Goal: Contribute content: Contribute content

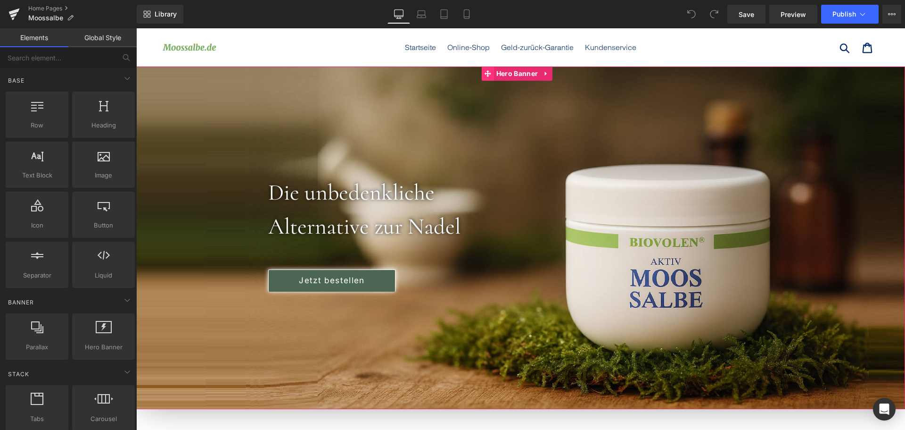
drag, startPoint x: 511, startPoint y: 74, endPoint x: 484, endPoint y: 78, distance: 27.6
click at [511, 74] on span "Hero Banner" at bounding box center [517, 73] width 46 height 14
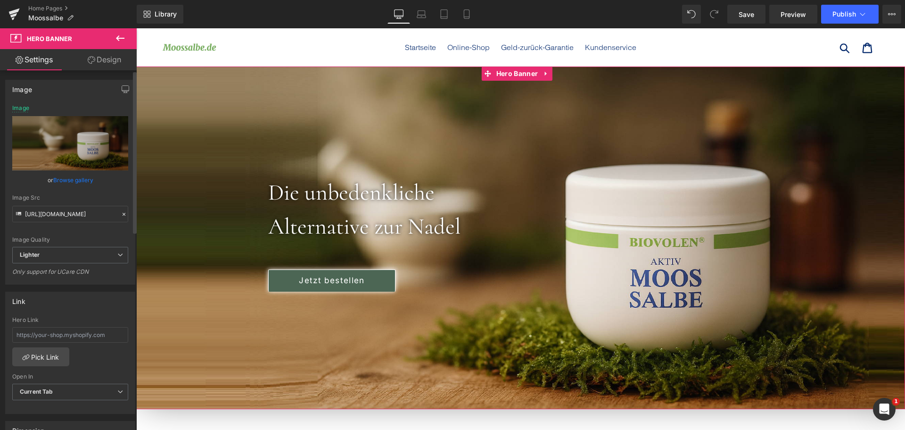
click at [71, 182] on link "Browse gallery" at bounding box center [73, 180] width 40 height 17
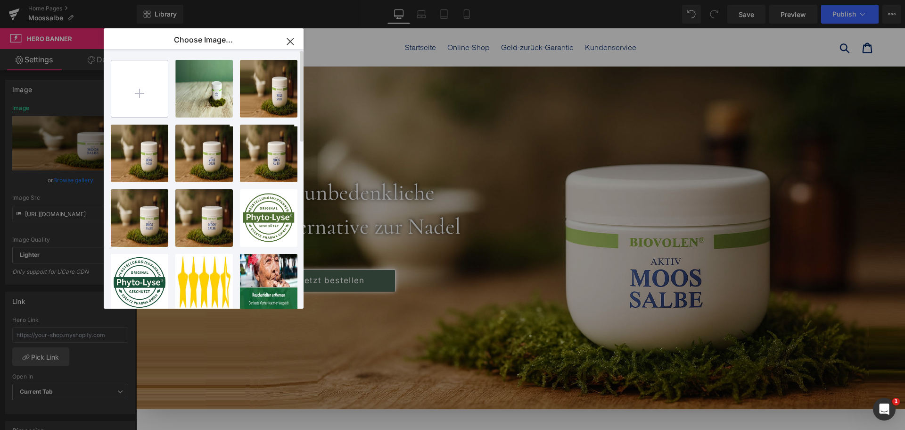
click at [148, 99] on input "file" at bounding box center [139, 88] width 57 height 57
type input "C:\fakepath\moos.png"
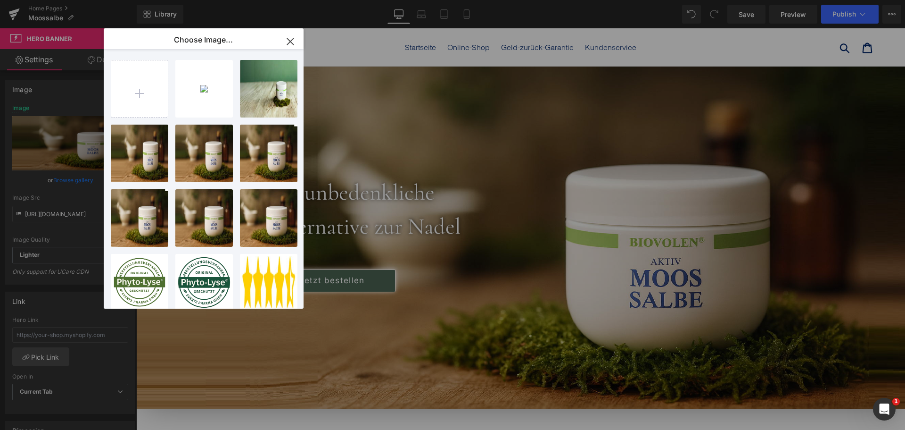
click at [0, 0] on div "moos...moos.png 2.83 MB" at bounding box center [0, 0] width 0 height 0
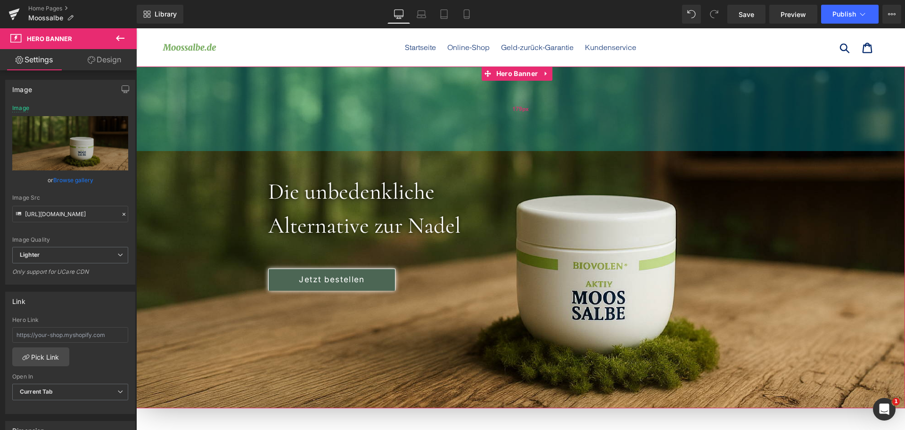
click at [588, 148] on div "179px" at bounding box center [520, 108] width 769 height 84
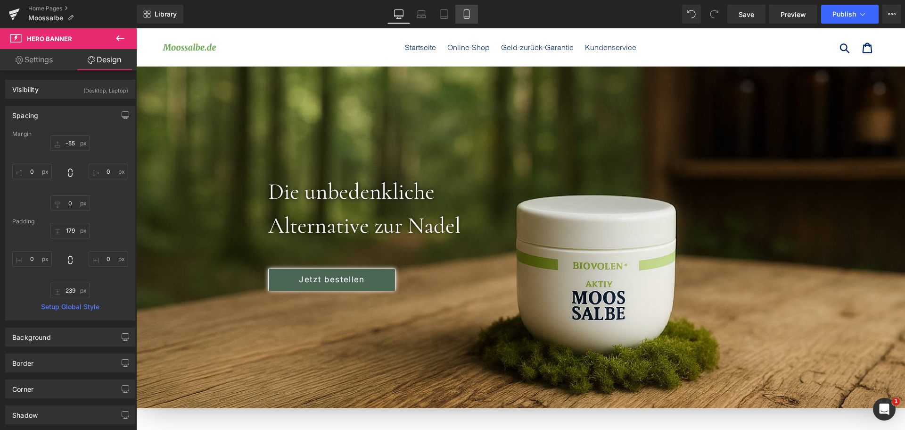
click at [469, 15] on icon at bounding box center [466, 14] width 5 height 9
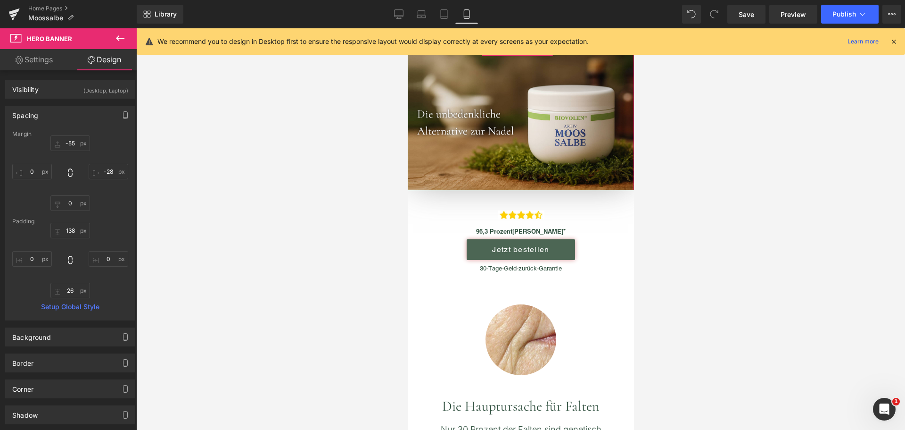
click at [468, 76] on div at bounding box center [520, 116] width 226 height 148
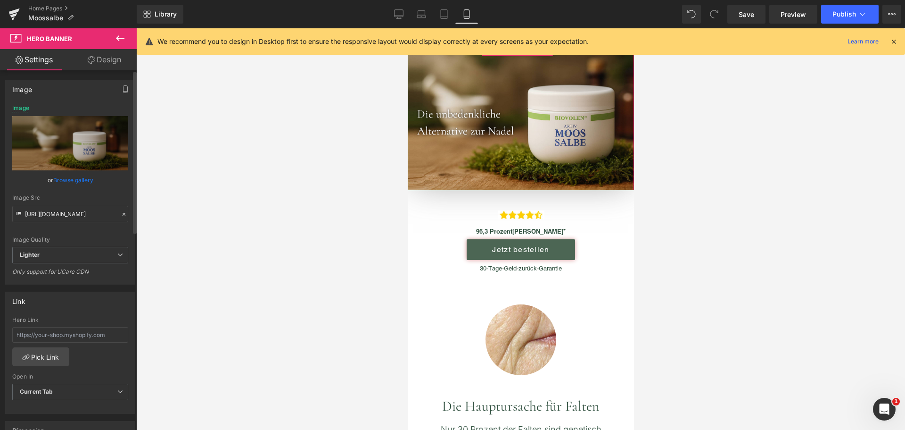
click at [80, 177] on link "Browse gallery" at bounding box center [73, 180] width 40 height 17
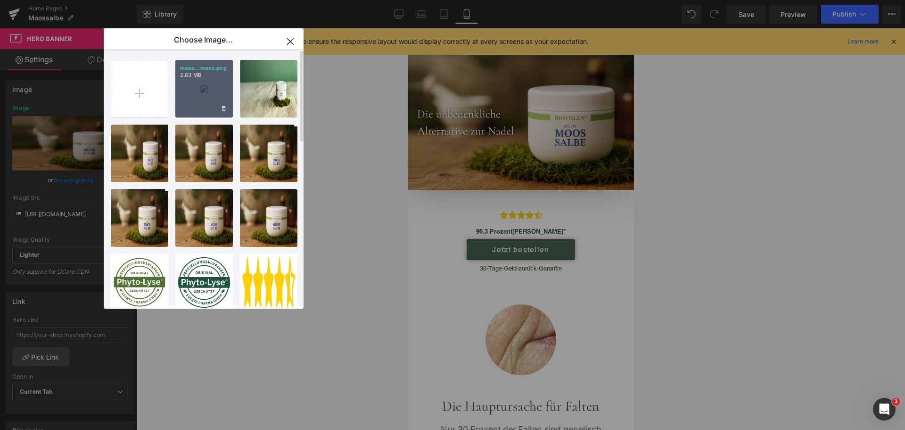
click at [223, 90] on div "moos...moos.png 2.83 MB" at bounding box center [204, 89] width 58 height 58
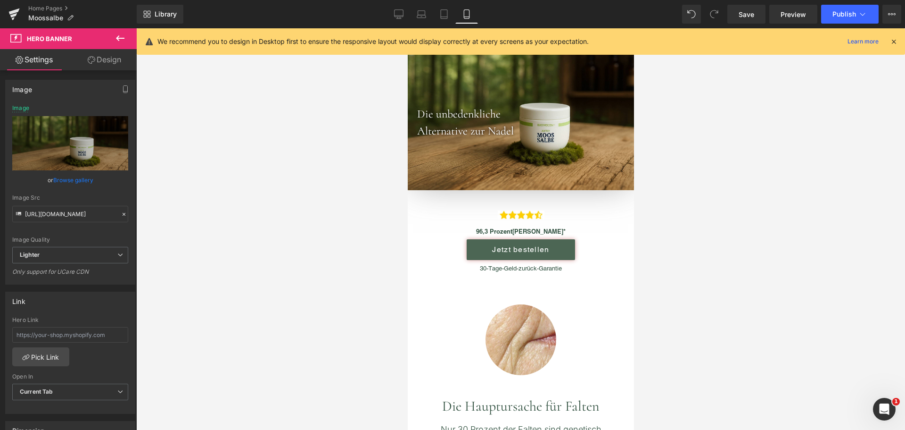
click at [896, 43] on icon at bounding box center [894, 41] width 8 height 8
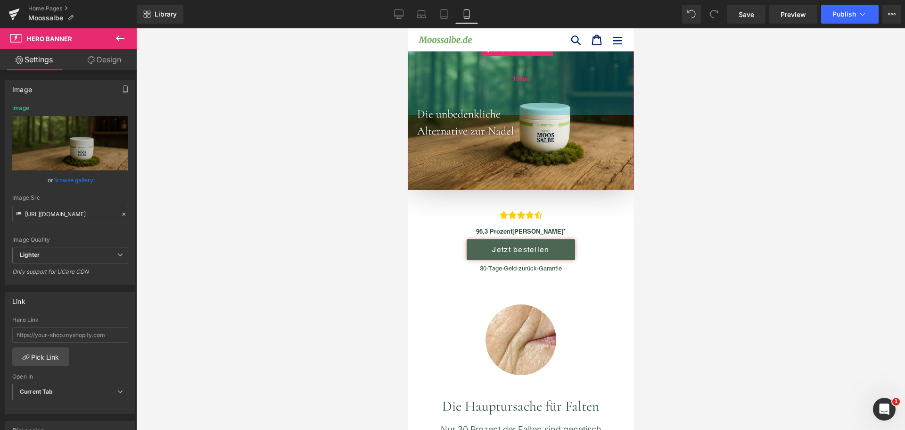
click at [500, 65] on div "155px" at bounding box center [520, 78] width 226 height 73
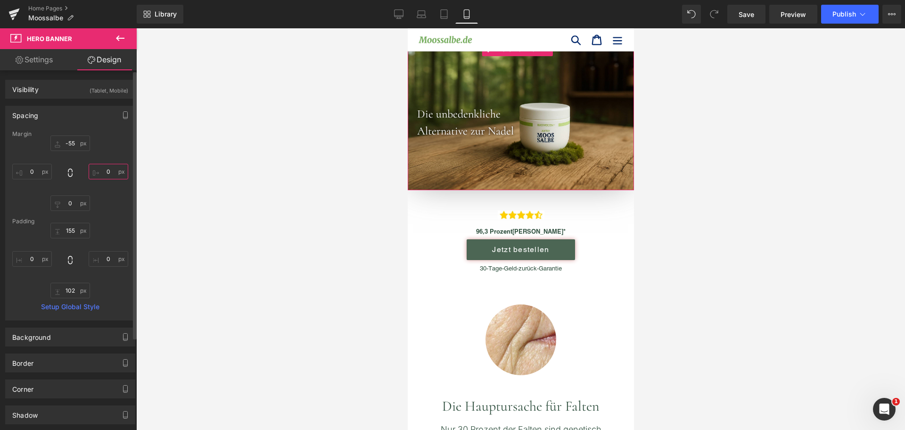
click at [106, 178] on input "0" at bounding box center [109, 172] width 40 height 16
click at [106, 172] on input "0" at bounding box center [109, 172] width 40 height 16
type input "0-"
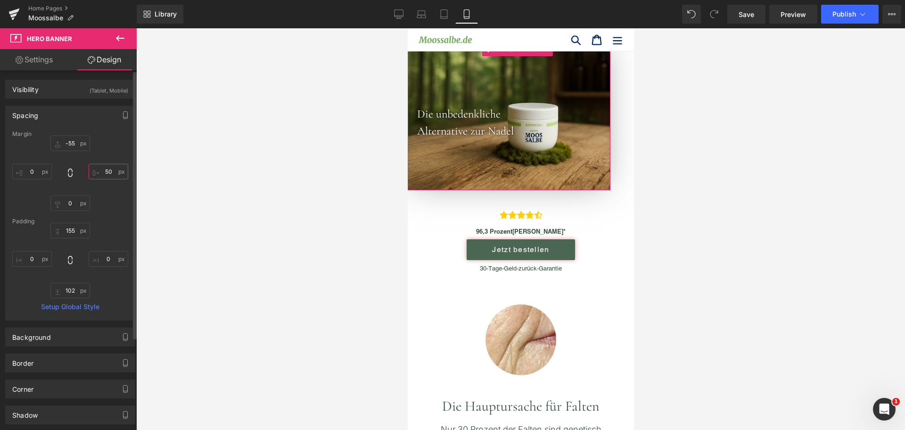
type input "5"
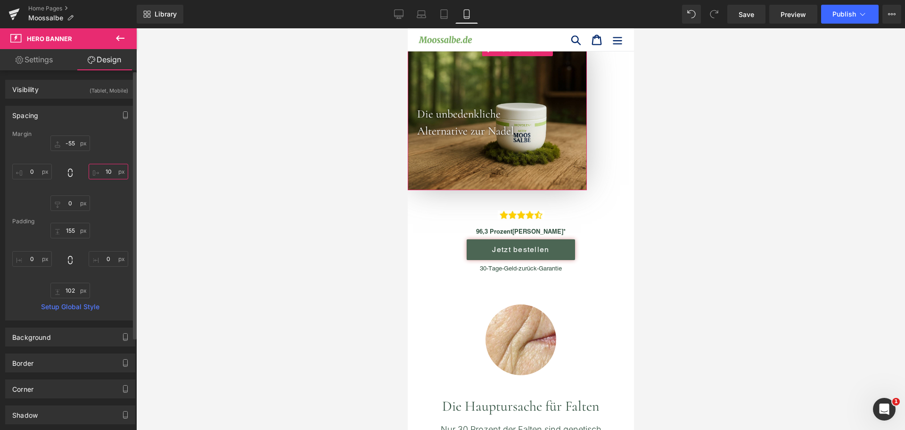
type input "1"
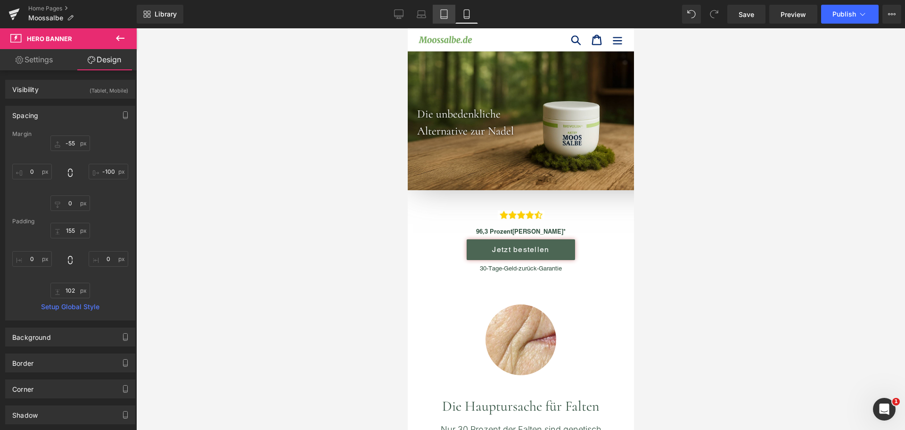
click at [442, 15] on icon at bounding box center [443, 13] width 9 height 9
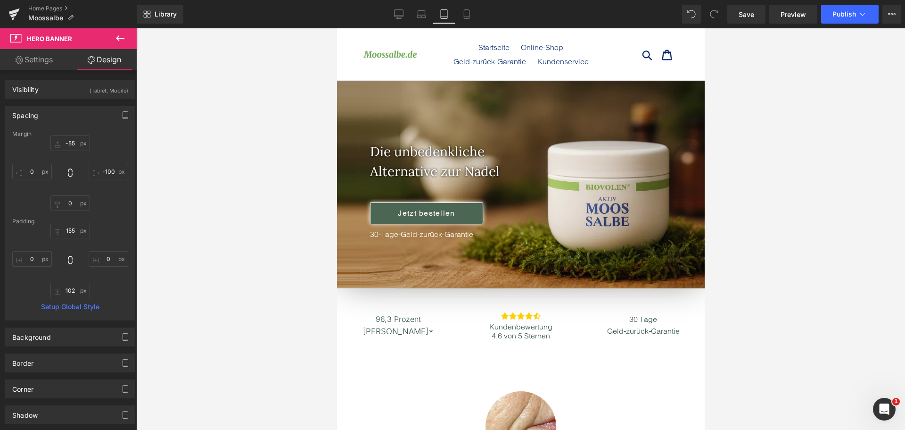
scroll to position [39, 0]
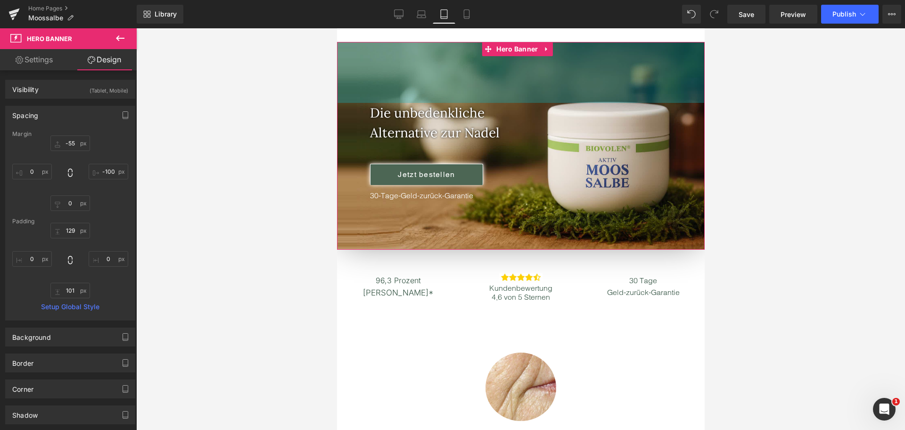
click at [451, 51] on div "129px" at bounding box center [521, 72] width 368 height 61
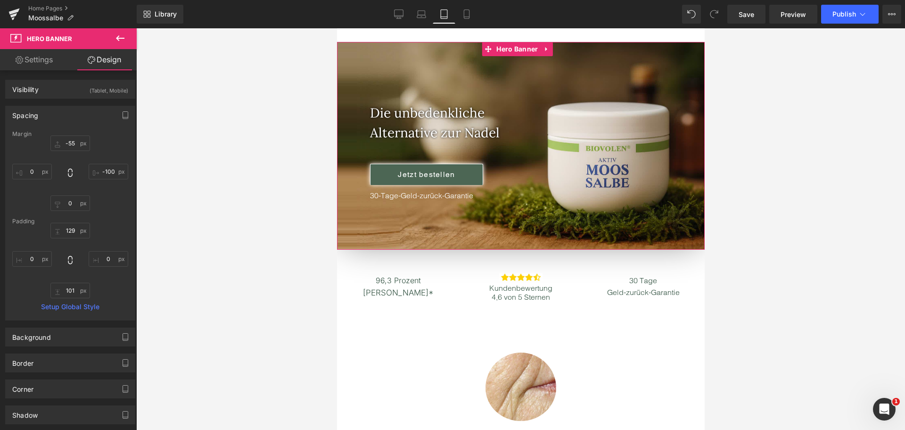
click at [46, 67] on link "Settings" at bounding box center [34, 59] width 68 height 21
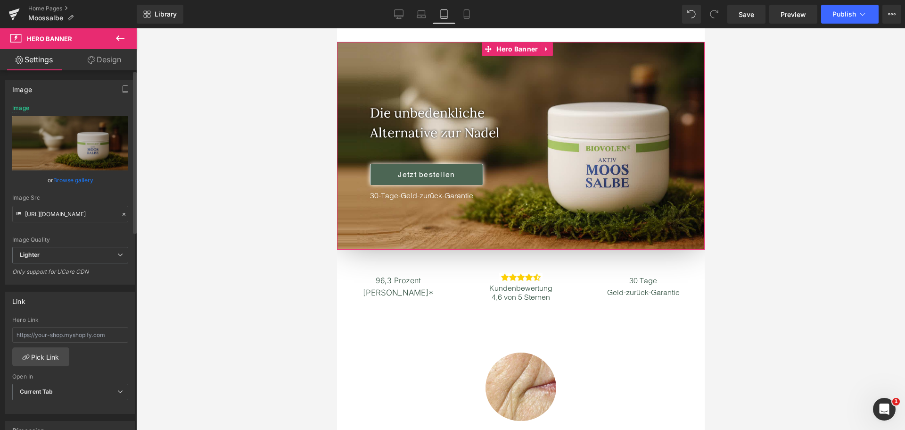
click at [63, 177] on link "Browse gallery" at bounding box center [73, 180] width 40 height 17
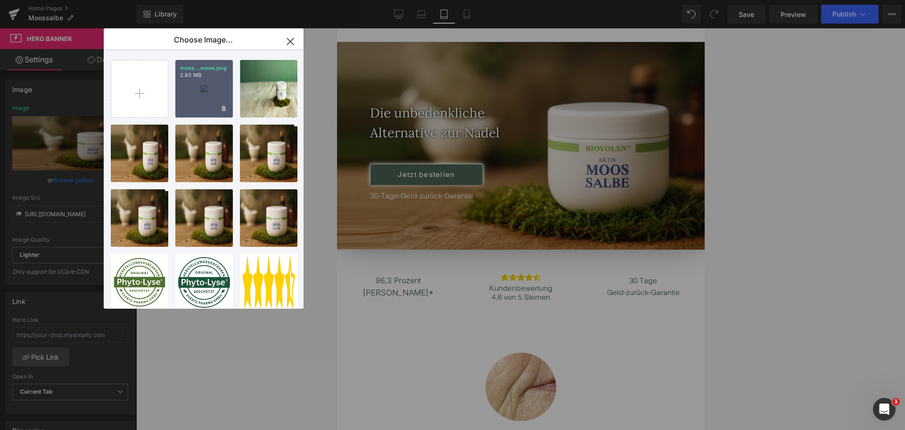
click at [196, 86] on div "moos...moos.png 2.83 MB" at bounding box center [204, 89] width 58 height 58
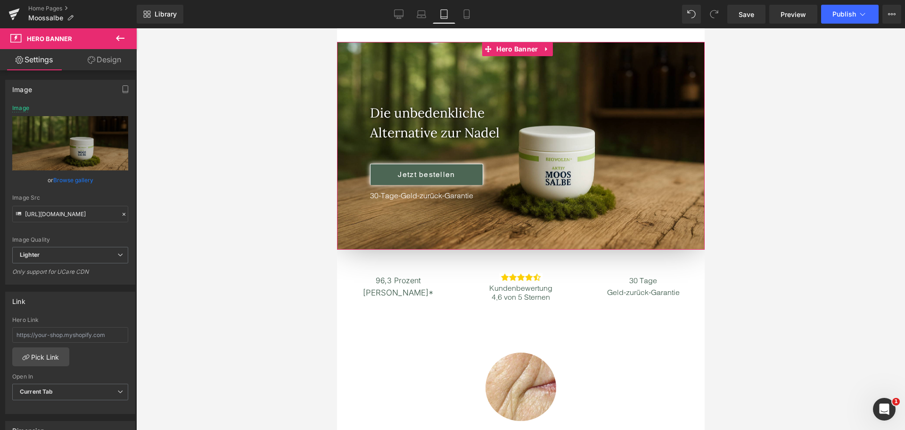
click at [112, 63] on link "Design" at bounding box center [104, 59] width 68 height 21
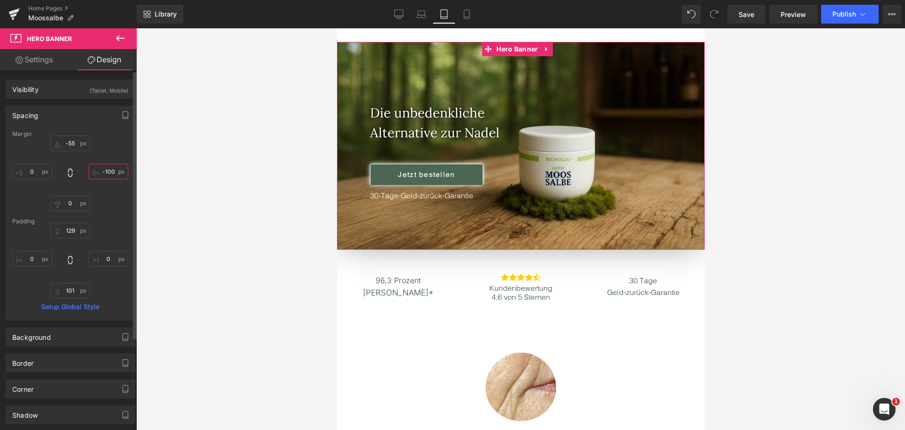
click at [96, 169] on input "-100" at bounding box center [109, 172] width 40 height 16
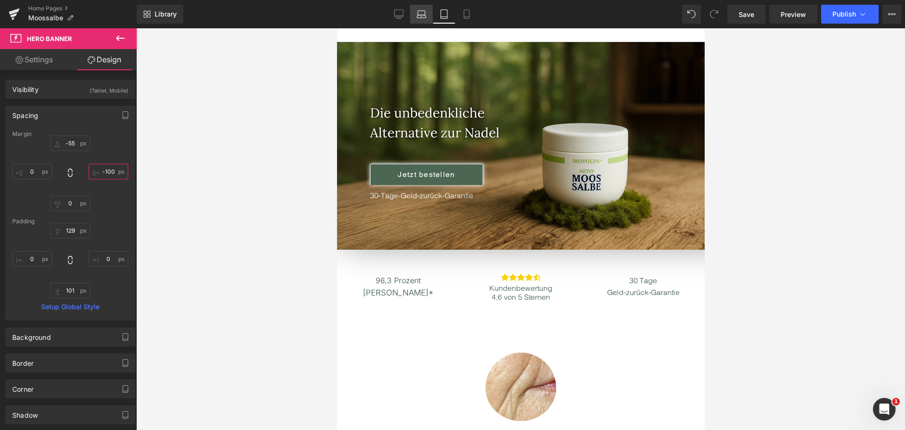
type input "-100"
click at [425, 12] on icon at bounding box center [421, 13] width 9 height 9
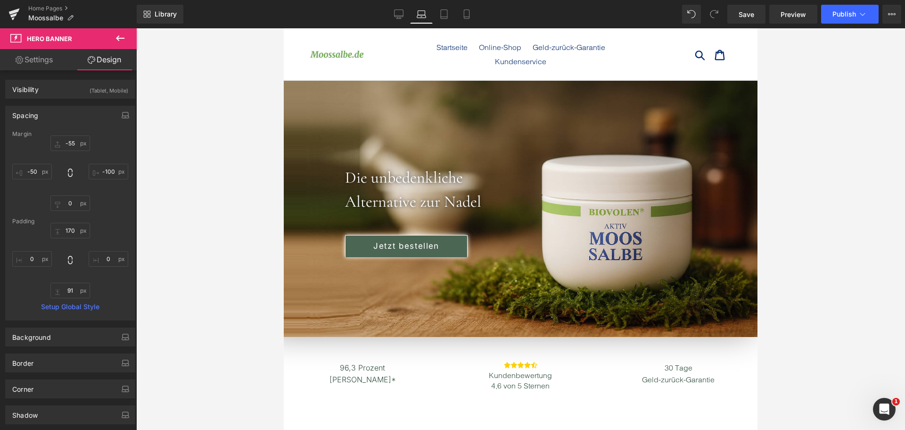
click at [25, 57] on link "Settings" at bounding box center [34, 59] width 68 height 21
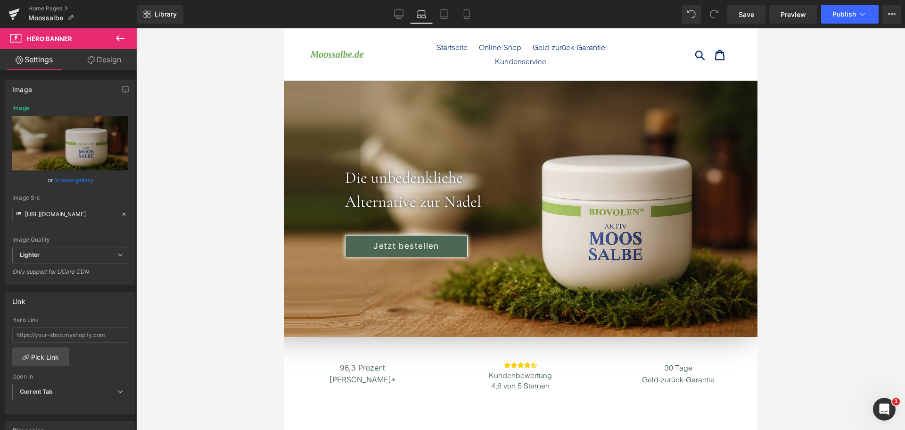
drag, startPoint x: 66, startPoint y: 178, endPoint x: 143, endPoint y: 157, distance: 79.3
click at [66, 178] on link "Browse gallery" at bounding box center [73, 180] width 40 height 17
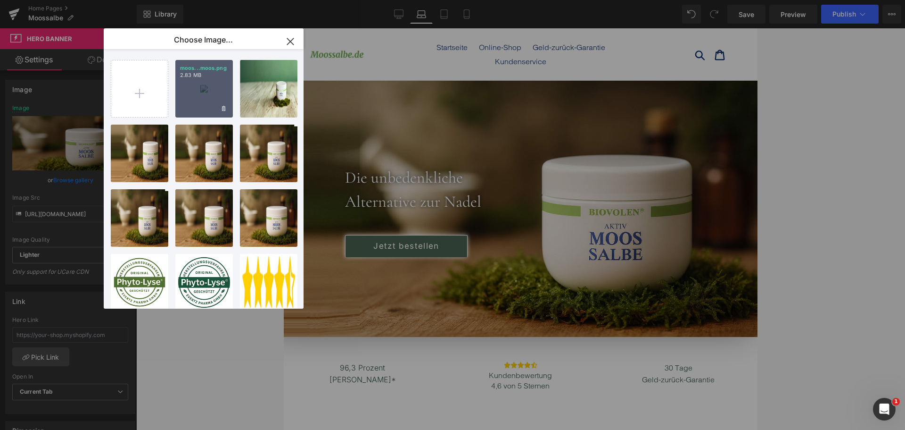
click at [214, 88] on div "moos...moos.png 2.83 MB" at bounding box center [204, 89] width 58 height 58
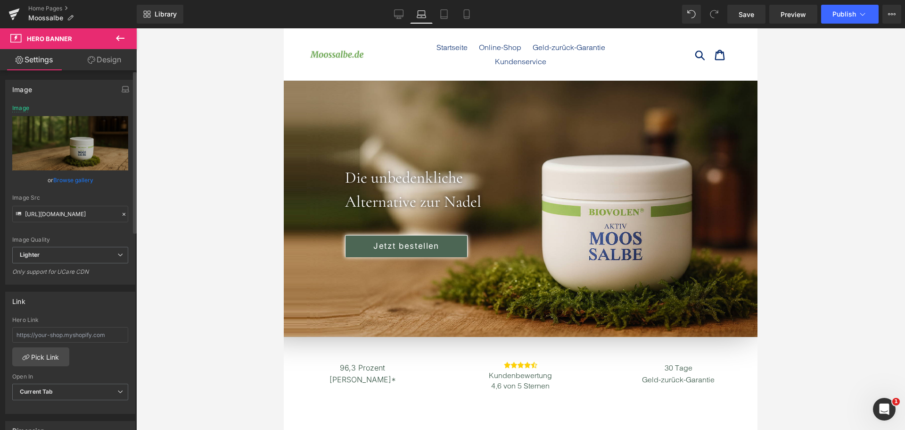
click at [78, 178] on link "Browse gallery" at bounding box center [73, 180] width 40 height 17
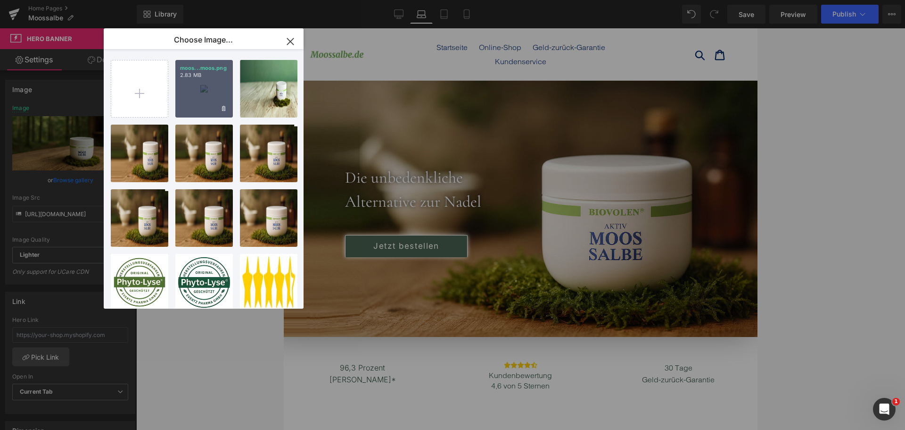
click at [198, 92] on div "moos...moos.png 2.83 MB" at bounding box center [204, 89] width 58 height 58
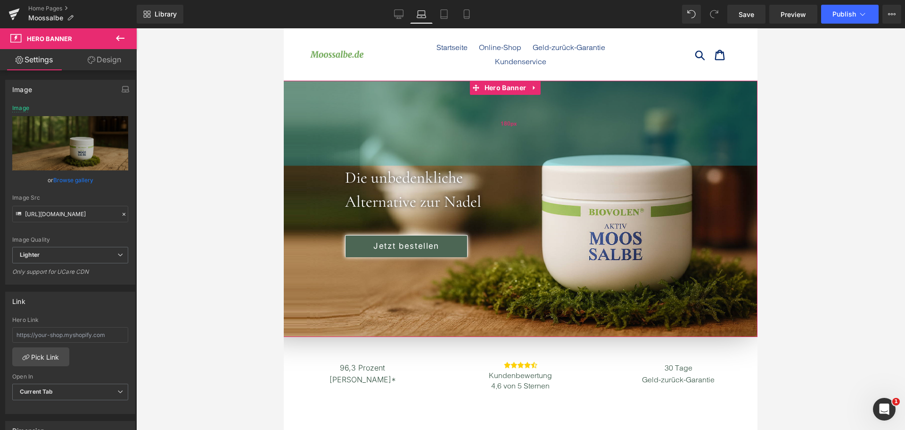
click at [422, 116] on div "180px" at bounding box center [508, 123] width 497 height 85
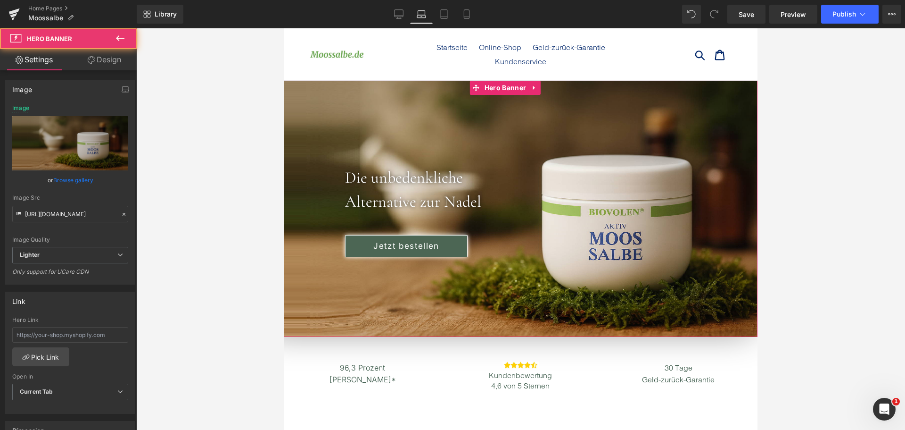
click at [74, 183] on link "Browse gallery" at bounding box center [73, 180] width 40 height 17
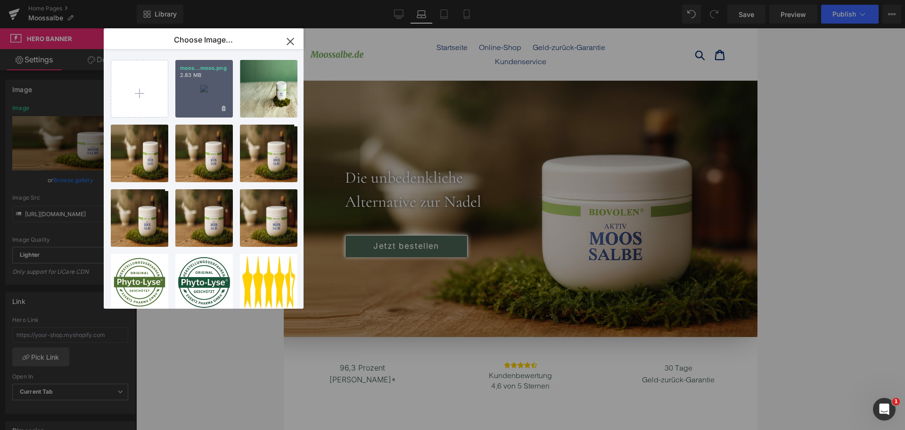
click at [198, 82] on div "moos...moos.png 2.83 MB" at bounding box center [204, 89] width 58 height 58
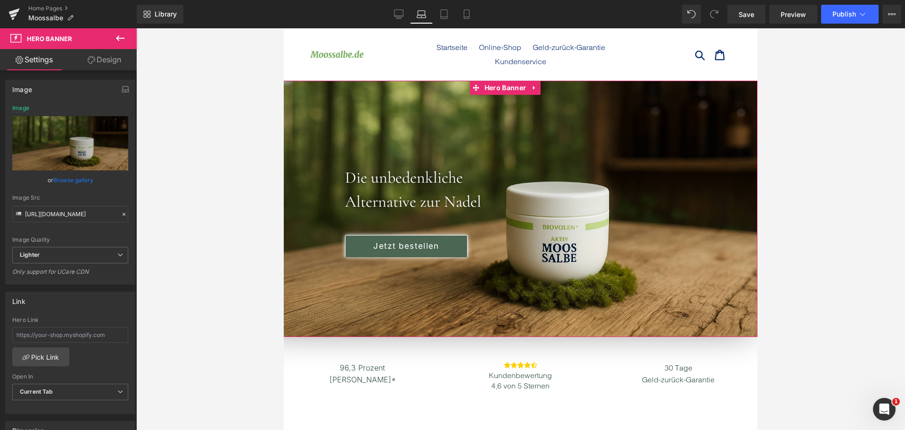
click at [109, 58] on link "Design" at bounding box center [104, 59] width 68 height 21
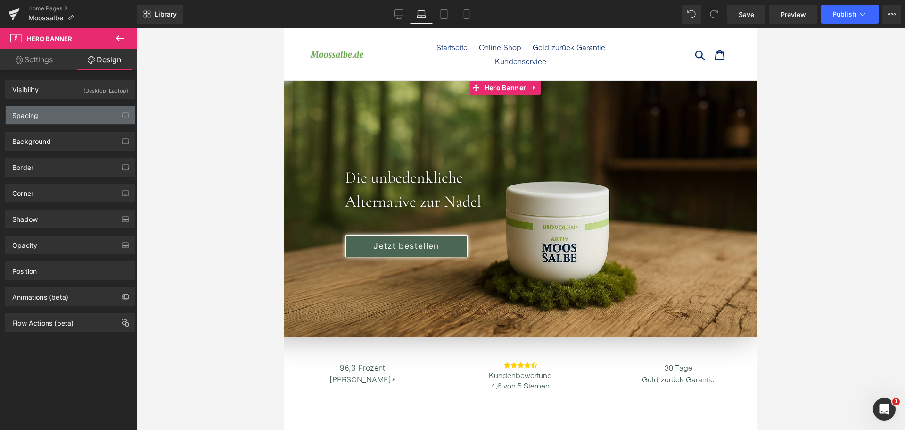
click at [79, 120] on div "Spacing" at bounding box center [70, 115] width 129 height 18
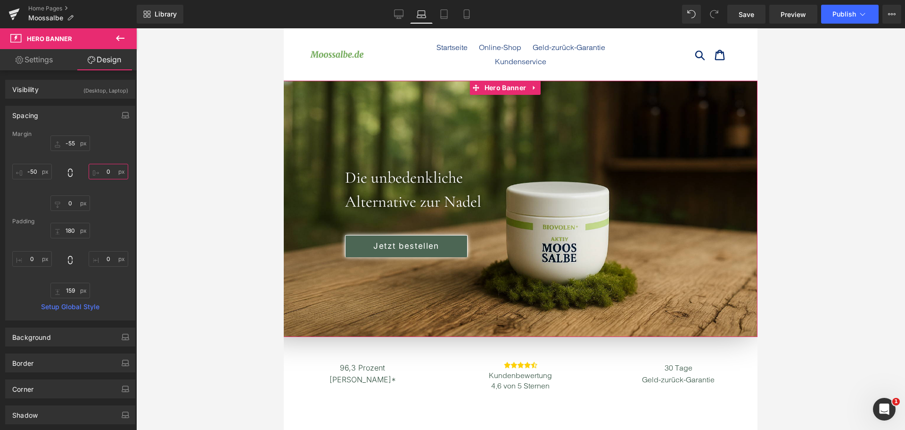
click at [96, 168] on input "0" at bounding box center [109, 172] width 40 height 16
click at [30, 173] on input "-50" at bounding box center [32, 172] width 40 height 16
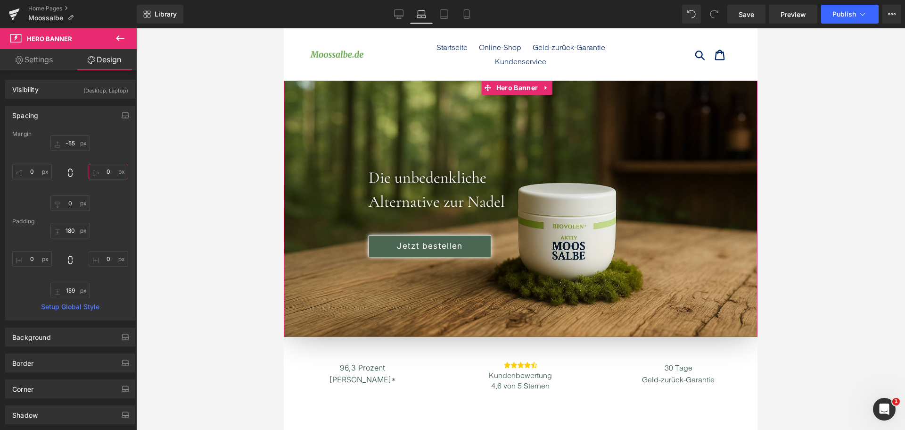
click at [109, 171] on input "0" at bounding box center [109, 172] width 40 height 16
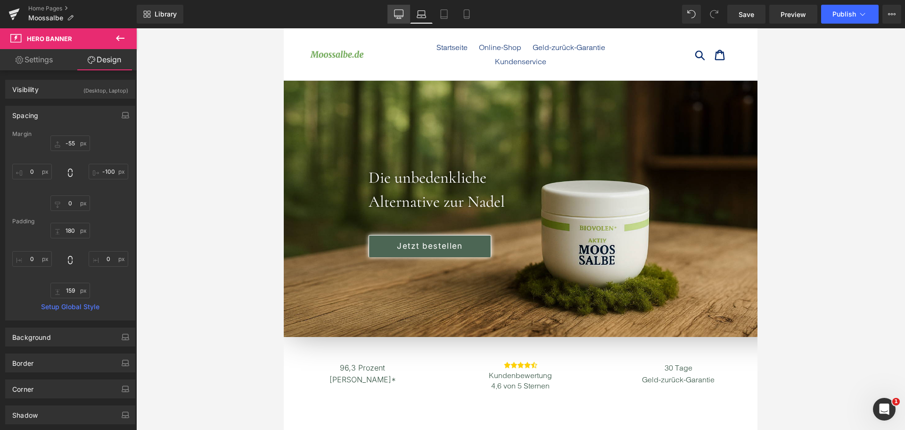
click at [394, 17] on icon at bounding box center [398, 13] width 9 height 9
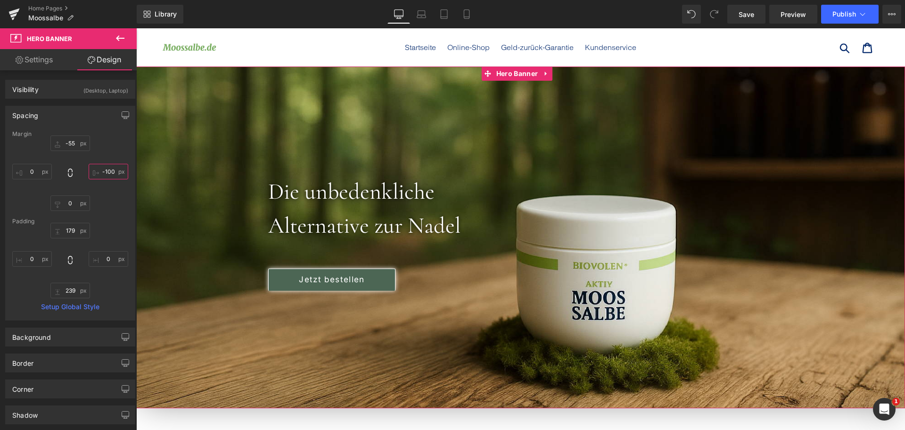
click at [106, 178] on input "-100" at bounding box center [109, 172] width 40 height 16
type input "-"
click at [473, 15] on link "Mobile" at bounding box center [466, 14] width 23 height 19
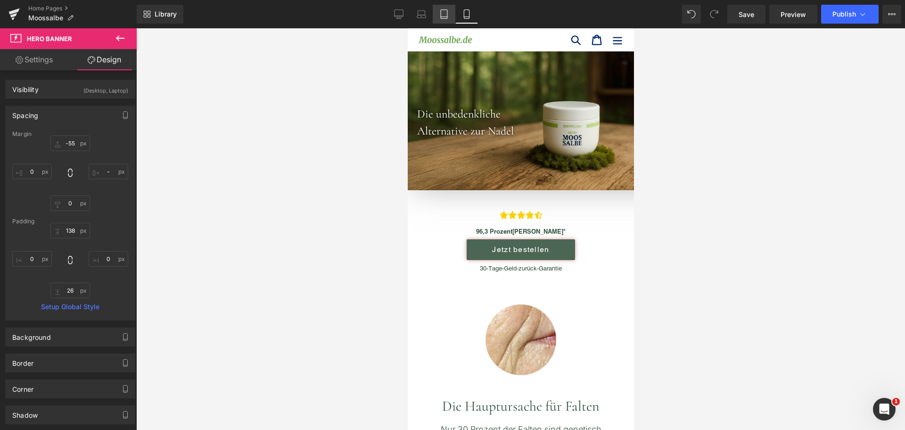
click at [450, 17] on link "Tablet" at bounding box center [444, 14] width 23 height 19
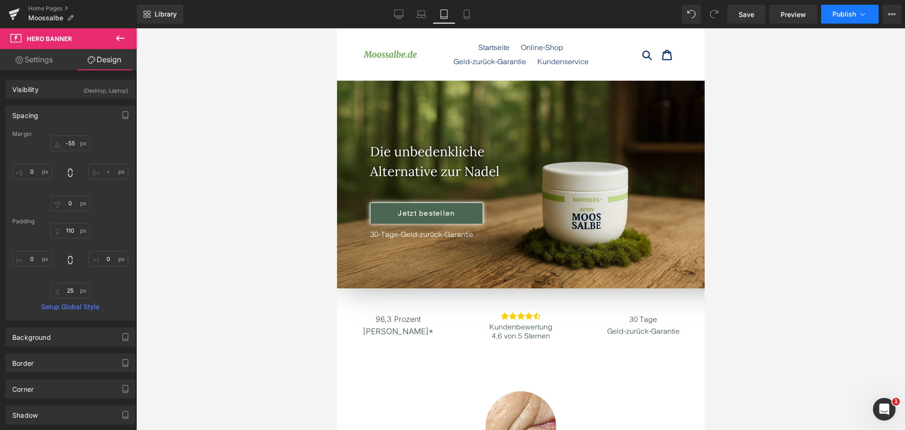
click at [847, 17] on span "Publish" at bounding box center [845, 14] width 24 height 8
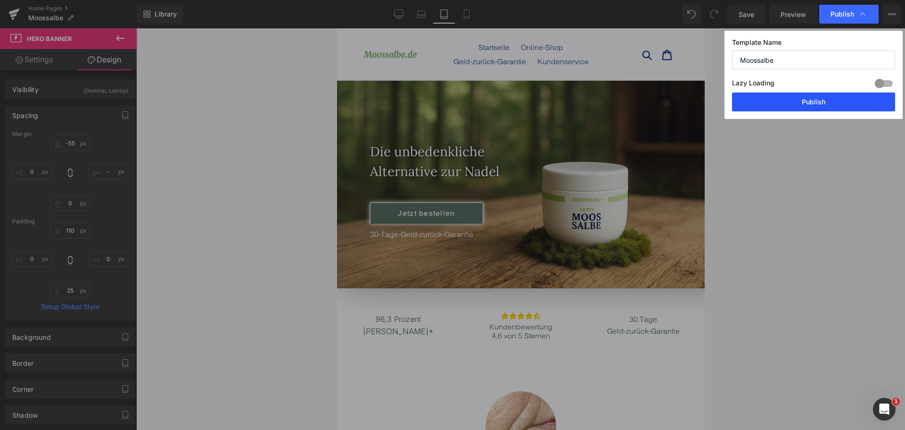
click at [848, 107] on button "Publish" at bounding box center [813, 101] width 163 height 19
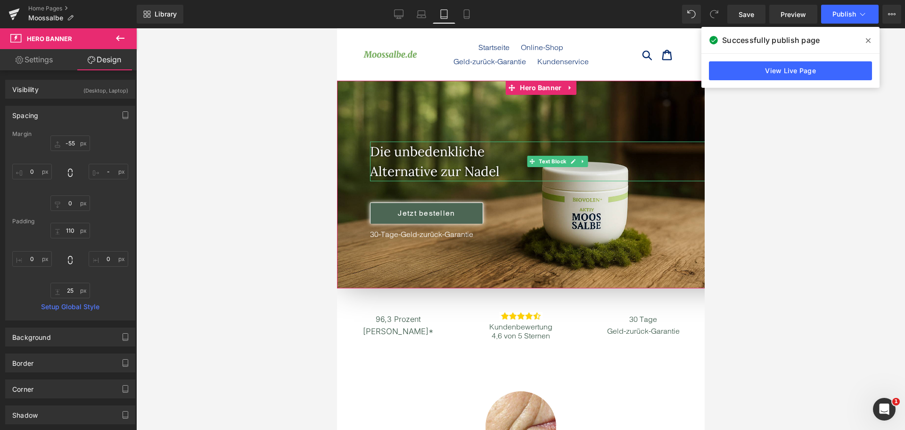
click at [478, 172] on font "Alternative zur Nadel" at bounding box center [435, 171] width 130 height 17
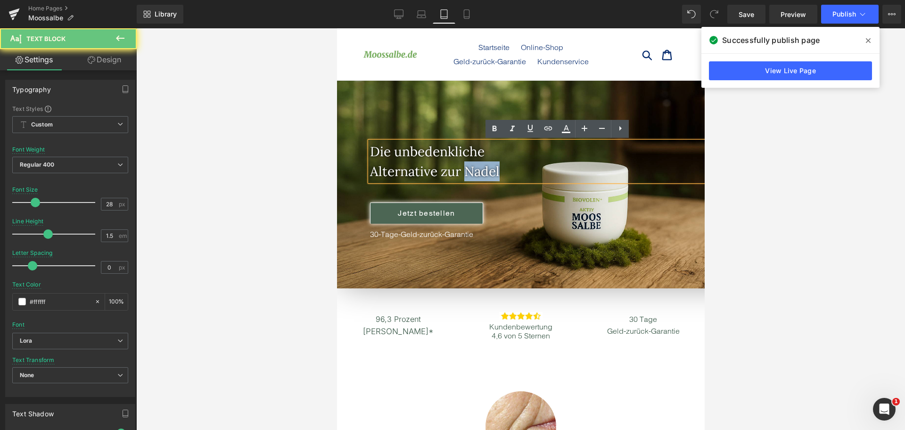
click at [478, 172] on font "Alternative zur Nadel" at bounding box center [435, 171] width 130 height 17
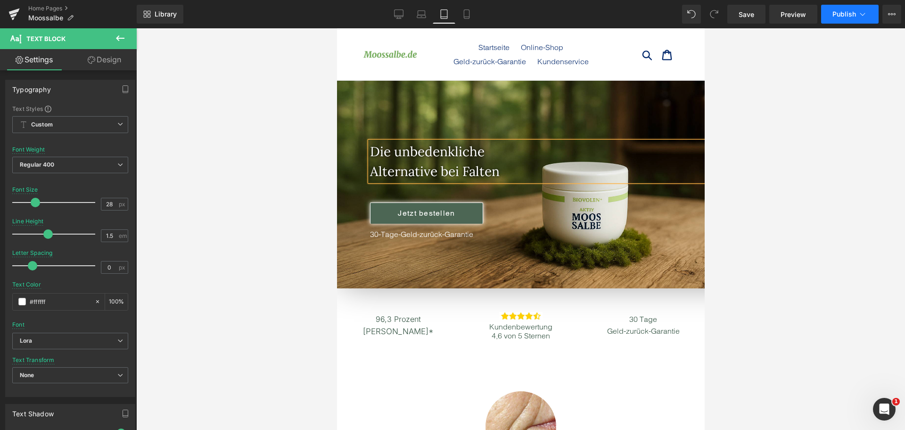
click at [840, 15] on span "Publish" at bounding box center [845, 14] width 24 height 8
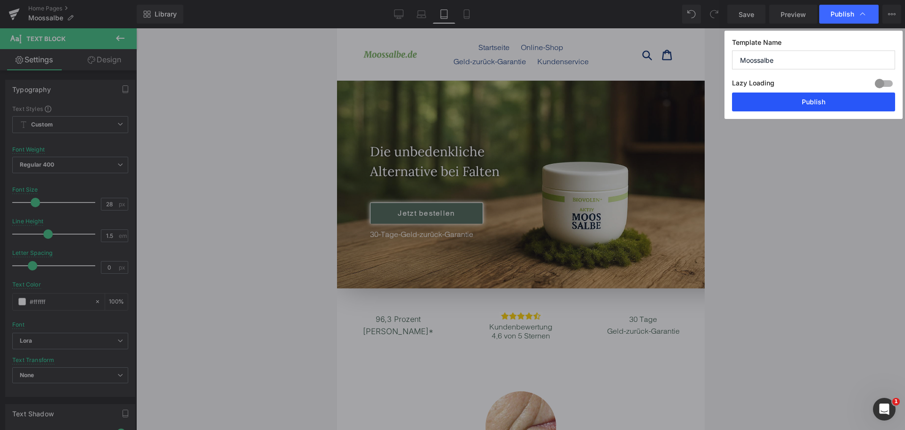
click at [834, 100] on button "Publish" at bounding box center [813, 101] width 163 height 19
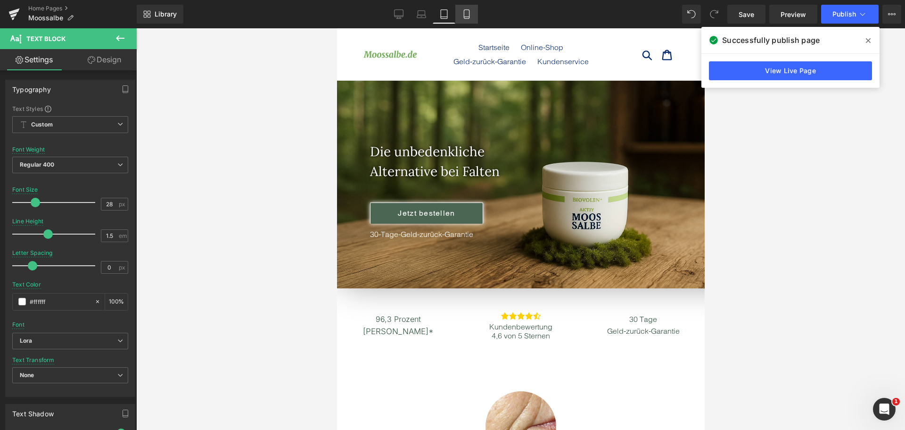
click at [465, 11] on icon at bounding box center [466, 13] width 9 height 9
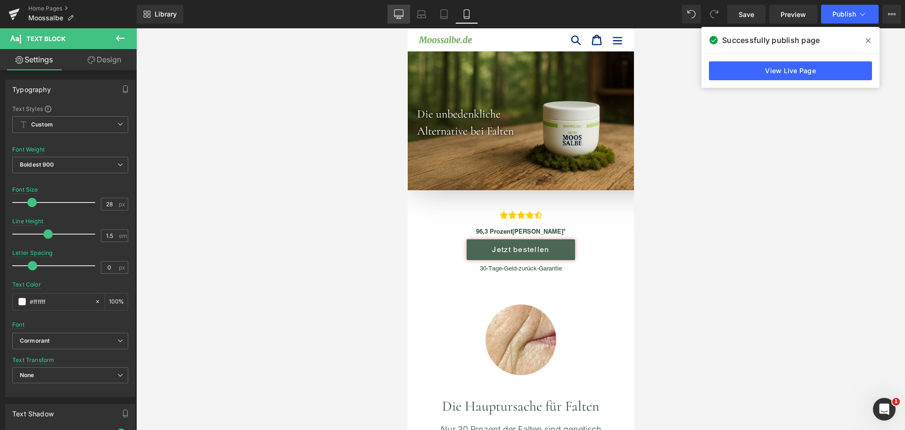
click at [395, 14] on icon at bounding box center [399, 13] width 9 height 7
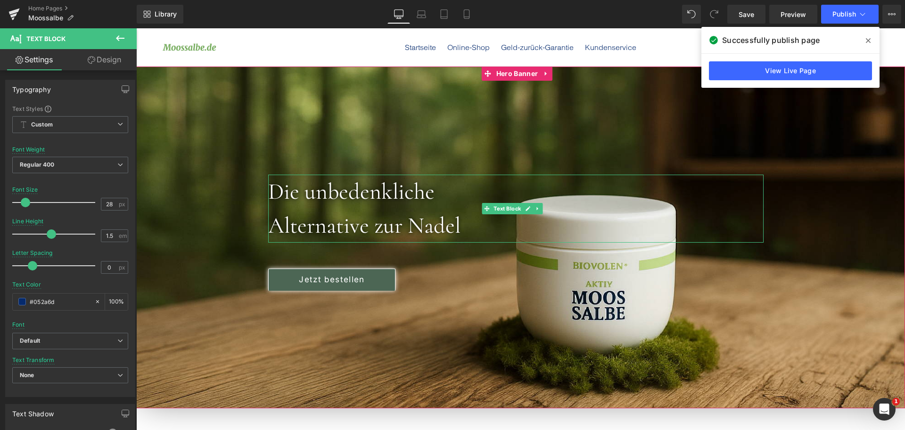
click at [433, 225] on font "Alternative zur Nadel" at bounding box center [364, 225] width 192 height 27
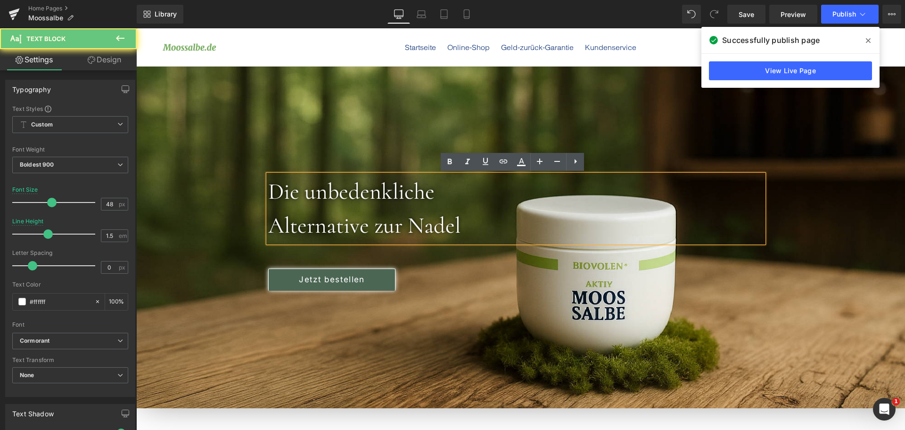
click at [433, 225] on font "Alternative zur Nadel" at bounding box center [364, 225] width 192 height 27
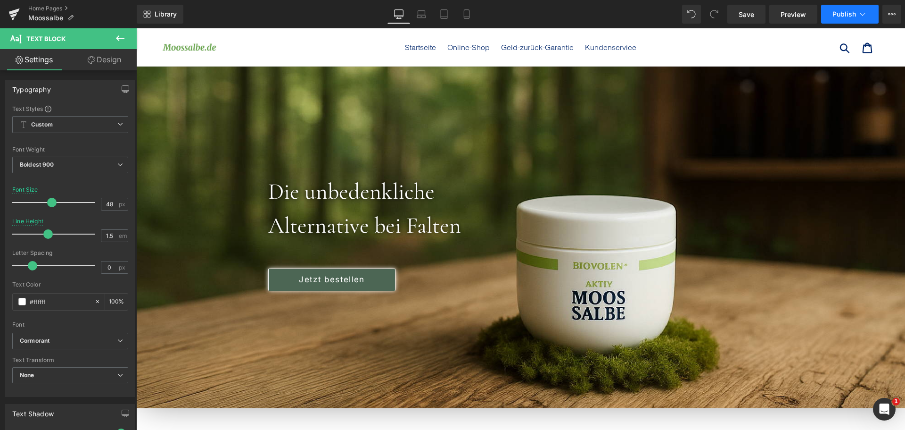
click at [857, 12] on button "Publish" at bounding box center [850, 14] width 58 height 19
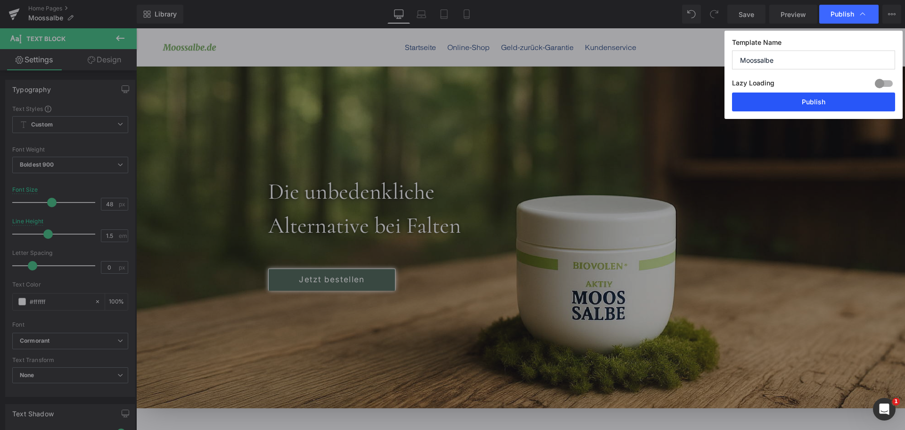
drag, startPoint x: 837, startPoint y: 108, endPoint x: 162, endPoint y: 307, distance: 703.3
click at [837, 108] on button "Publish" at bounding box center [813, 101] width 163 height 19
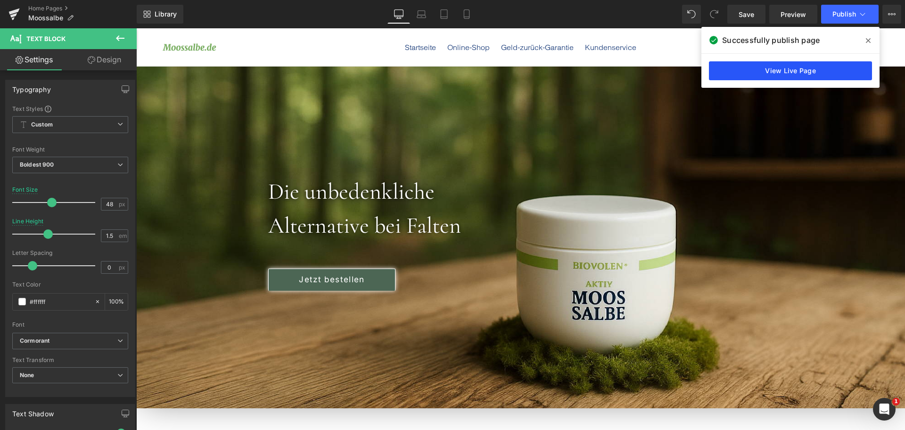
click at [776, 72] on link "View Live Page" at bounding box center [790, 70] width 163 height 19
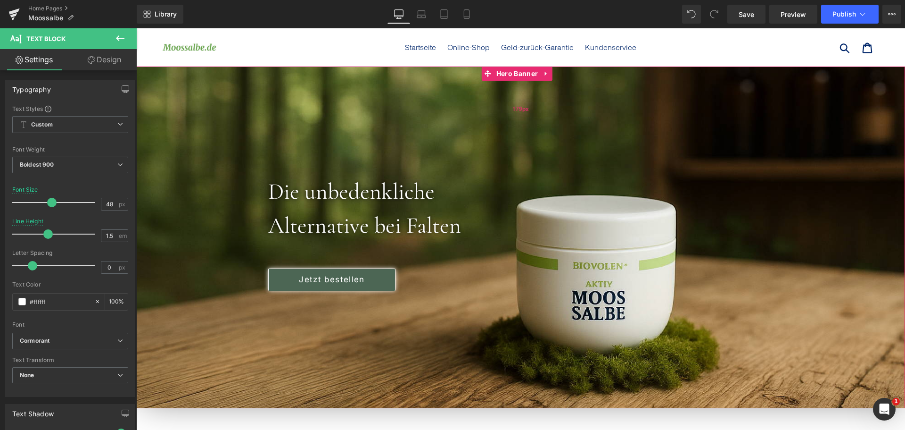
drag, startPoint x: 512, startPoint y: 74, endPoint x: 322, endPoint y: 87, distance: 190.5
click at [512, 74] on span "Hero Banner" at bounding box center [517, 73] width 46 height 14
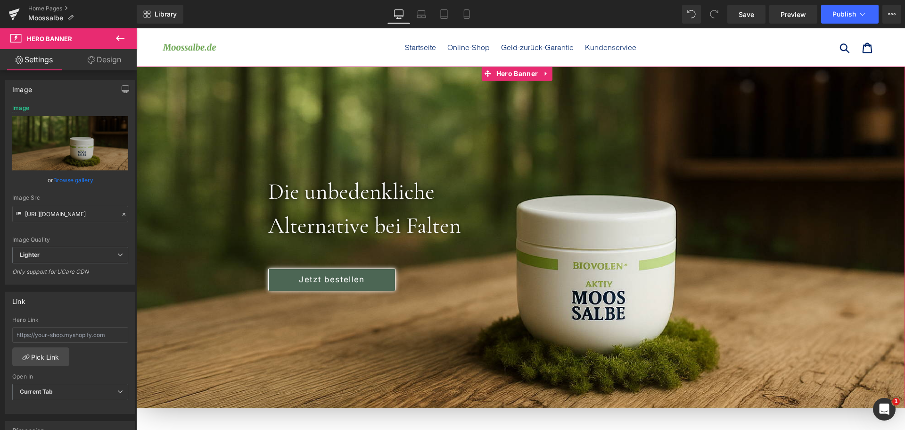
click at [79, 181] on link "Browse gallery" at bounding box center [73, 180] width 40 height 17
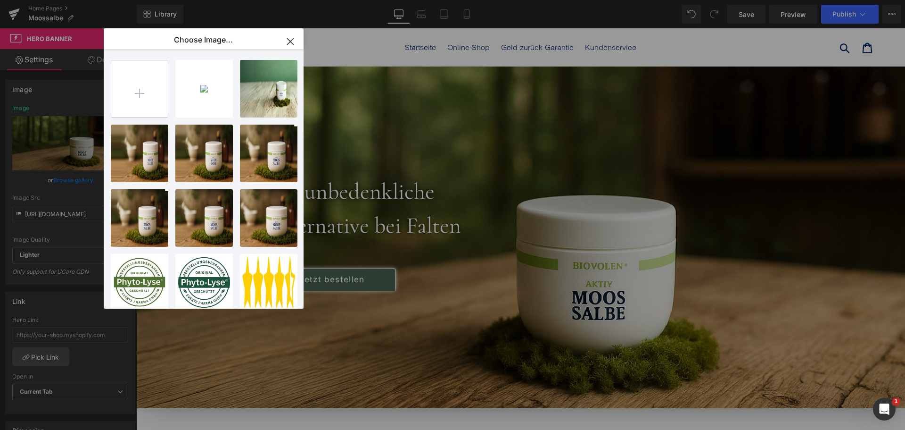
click at [141, 89] on input "file" at bounding box center [139, 88] width 57 height 57
type input "C:\fakepath\moostiegel.png"
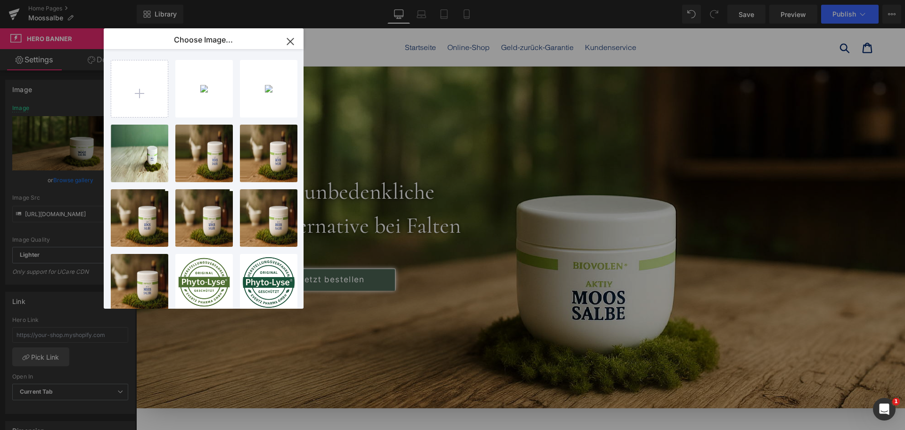
click at [0, 0] on div "moostie...egel.png 2.77 MB" at bounding box center [0, 0] width 0 height 0
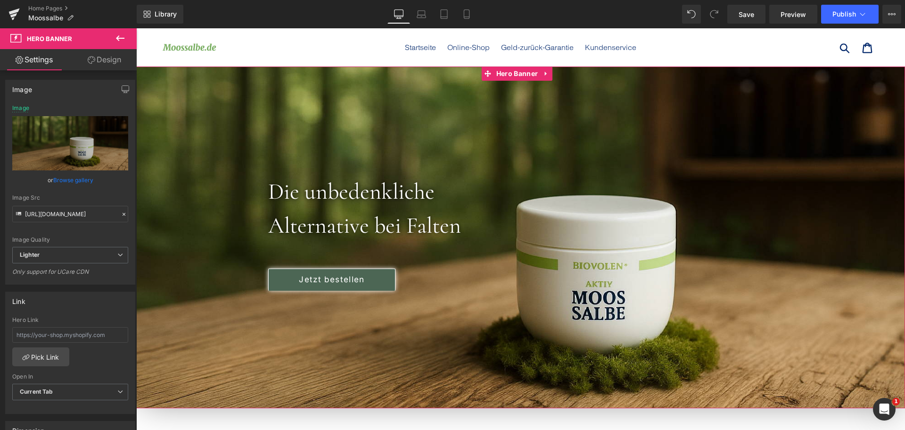
click at [89, 179] on link "Browse gallery" at bounding box center [73, 180] width 40 height 17
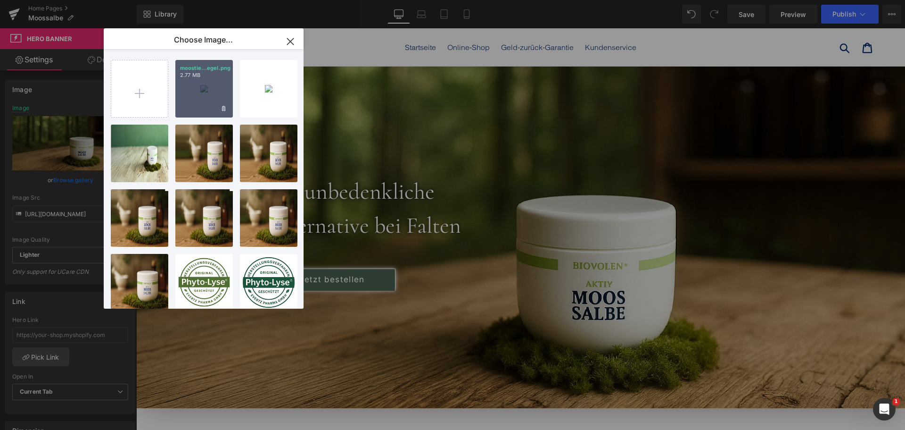
click at [213, 94] on div "moostie...egel.png 2.77 MB" at bounding box center [204, 89] width 58 height 58
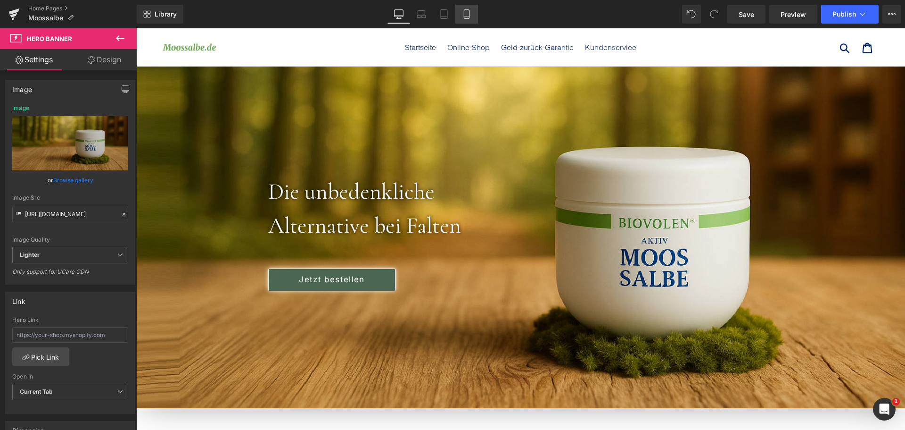
click at [471, 15] on icon at bounding box center [466, 13] width 9 height 9
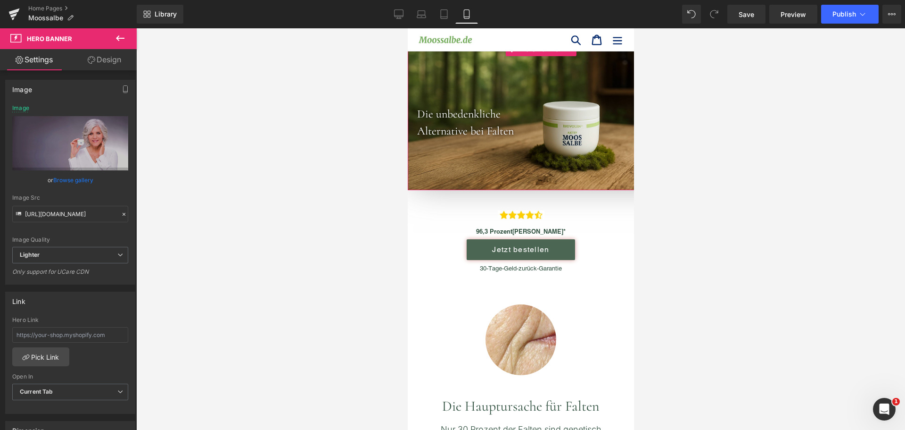
click at [507, 74] on div "129px" at bounding box center [543, 72] width 273 height 61
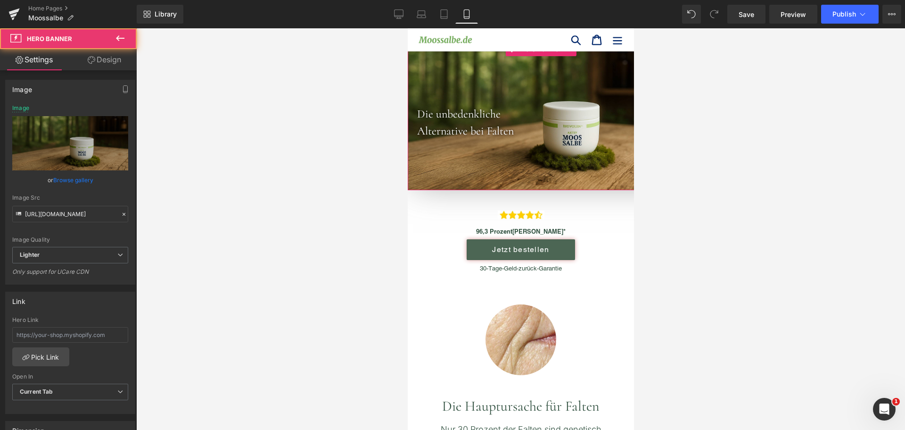
click at [79, 184] on link "Browse gallery" at bounding box center [73, 180] width 40 height 17
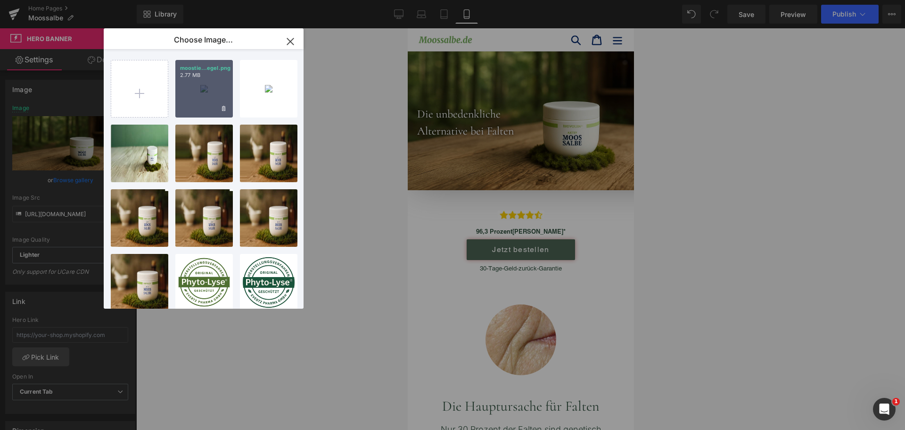
click at [202, 88] on div "moostie...egel.png 2.77 MB" at bounding box center [204, 89] width 58 height 58
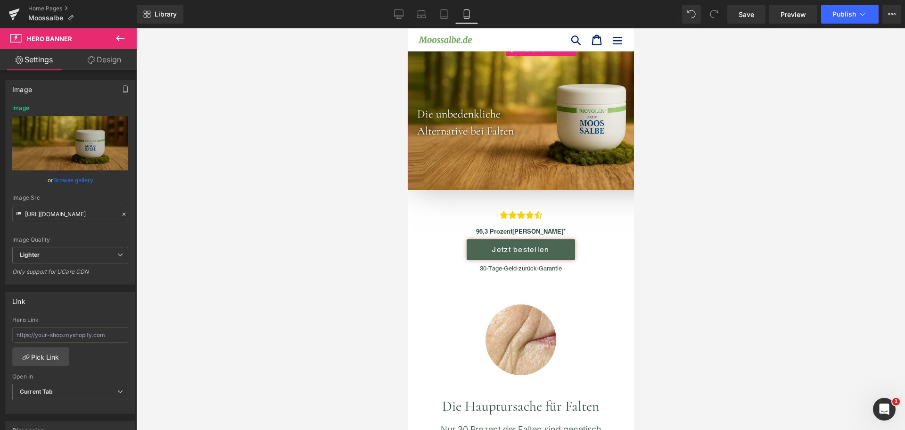
click at [107, 59] on link "Design" at bounding box center [104, 59] width 68 height 21
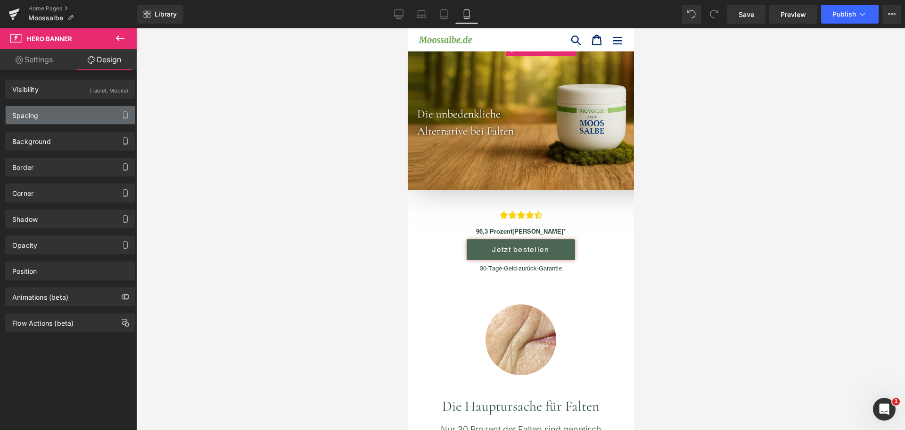
click at [86, 108] on div "Spacing" at bounding box center [70, 115] width 129 height 18
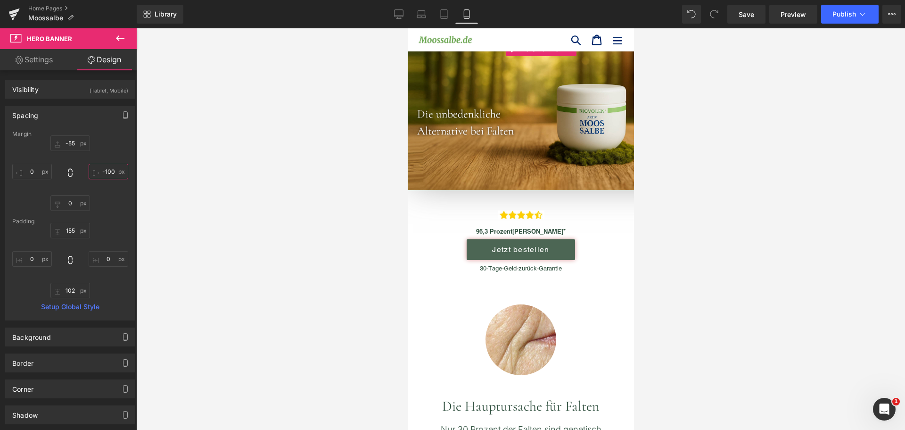
click at [109, 166] on input "-100" at bounding box center [109, 172] width 40 height 16
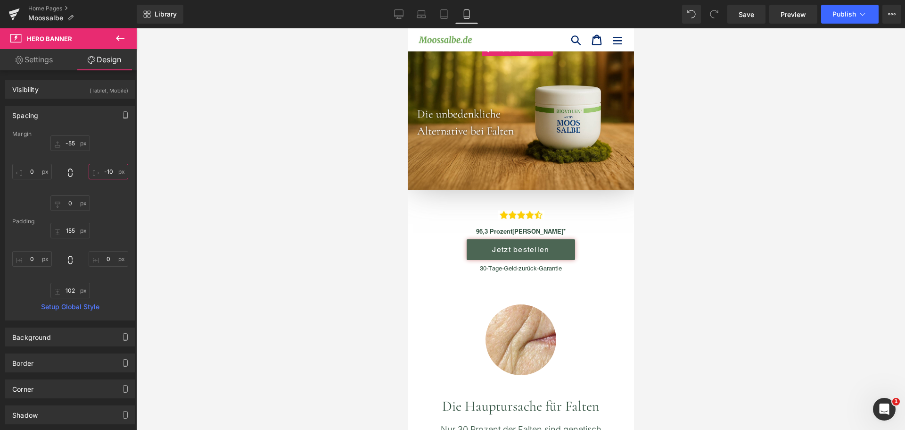
click at [111, 174] on input "-10" at bounding box center [109, 172] width 40 height 16
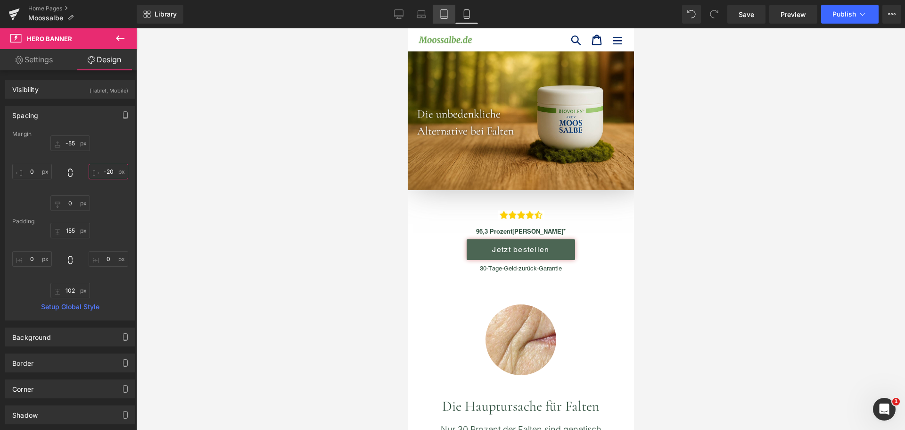
type input "-20"
click at [443, 10] on icon at bounding box center [443, 13] width 9 height 9
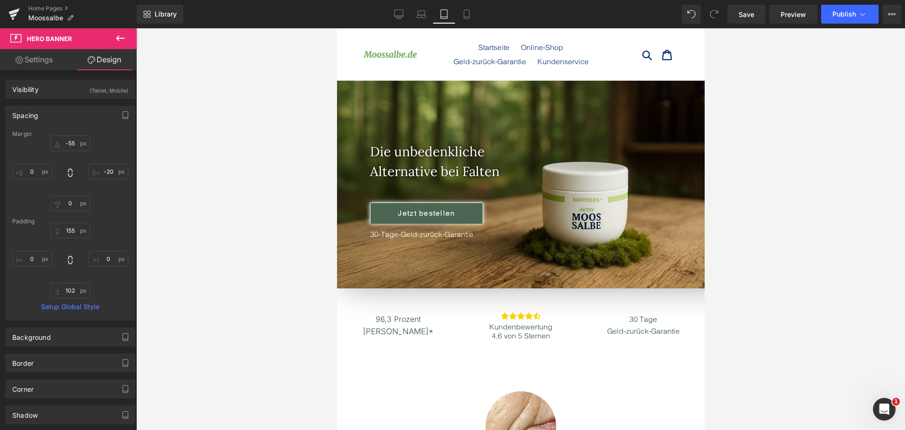
scroll to position [39, 0]
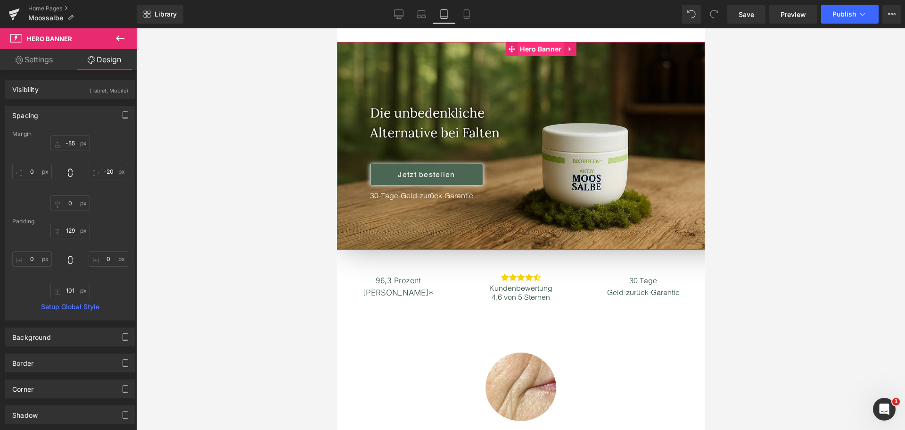
click at [533, 46] on span "Hero Banner" at bounding box center [540, 49] width 46 height 14
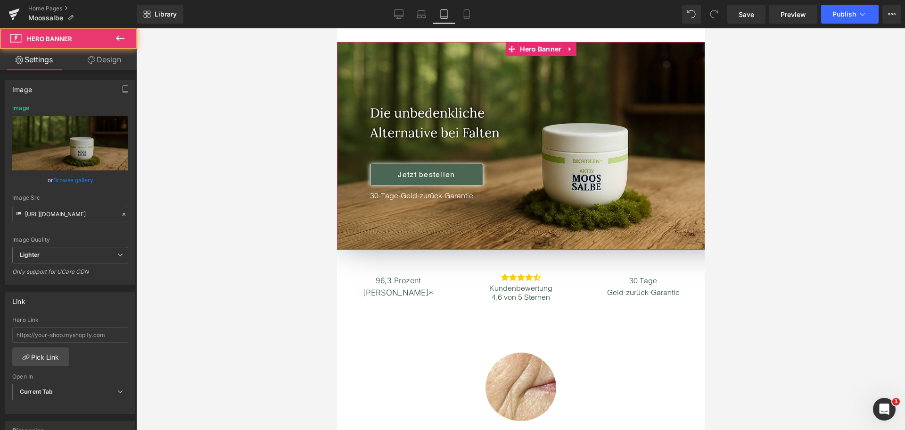
click at [74, 177] on link "Browse gallery" at bounding box center [73, 180] width 40 height 17
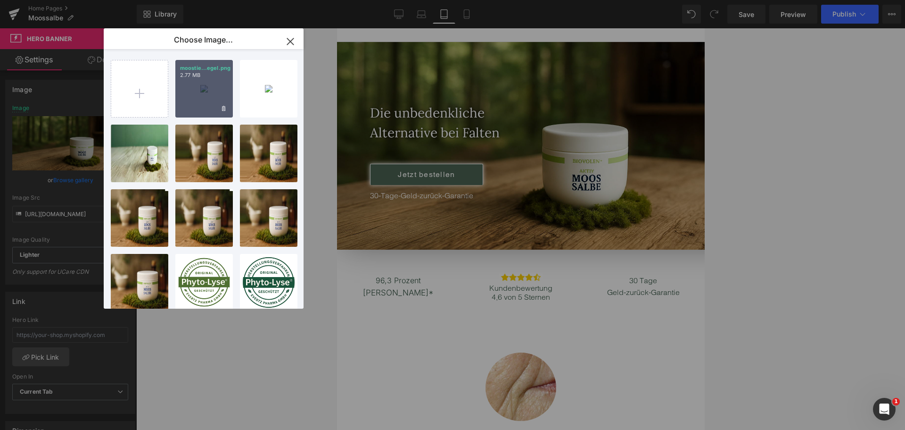
click at [201, 85] on div "moostie...egel.png 2.77 MB" at bounding box center [204, 89] width 58 height 58
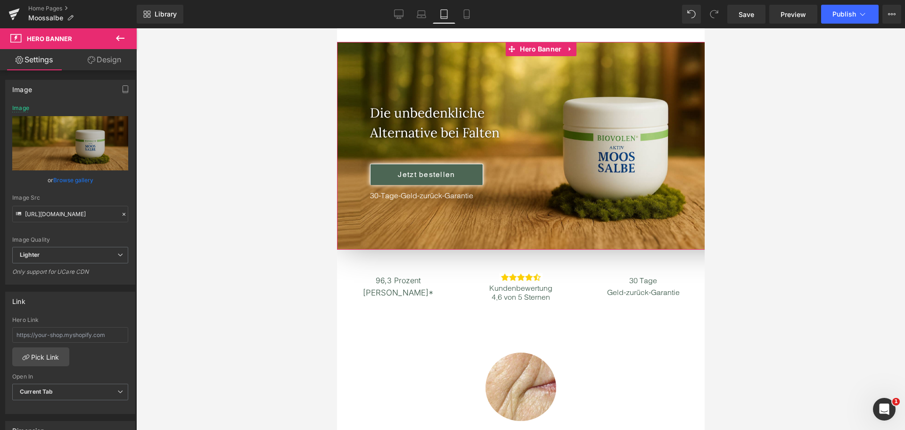
click at [124, 63] on link "Design" at bounding box center [104, 59] width 68 height 21
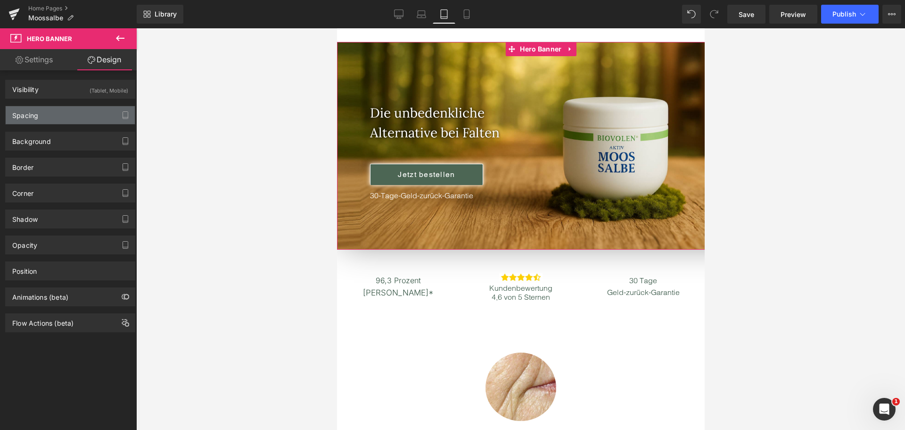
click at [77, 121] on div "Spacing" at bounding box center [70, 115] width 129 height 18
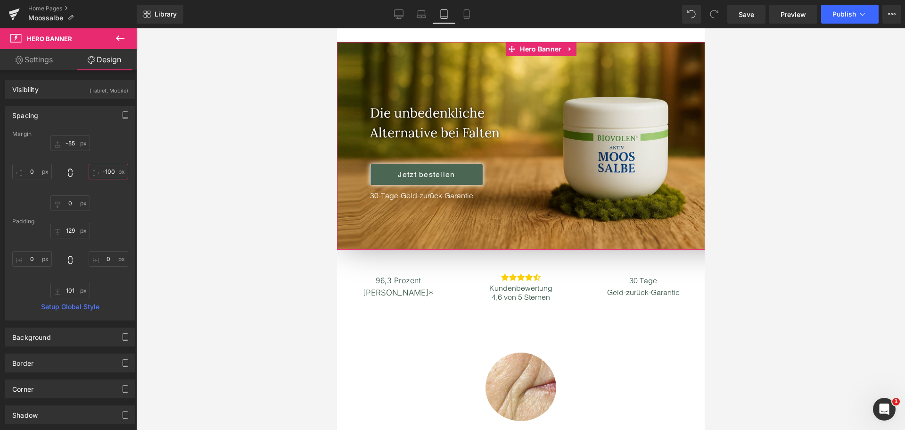
click at [104, 172] on input "-100" at bounding box center [109, 172] width 40 height 16
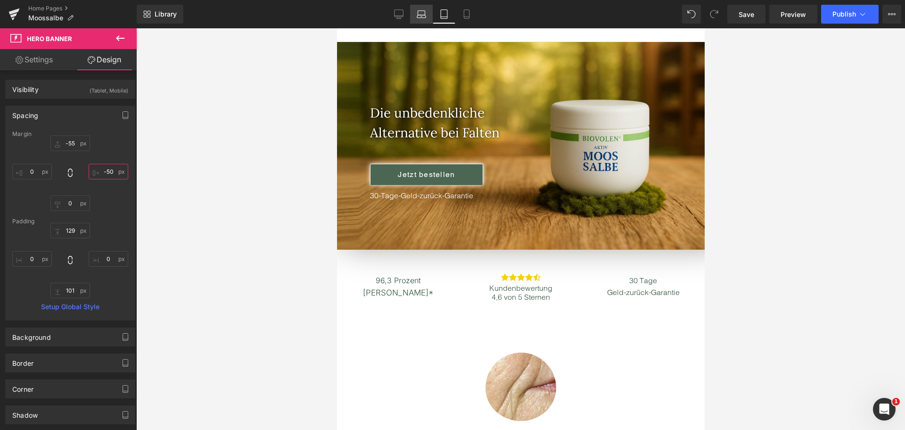
type input "-50"
click at [420, 13] on icon at bounding box center [421, 13] width 9 height 9
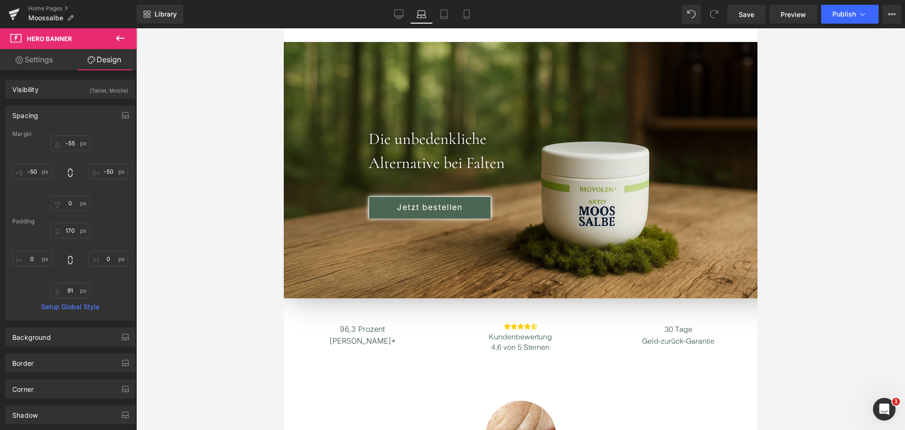
scroll to position [0, 0]
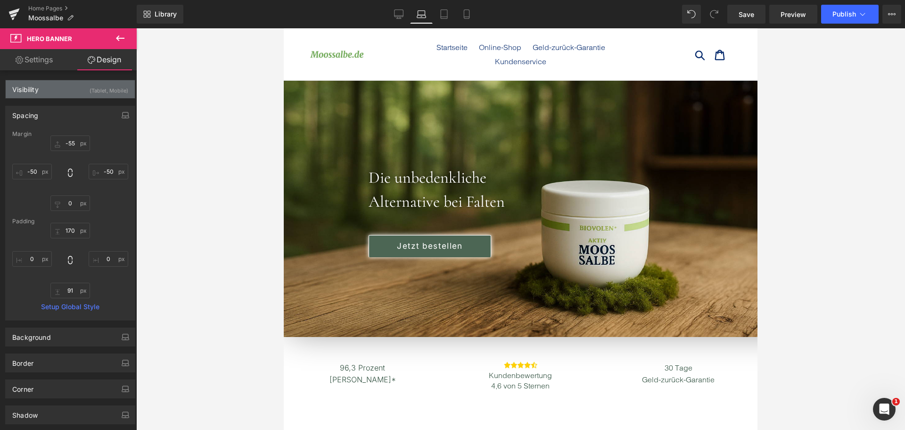
click at [41, 85] on div "Visibility (Tablet, Mobile)" at bounding box center [70, 89] width 129 height 18
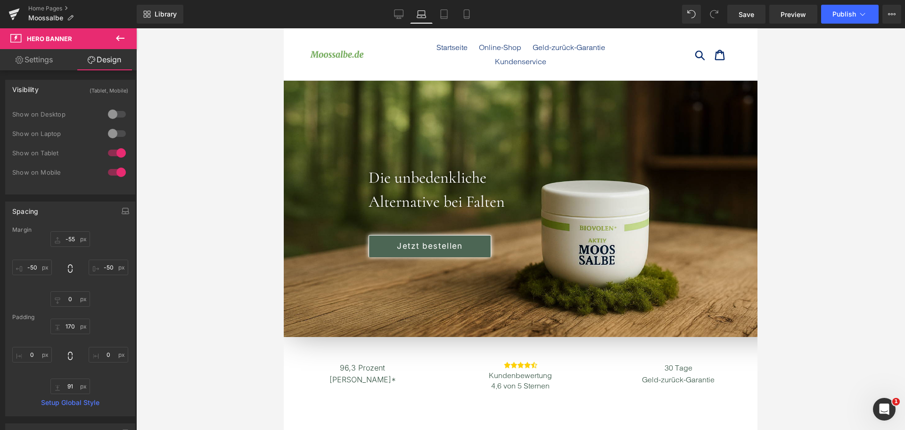
click at [40, 70] on div "Visibility (Tablet, Mobile) 0|0|0|0 0 Show on Desktop 0 Show on Laptop 1 Show o…" at bounding box center [70, 346] width 141 height 553
click at [43, 64] on link "Settings" at bounding box center [34, 59] width 68 height 21
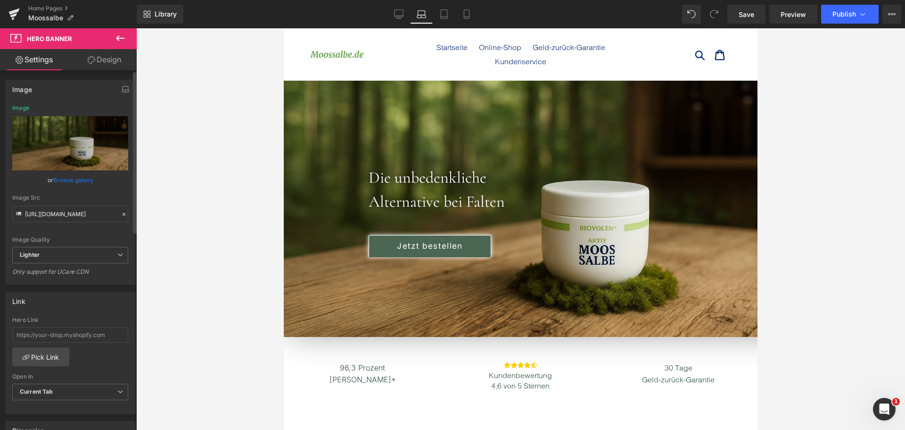
click at [76, 176] on link "Browse gallery" at bounding box center [73, 180] width 40 height 17
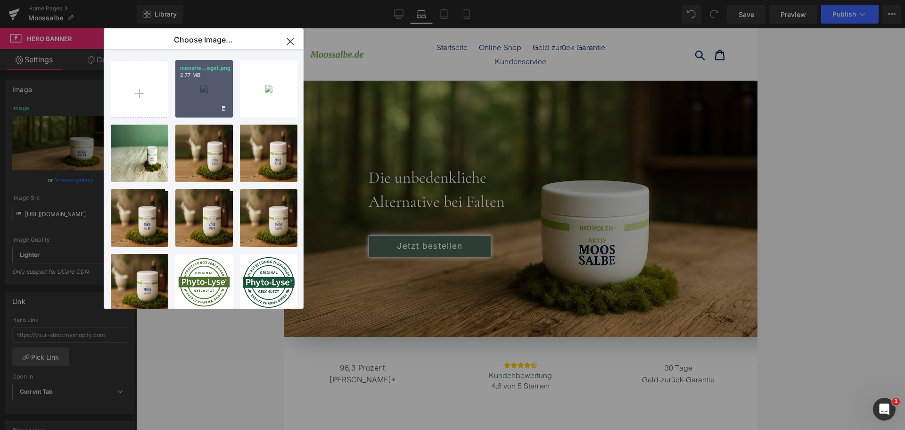
click at [209, 83] on div "moostie...egel.png 2.77 MB" at bounding box center [204, 89] width 58 height 58
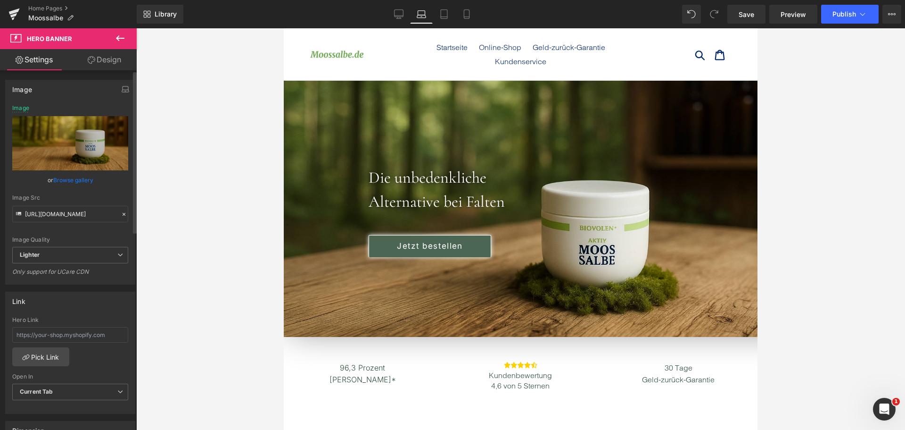
click at [83, 176] on link "Browse gallery" at bounding box center [73, 180] width 40 height 17
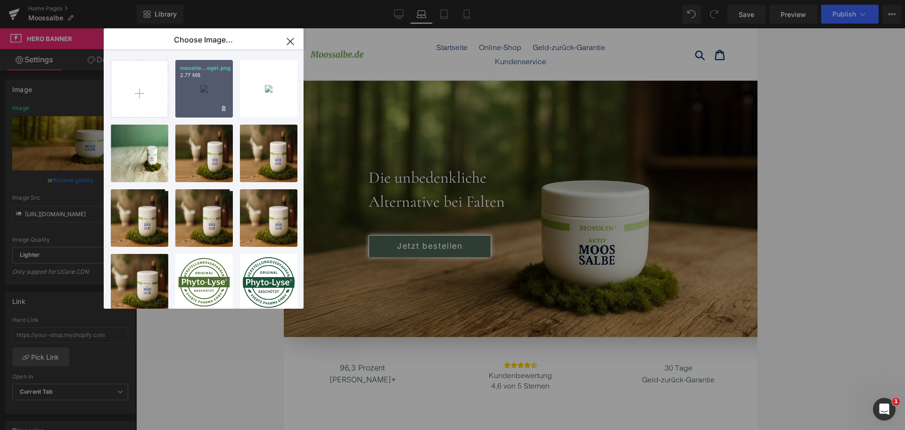
click at [198, 91] on div "moostie...egel.png 2.77 MB" at bounding box center [204, 89] width 58 height 58
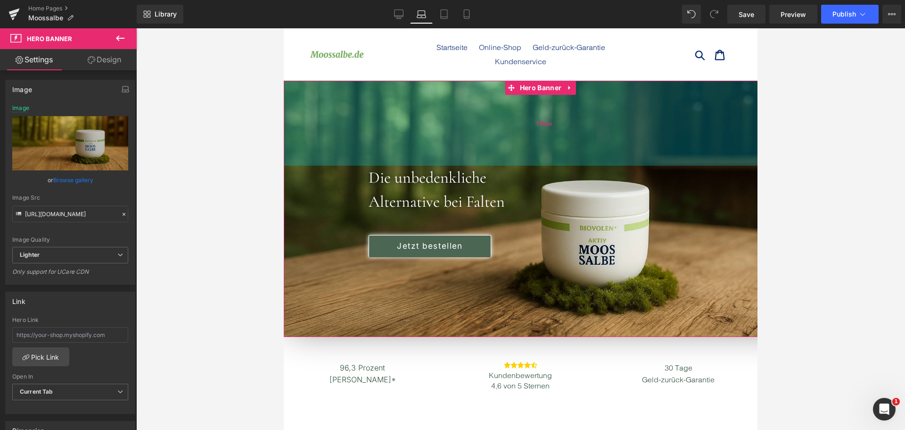
click at [473, 129] on div "180px" at bounding box center [544, 123] width 521 height 85
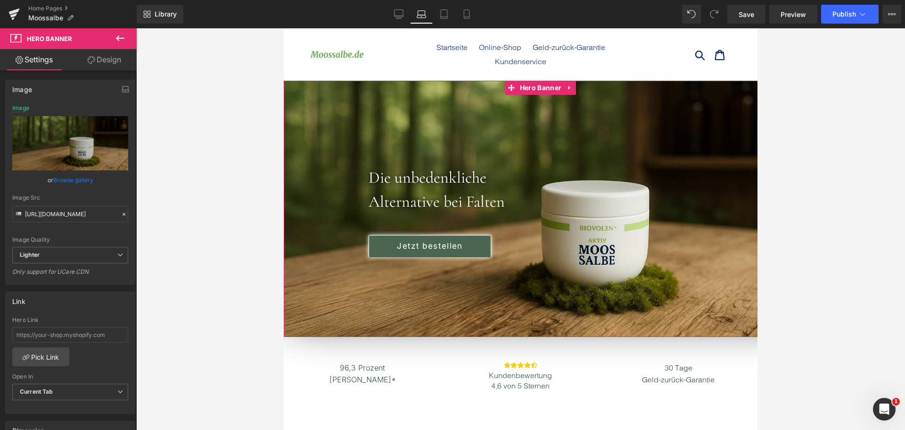
click at [75, 178] on link "Browse gallery" at bounding box center [73, 180] width 40 height 17
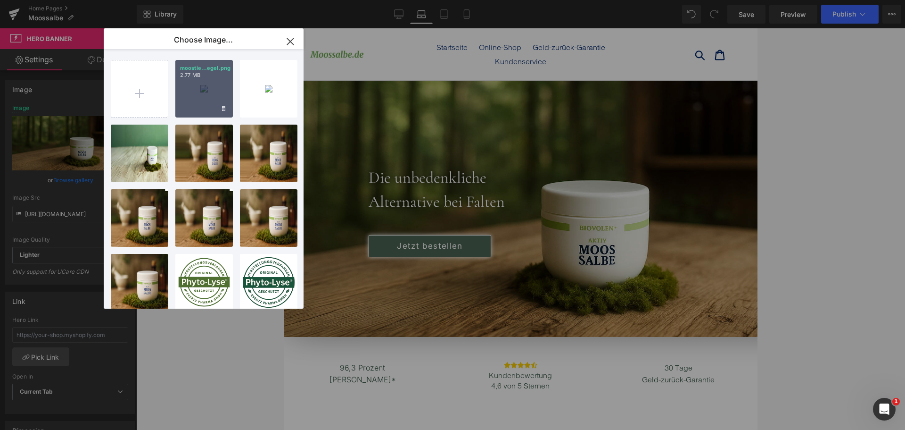
click at [209, 84] on div "moostie...egel.png 2.77 MB" at bounding box center [204, 89] width 58 height 58
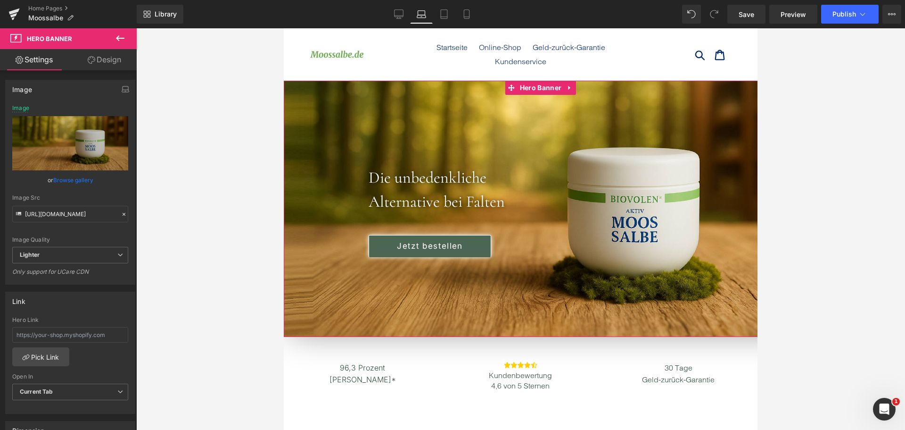
click at [108, 61] on link "Design" at bounding box center [104, 59] width 68 height 21
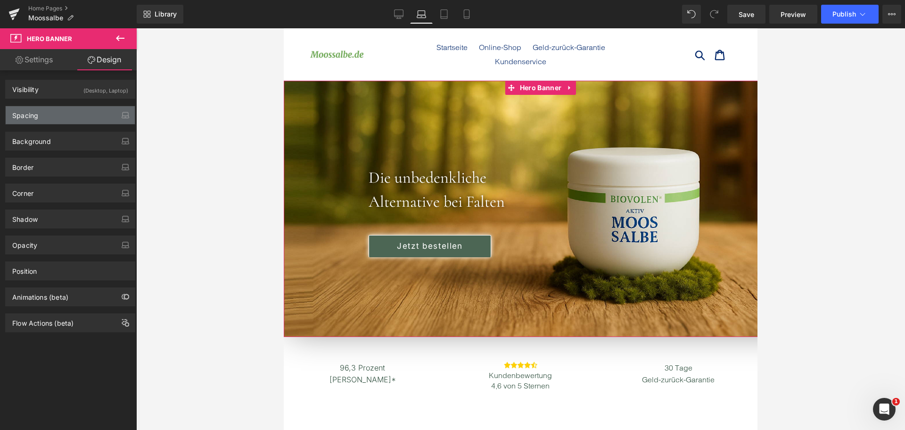
click at [84, 114] on div "Spacing" at bounding box center [70, 115] width 129 height 18
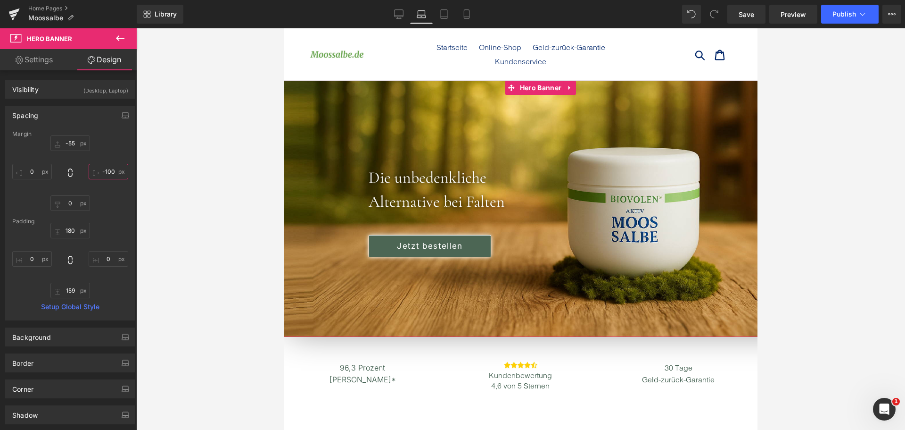
click at [106, 167] on input "-100" at bounding box center [109, 172] width 40 height 16
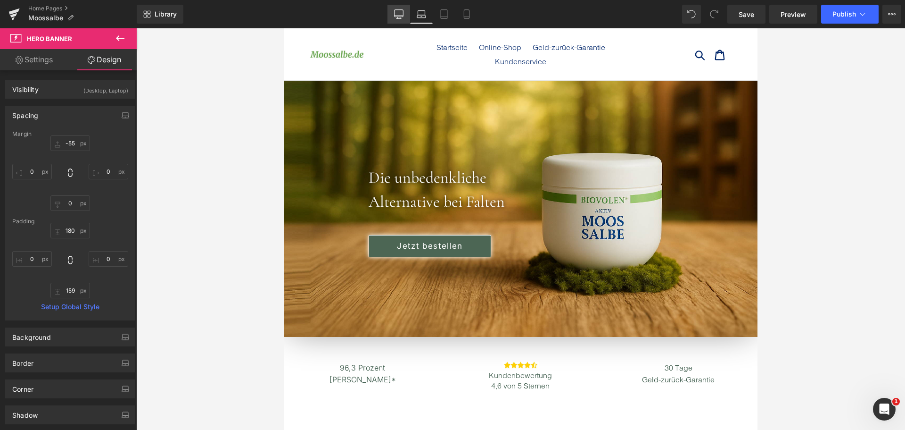
click at [405, 17] on link "Desktop" at bounding box center [399, 14] width 23 height 19
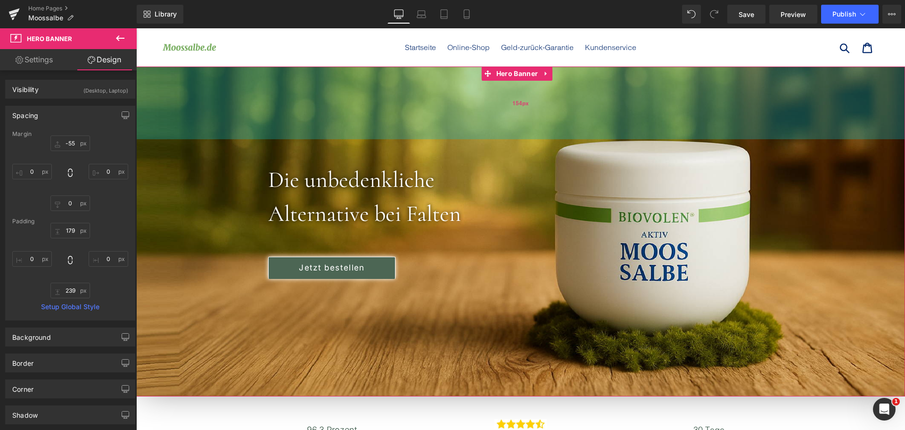
drag, startPoint x: 522, startPoint y: 139, endPoint x: 523, endPoint y: 127, distance: 11.9
click at [523, 127] on div "154px" at bounding box center [520, 102] width 769 height 73
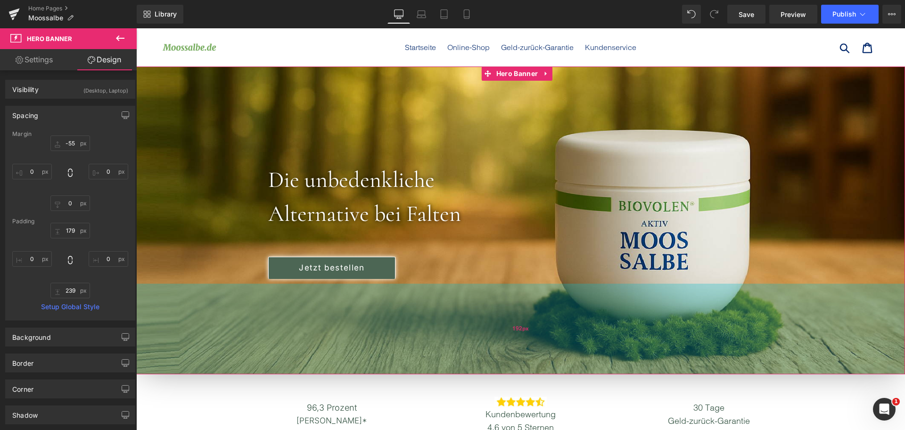
drag, startPoint x: 496, startPoint y: 353, endPoint x: 498, endPoint y: 331, distance: 22.3
click at [498, 331] on div "192px" at bounding box center [520, 328] width 769 height 91
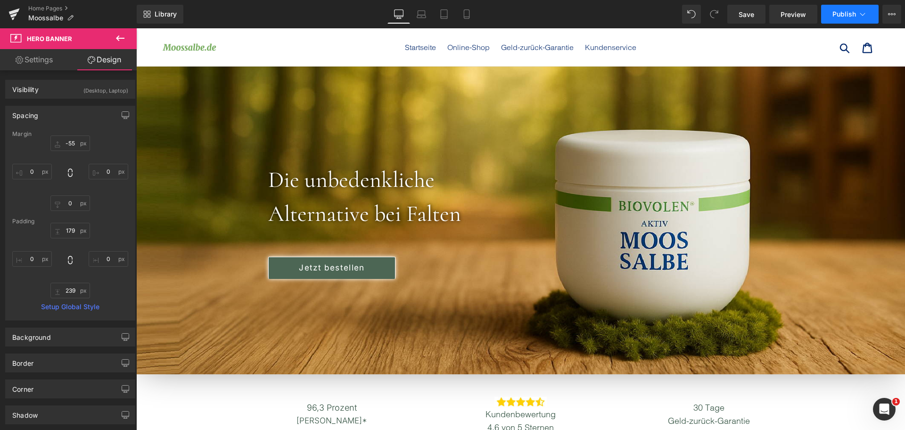
click at [844, 17] on span "Publish" at bounding box center [845, 14] width 24 height 8
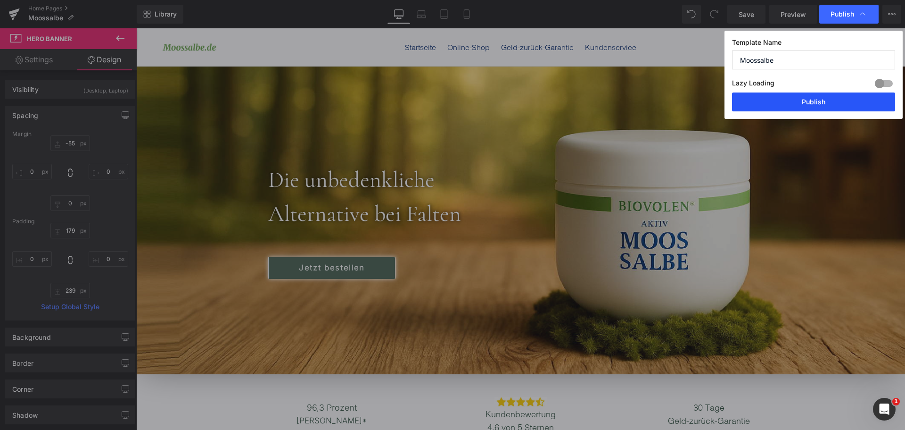
click at [824, 104] on button "Publish" at bounding box center [813, 101] width 163 height 19
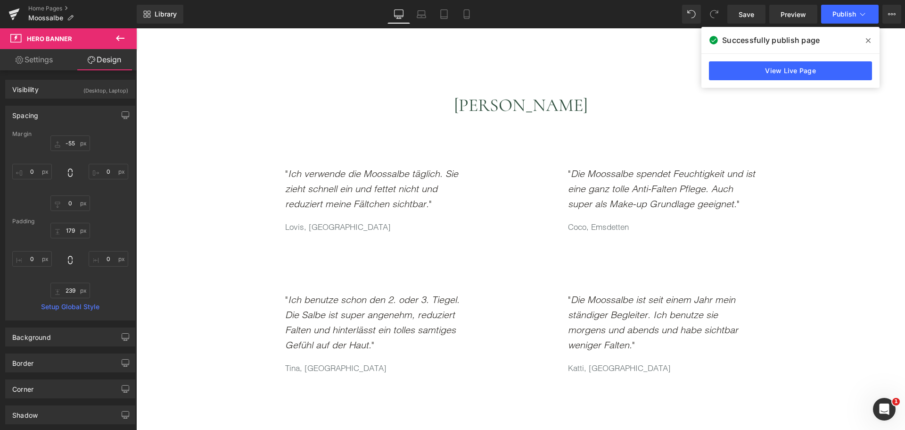
scroll to position [1556, 0]
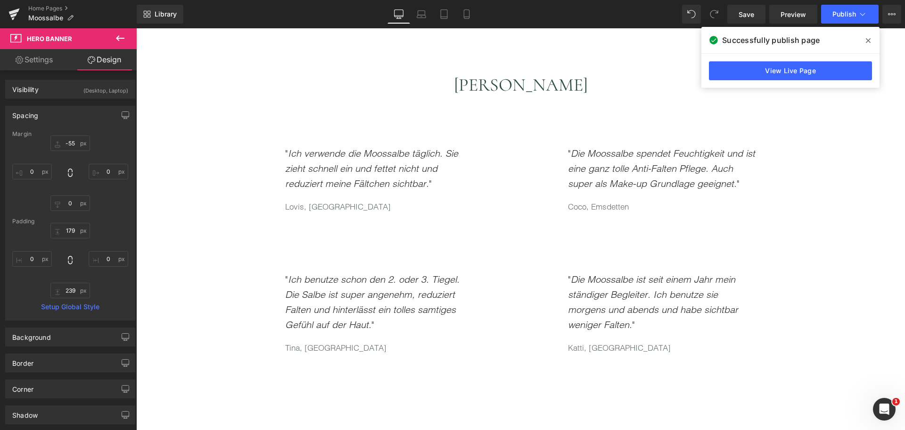
click at [462, 83] on span "[PERSON_NAME]" at bounding box center [521, 85] width 134 height 22
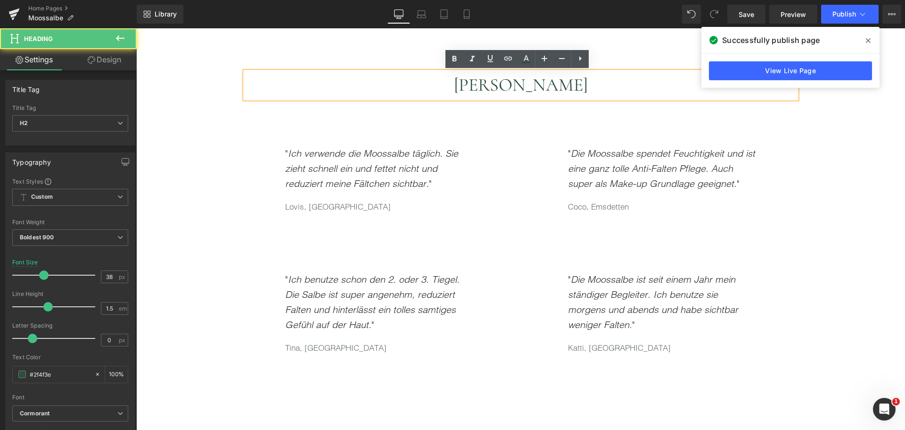
click at [475, 85] on span "[PERSON_NAME]" at bounding box center [521, 85] width 134 height 22
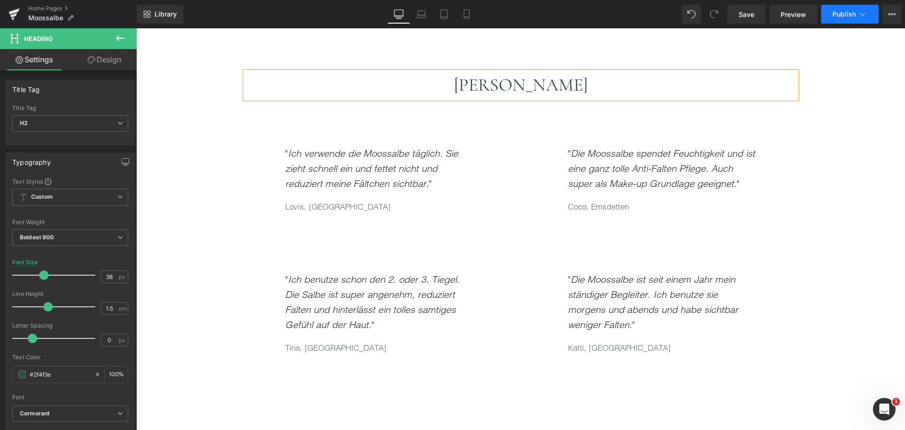
click at [846, 10] on span "Publish" at bounding box center [845, 14] width 24 height 8
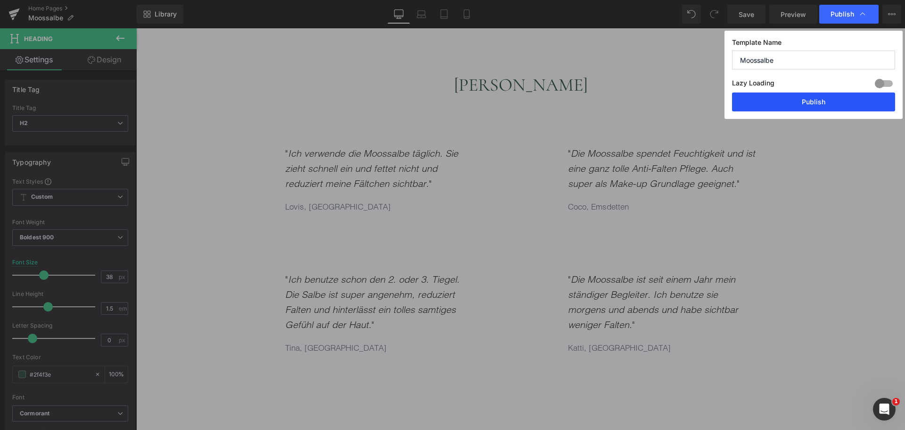
click at [786, 109] on button "Publish" at bounding box center [813, 101] width 163 height 19
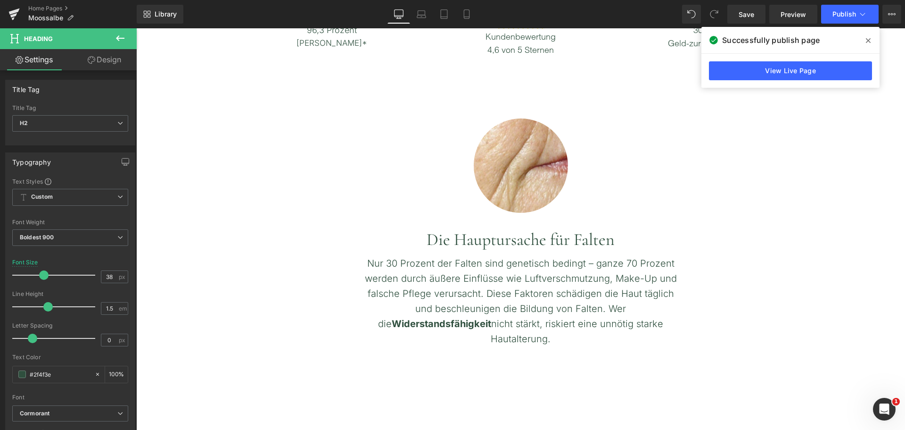
scroll to position [0, 0]
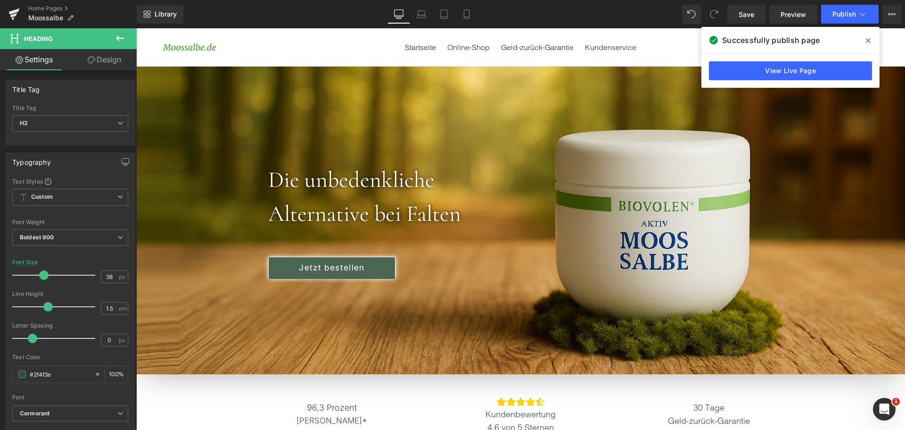
click at [136, 28] on div "154px" at bounding box center [136, 28] width 0 height 0
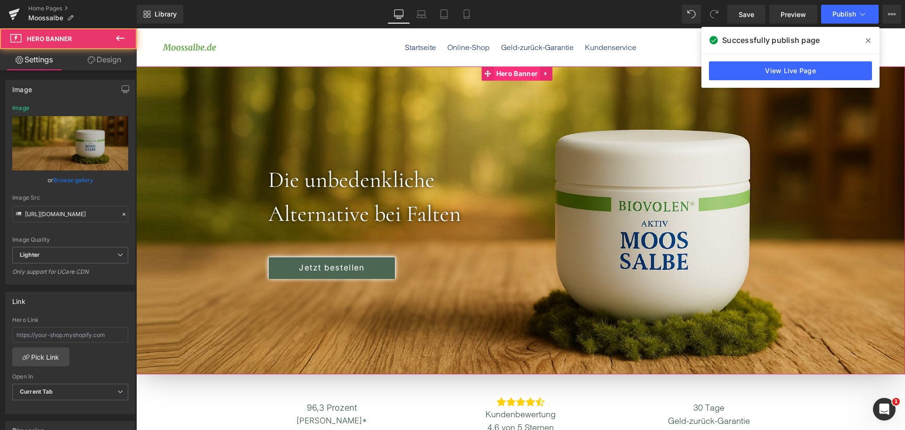
click at [515, 78] on span "Hero Banner" at bounding box center [517, 73] width 46 height 14
click at [79, 181] on link "Browse gallery" at bounding box center [73, 180] width 40 height 17
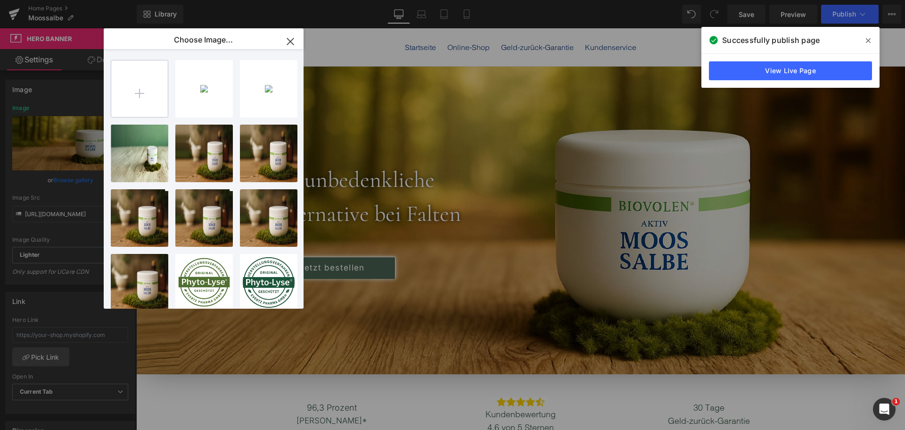
click at [152, 83] on input "file" at bounding box center [139, 88] width 57 height 57
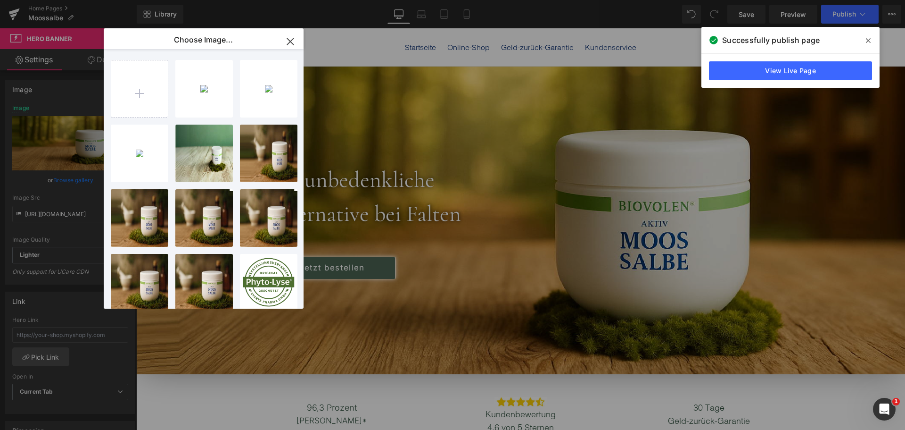
click at [0, 0] on div "moos2...oos2.png 2.61 MB" at bounding box center [0, 0] width 0 height 0
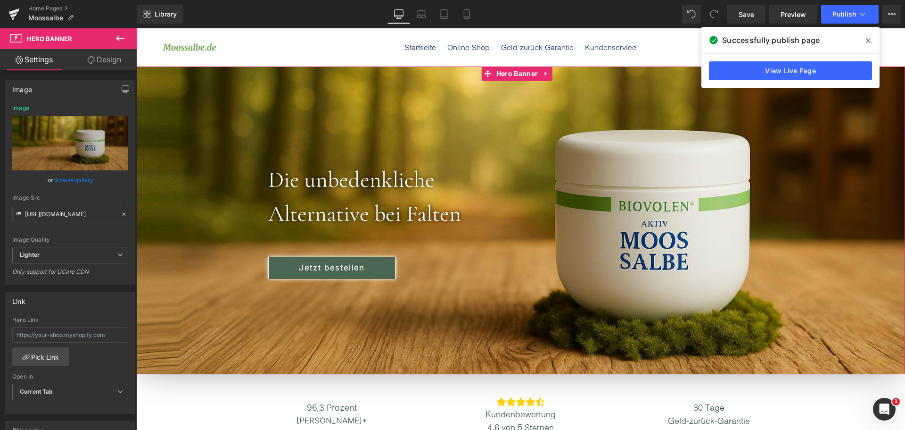
click at [64, 177] on link "Browse gallery" at bounding box center [73, 180] width 40 height 17
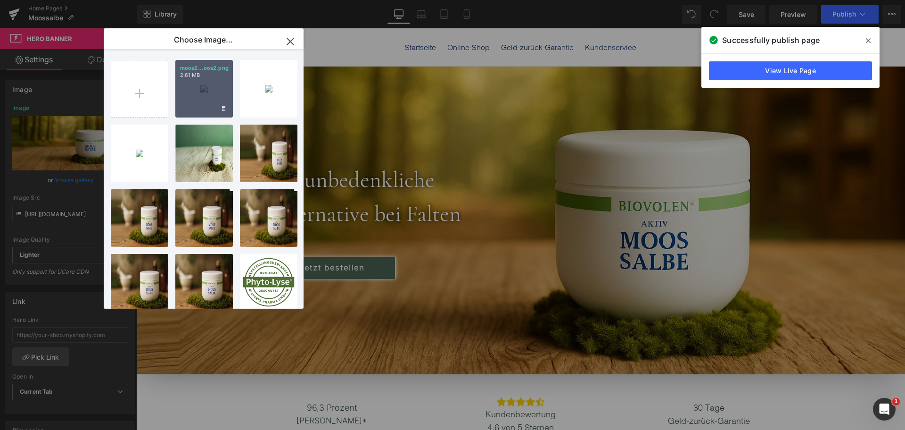
click at [206, 89] on div "moos2...oos2.png 2.61 MB" at bounding box center [204, 89] width 58 height 58
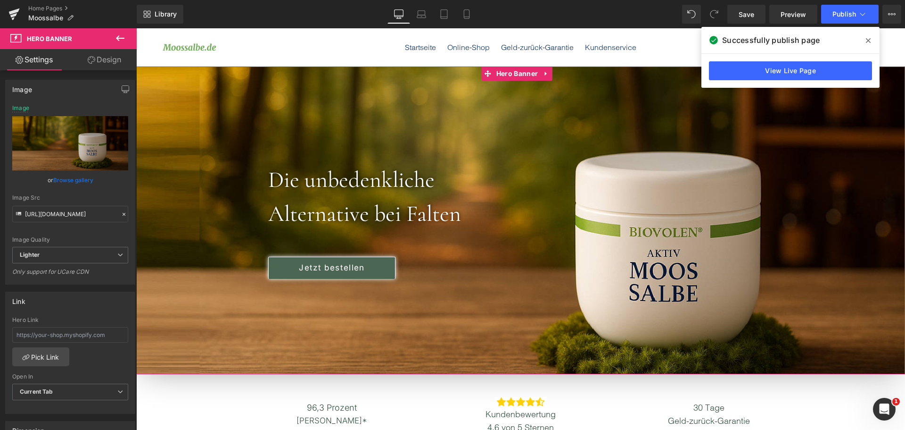
click at [101, 60] on link "Design" at bounding box center [104, 59] width 68 height 21
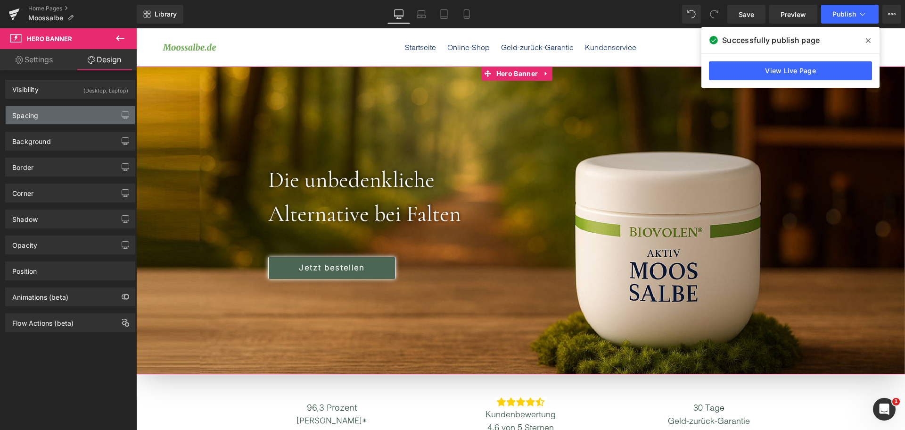
click at [78, 110] on div "Spacing" at bounding box center [70, 115] width 129 height 18
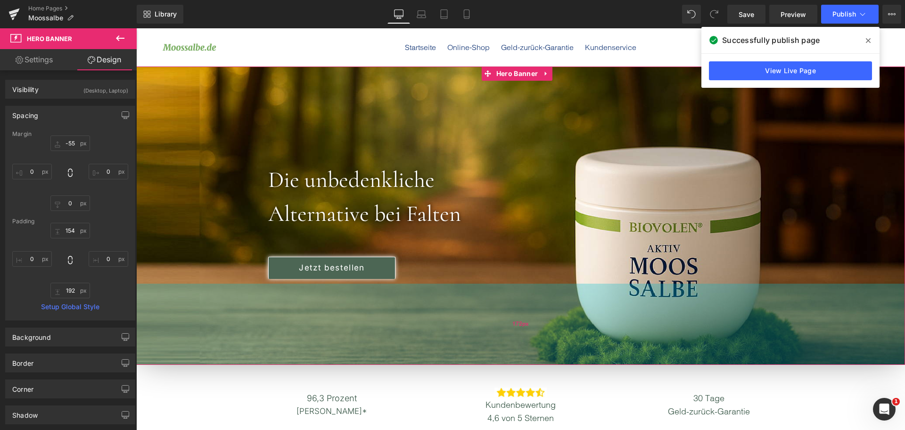
drag, startPoint x: 471, startPoint y: 325, endPoint x: 475, endPoint y: 315, distance: 10.3
click at [475, 315] on div "172px" at bounding box center [520, 323] width 769 height 81
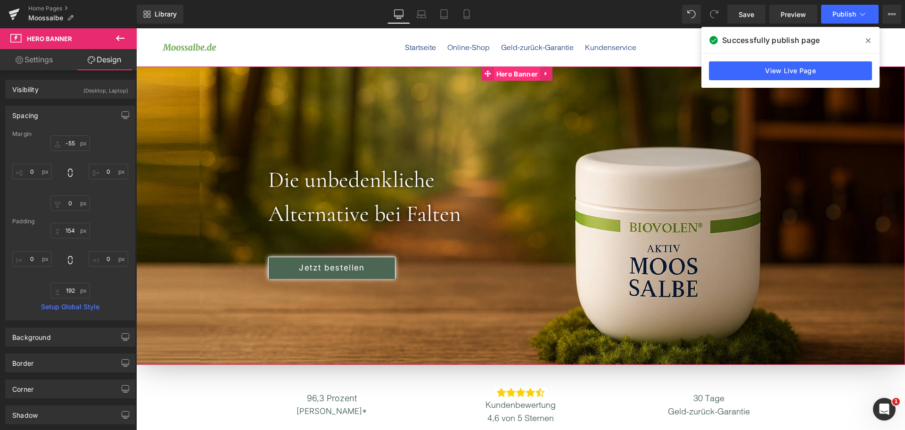
click at [517, 73] on span "Hero Banner" at bounding box center [517, 74] width 46 height 14
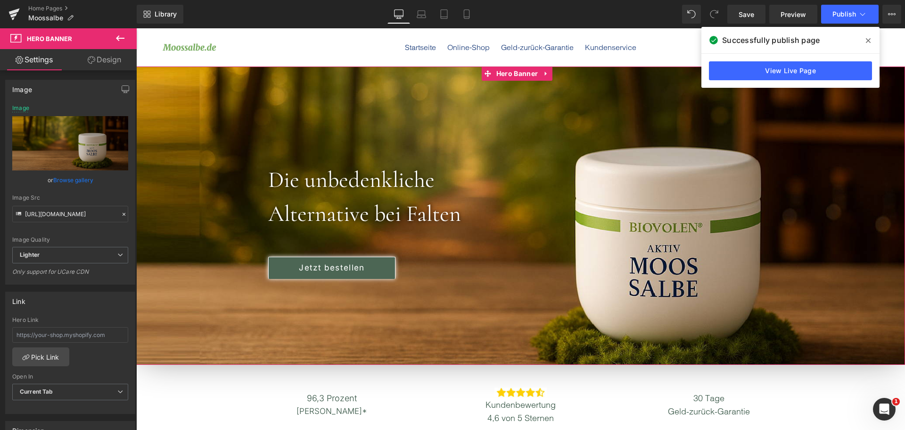
click at [82, 182] on link "Browse gallery" at bounding box center [73, 180] width 40 height 17
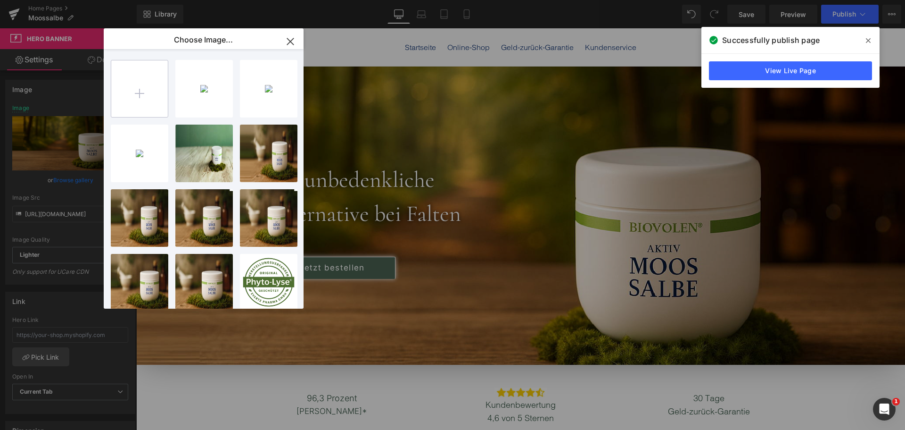
click at [147, 91] on input "file" at bounding box center [139, 88] width 57 height 57
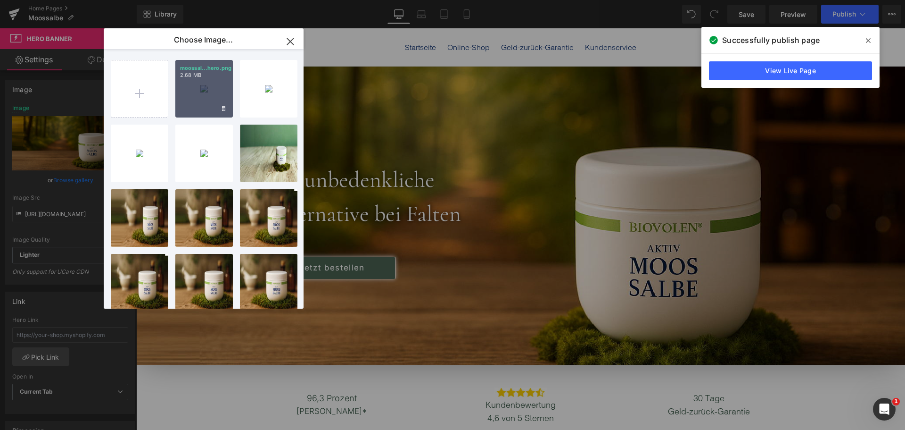
click at [213, 79] on div "moossal...hero.png 2.68 MB" at bounding box center [204, 89] width 58 height 58
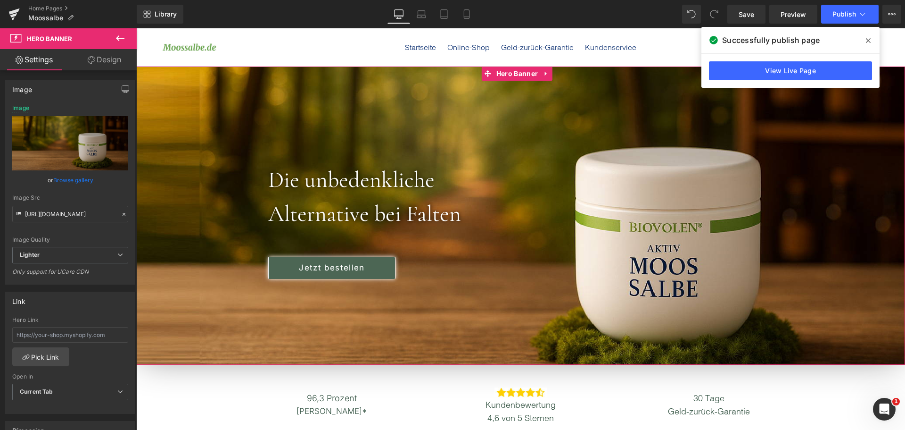
click at [79, 183] on link "Browse gallery" at bounding box center [73, 180] width 40 height 17
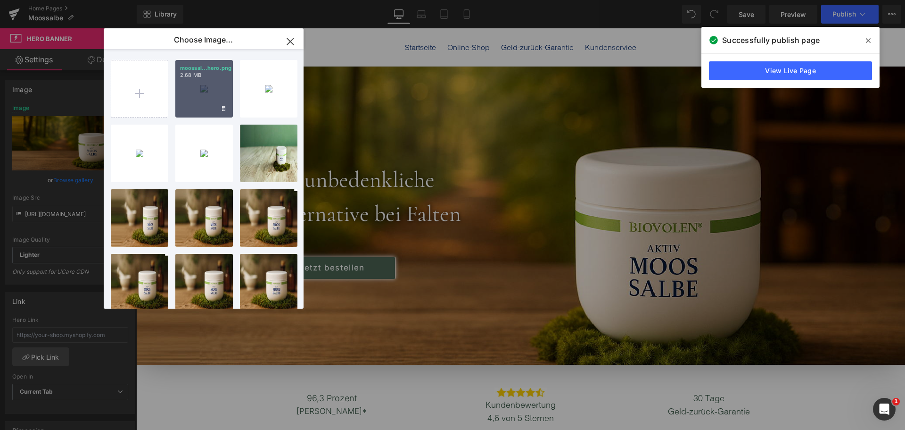
click at [215, 98] on div "moossal...hero.png 2.68 MB" at bounding box center [204, 89] width 58 height 58
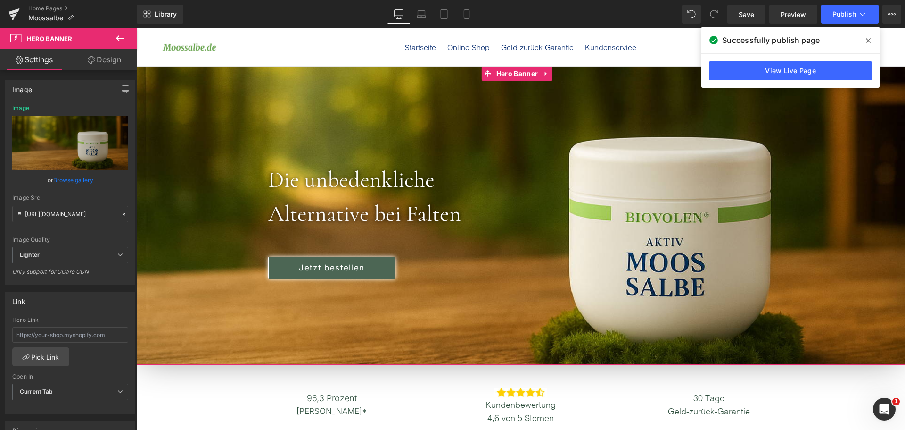
click at [95, 58] on link "Design" at bounding box center [104, 59] width 68 height 21
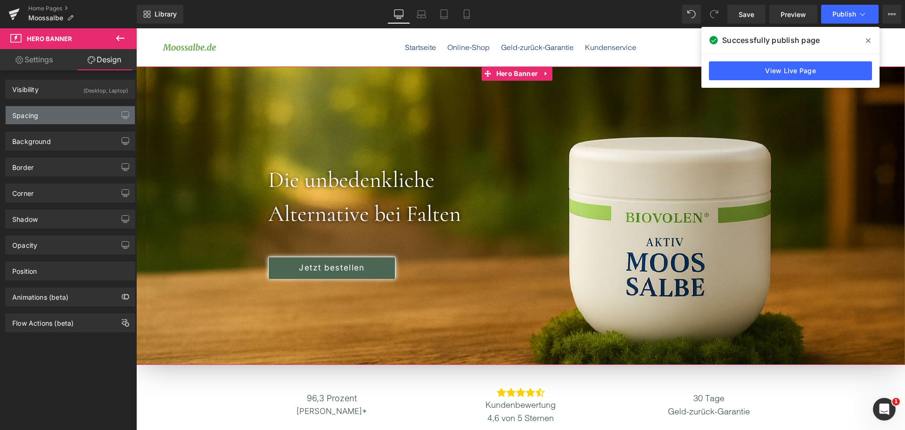
click at [68, 116] on div "Spacing" at bounding box center [70, 115] width 129 height 18
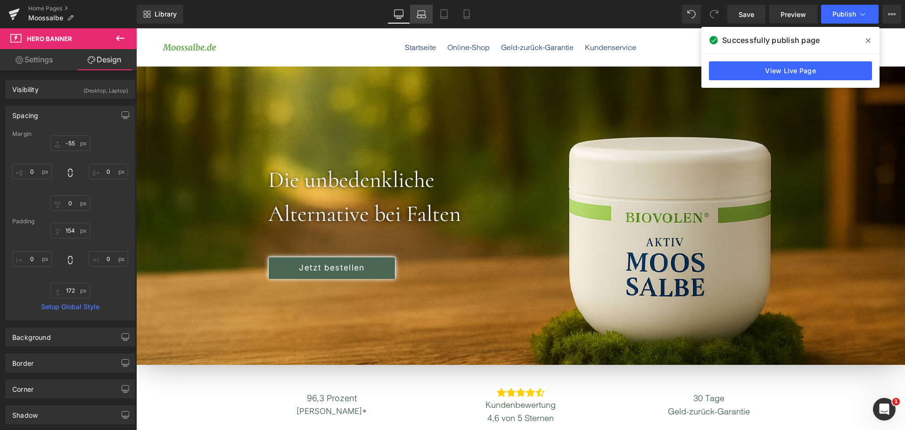
click at [417, 13] on icon at bounding box center [421, 13] width 9 height 9
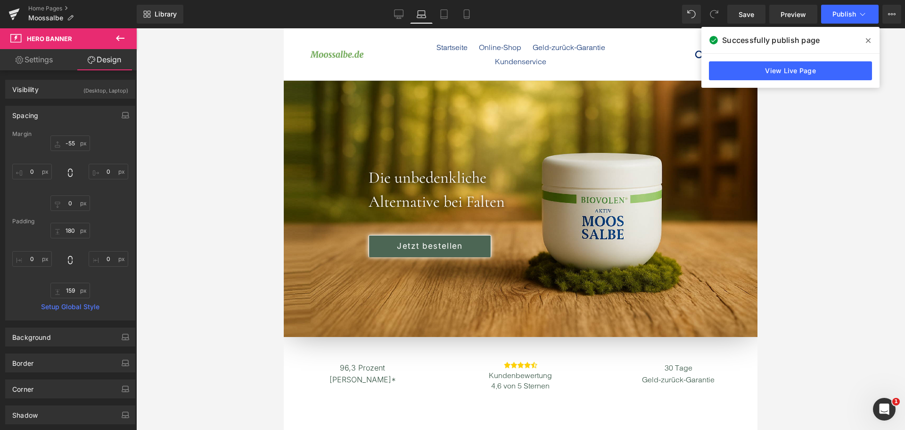
scroll to position [14, 0]
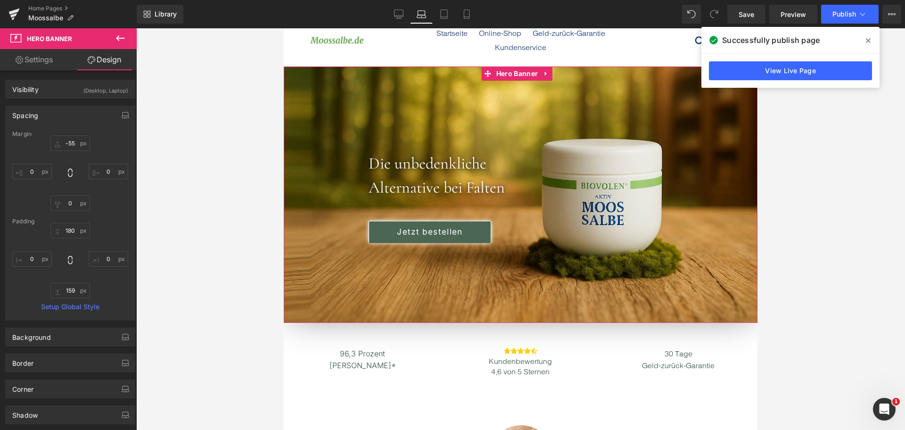
click at [38, 59] on link "Settings" at bounding box center [34, 59] width 68 height 21
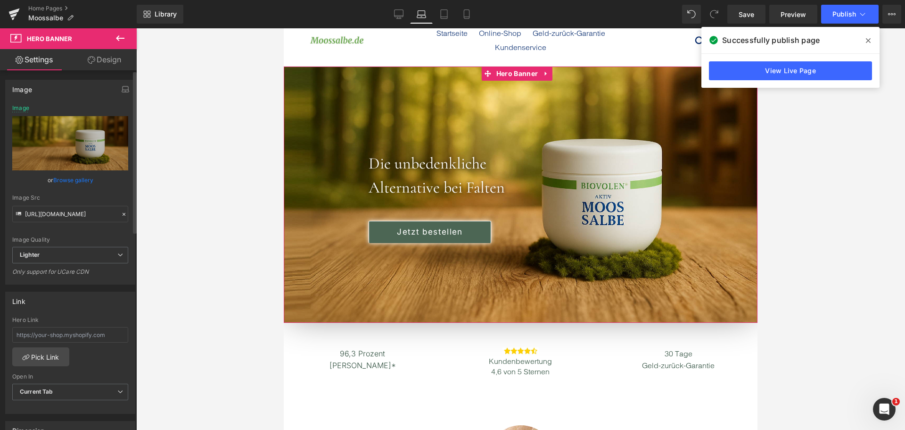
click at [80, 180] on link "Browse gallery" at bounding box center [73, 180] width 40 height 17
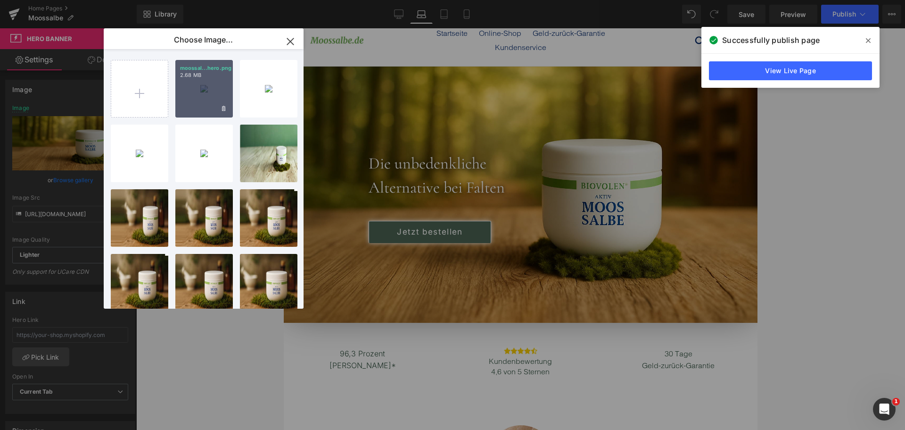
click at [215, 95] on div "moossal...hero.png 2.68 MB" at bounding box center [204, 89] width 58 height 58
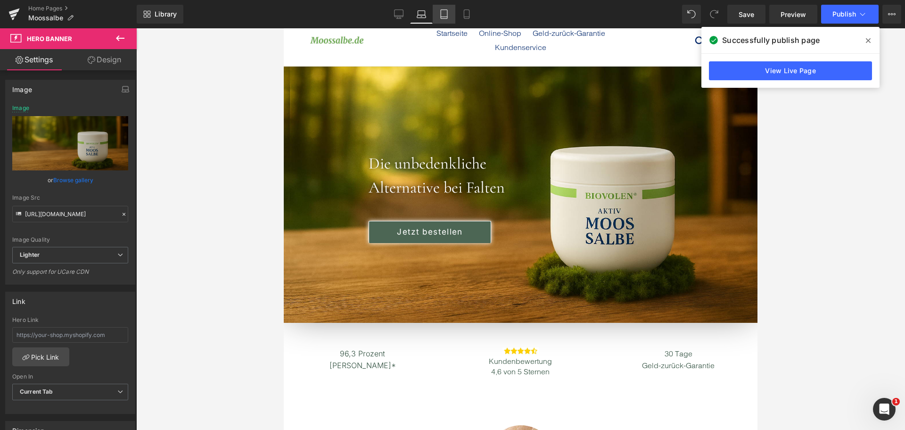
click at [449, 13] on link "Tablet" at bounding box center [444, 14] width 23 height 19
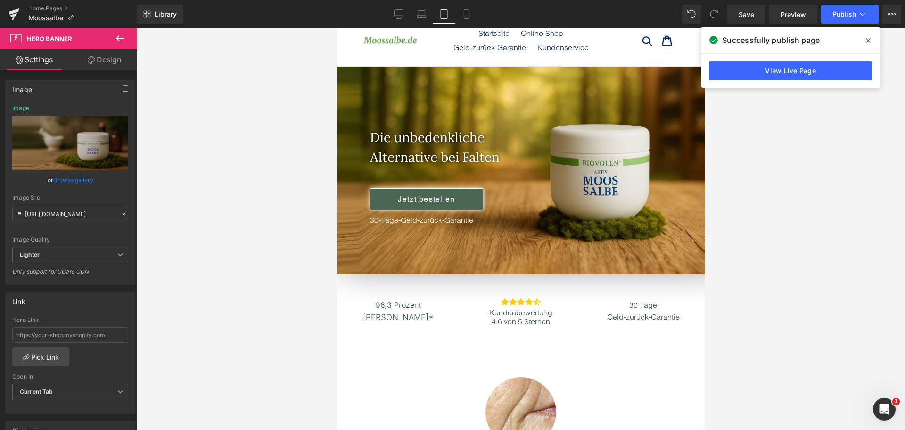
scroll to position [0, 0]
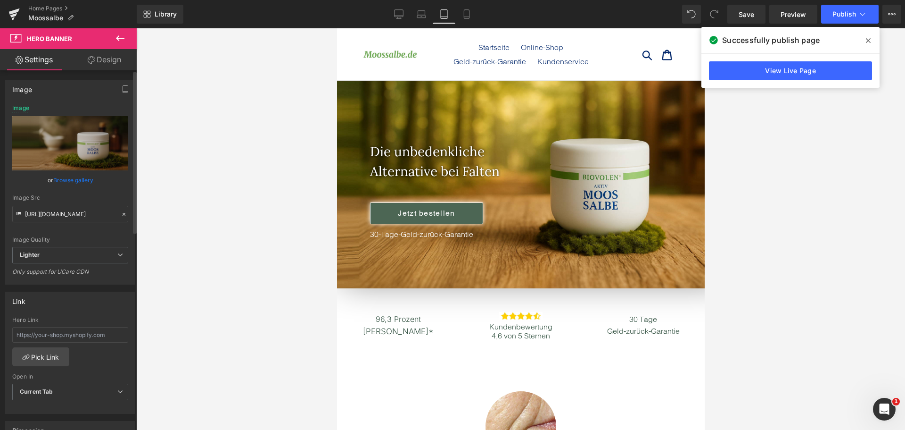
click at [74, 178] on link "Browse gallery" at bounding box center [73, 180] width 40 height 17
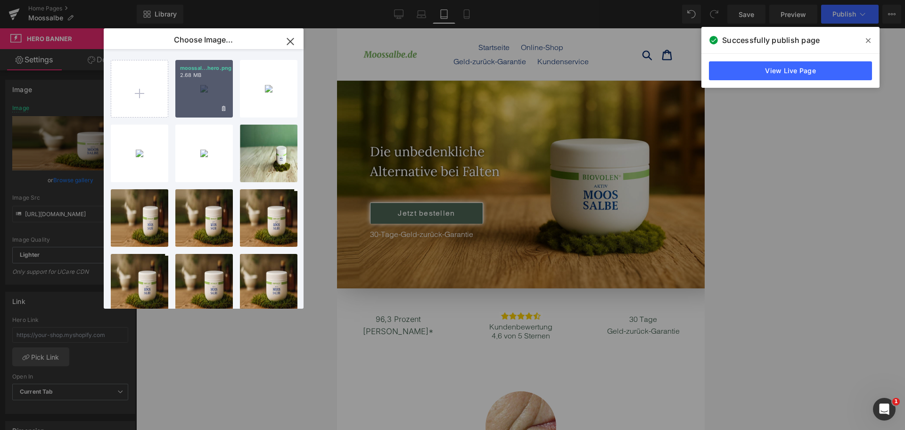
click at [203, 92] on div "moossal...hero.png 2.68 MB" at bounding box center [204, 89] width 58 height 58
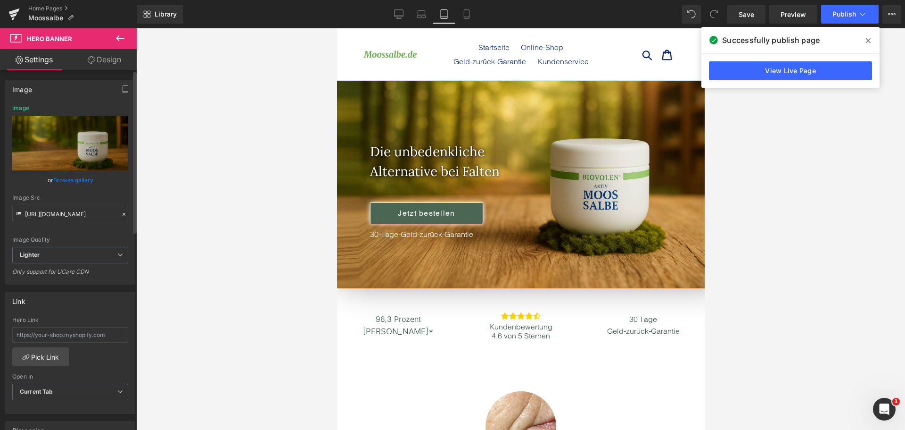
click at [73, 179] on link "Browse gallery" at bounding box center [73, 180] width 40 height 17
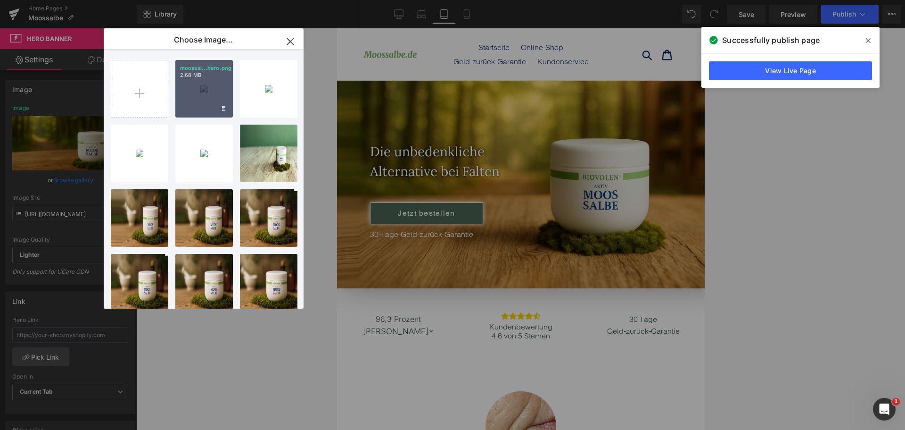
click at [221, 81] on div "moossal...hero.png 2.68 MB" at bounding box center [204, 89] width 58 height 58
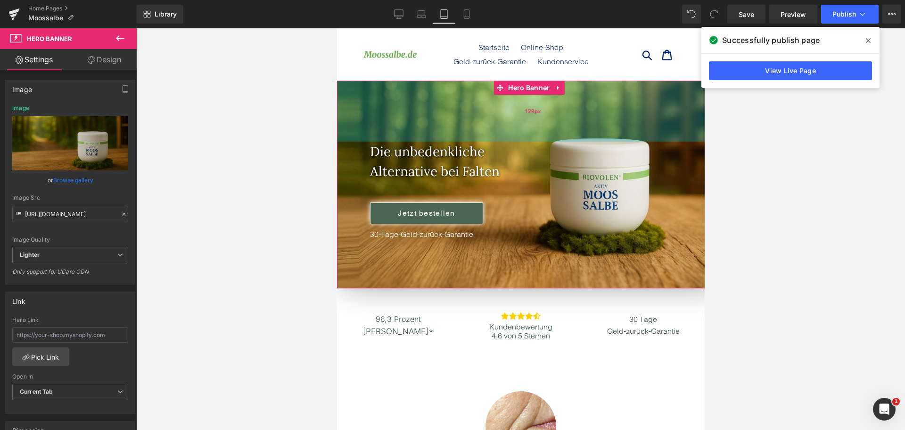
click at [428, 117] on div "129px" at bounding box center [532, 111] width 391 height 61
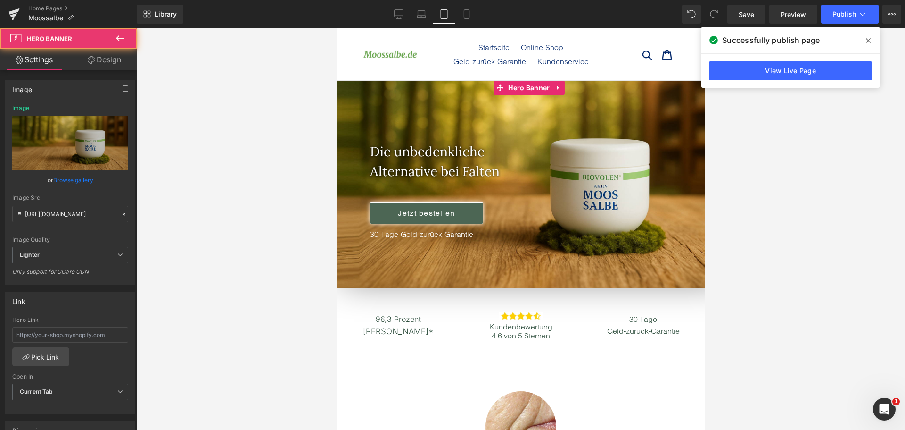
click at [80, 177] on link "Browse gallery" at bounding box center [73, 180] width 40 height 17
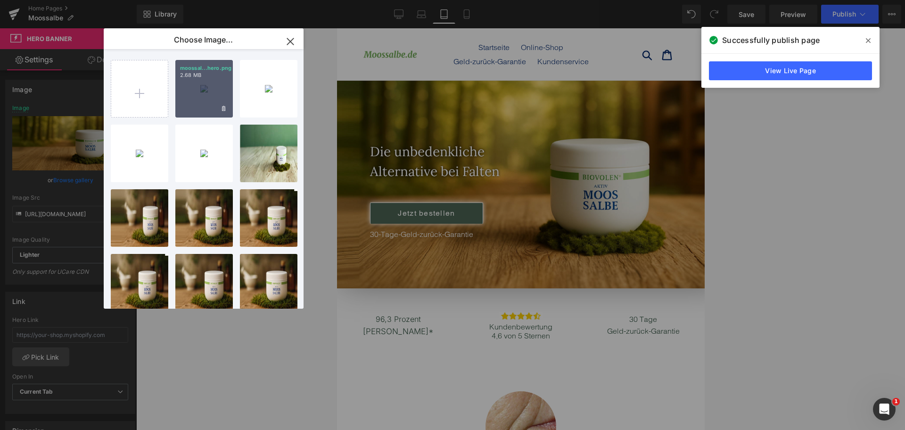
click at [211, 77] on p "2.68 MB" at bounding box center [204, 75] width 48 height 7
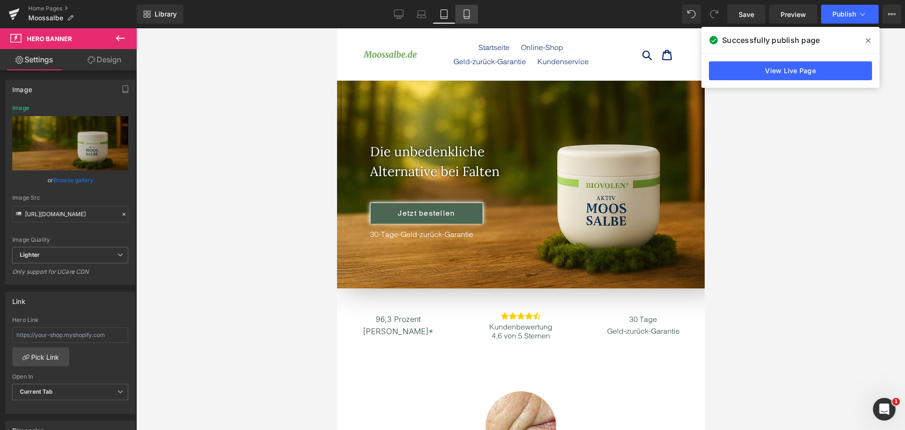
click at [467, 9] on link "Mobile" at bounding box center [466, 14] width 23 height 19
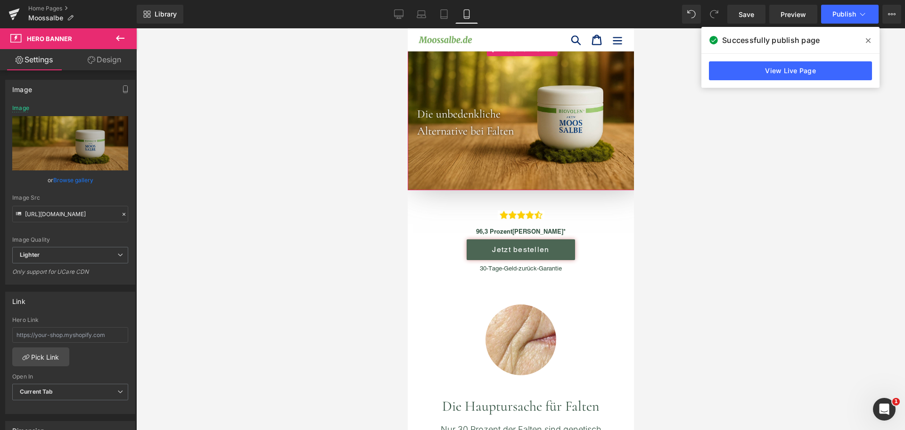
click at [71, 181] on link "Browse gallery" at bounding box center [73, 180] width 40 height 17
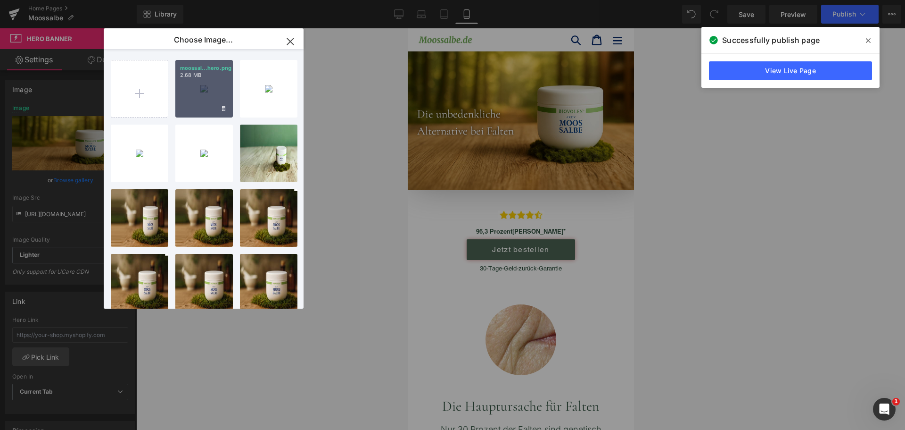
click at [224, 82] on div "moossal...hero.png 2.68 MB" at bounding box center [204, 89] width 58 height 58
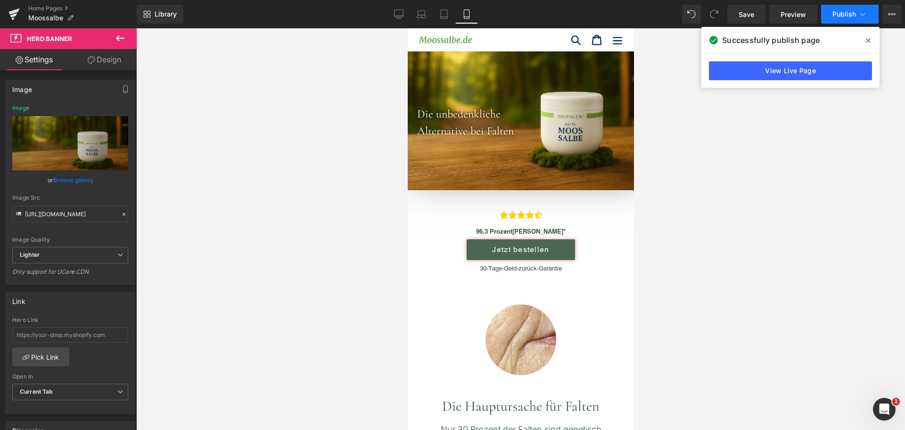
click at [859, 14] on icon at bounding box center [862, 13] width 9 height 9
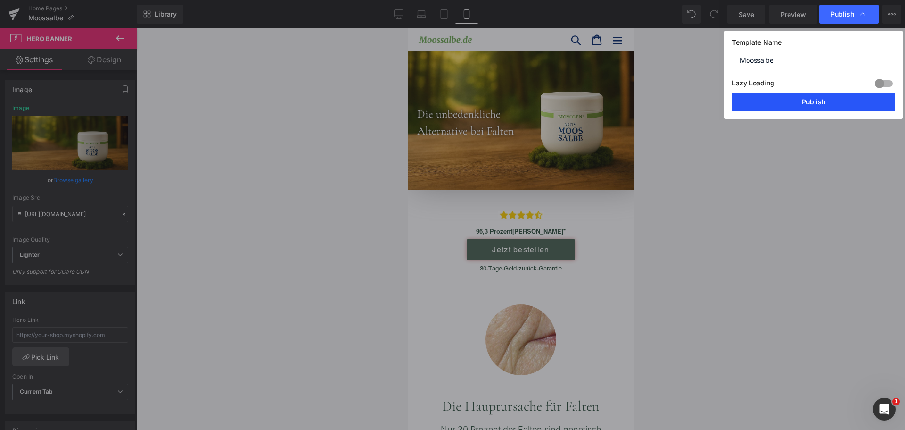
click at [835, 96] on button "Publish" at bounding box center [813, 101] width 163 height 19
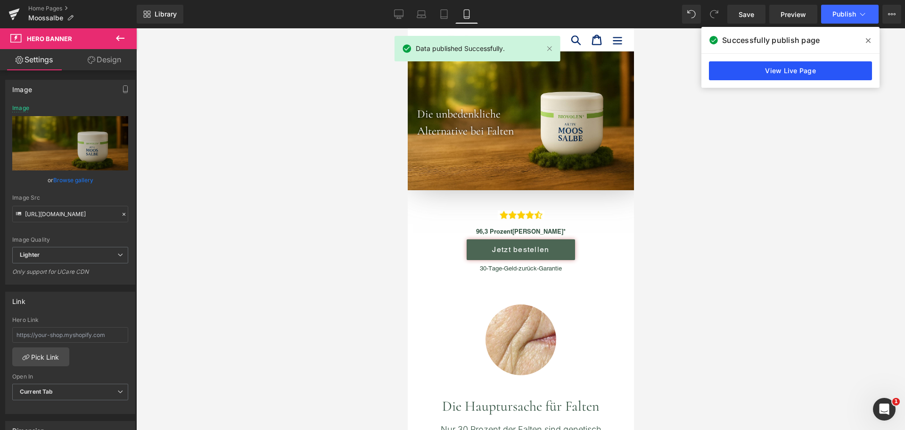
click at [787, 65] on link "View Live Page" at bounding box center [790, 70] width 163 height 19
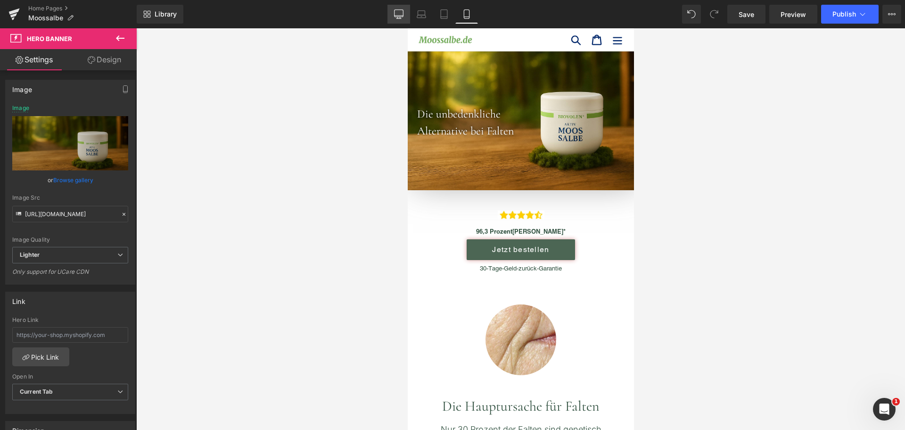
click at [408, 17] on link "Desktop" at bounding box center [399, 14] width 23 height 19
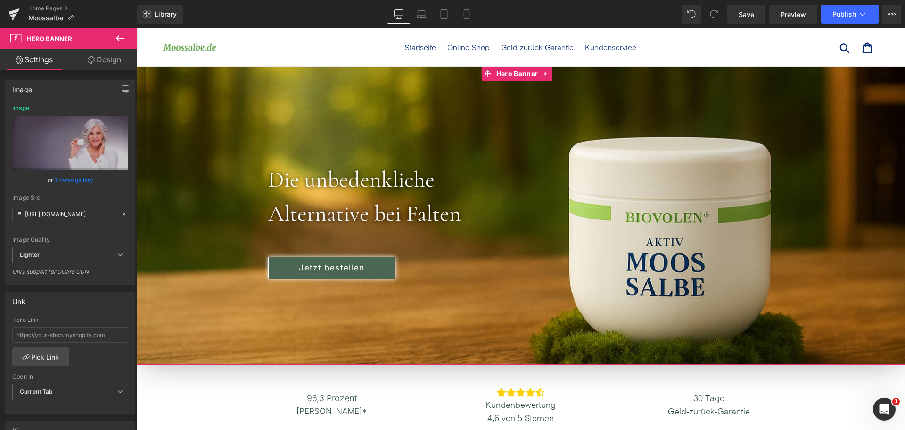
click at [547, 335] on div at bounding box center [520, 215] width 769 height 298
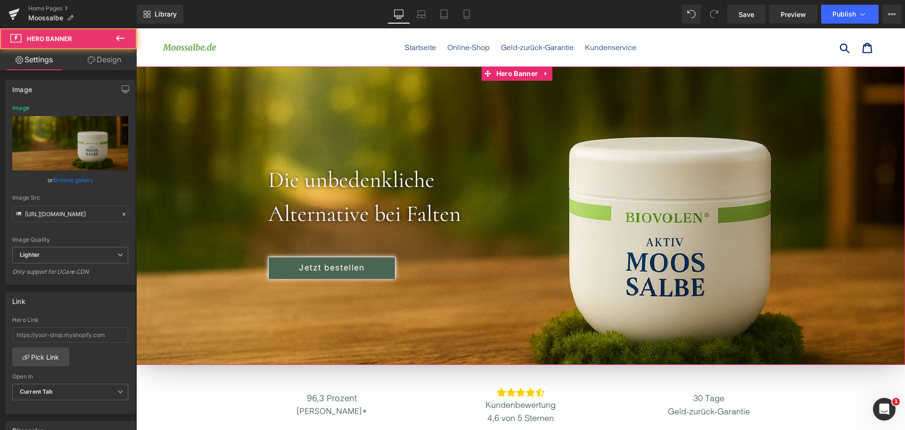
click at [528, 354] on div at bounding box center [520, 359] width 769 height 12
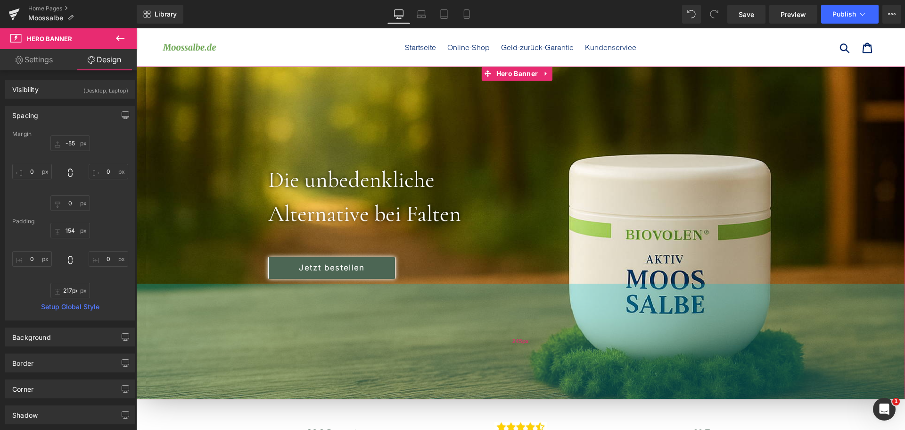
drag, startPoint x: 516, startPoint y: 372, endPoint x: 516, endPoint y: 389, distance: 17.0
click at [516, 389] on div "245px" at bounding box center [520, 341] width 769 height 116
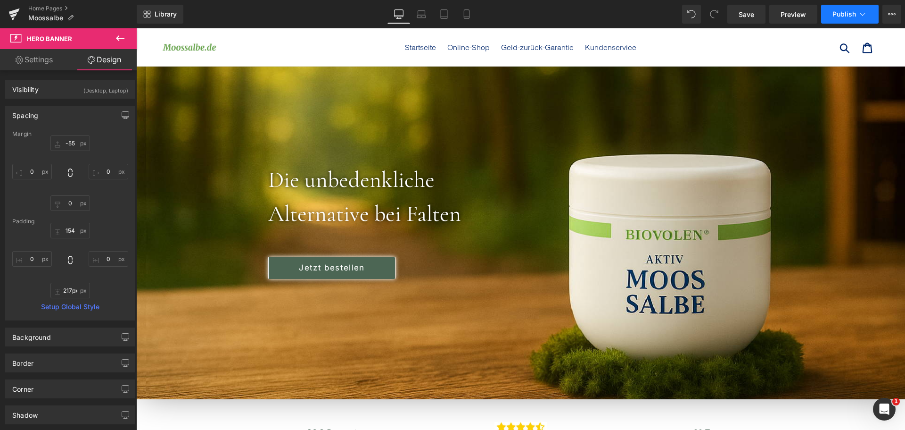
click at [858, 8] on button "Publish" at bounding box center [850, 14] width 58 height 19
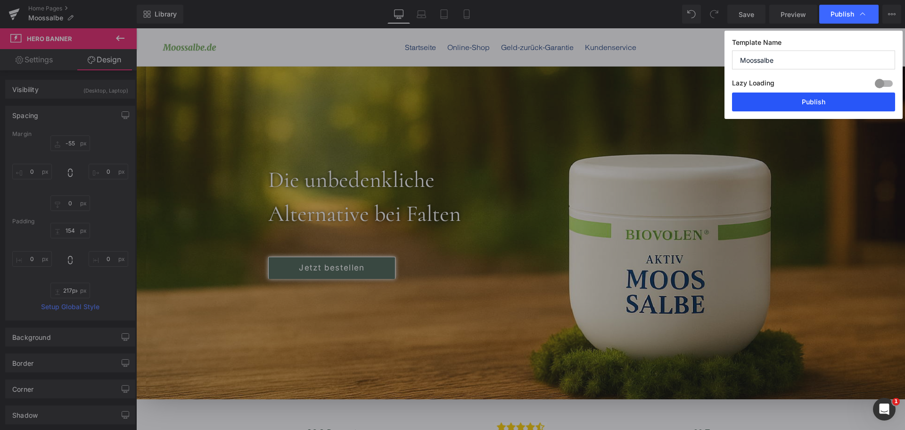
click at [825, 105] on button "Publish" at bounding box center [813, 101] width 163 height 19
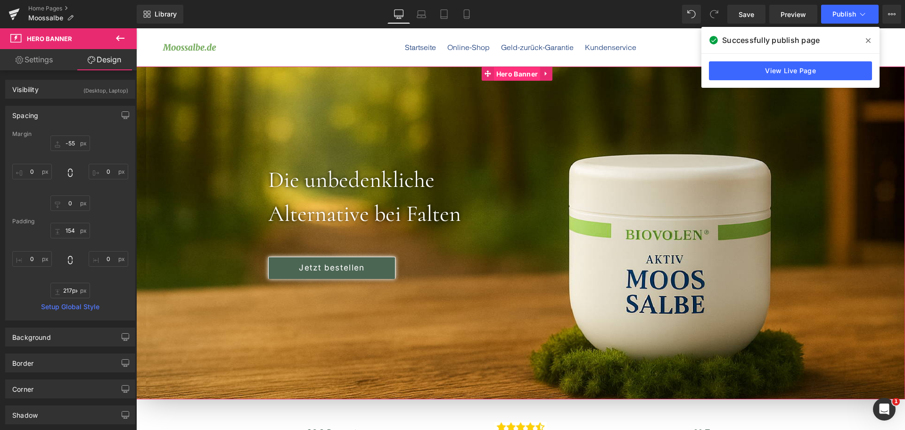
click at [508, 74] on span "Hero Banner" at bounding box center [517, 74] width 46 height 14
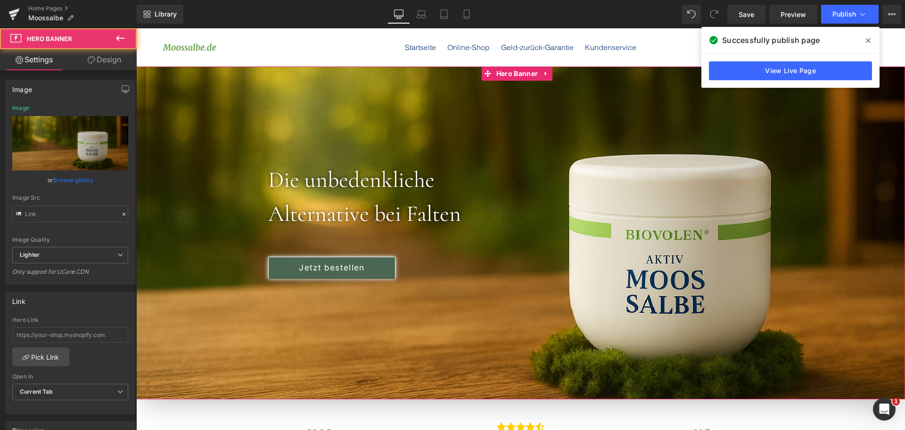
click at [72, 183] on link "Browse gallery" at bounding box center [73, 180] width 40 height 17
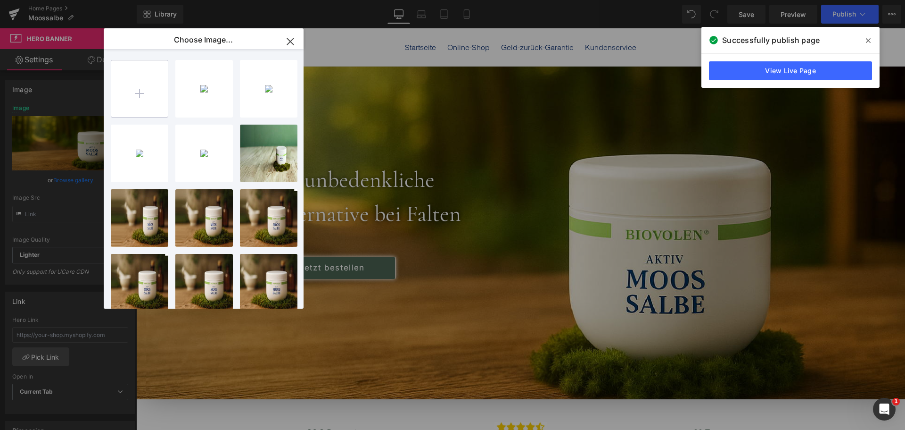
click at [155, 84] on input "file" at bounding box center [139, 88] width 57 height 57
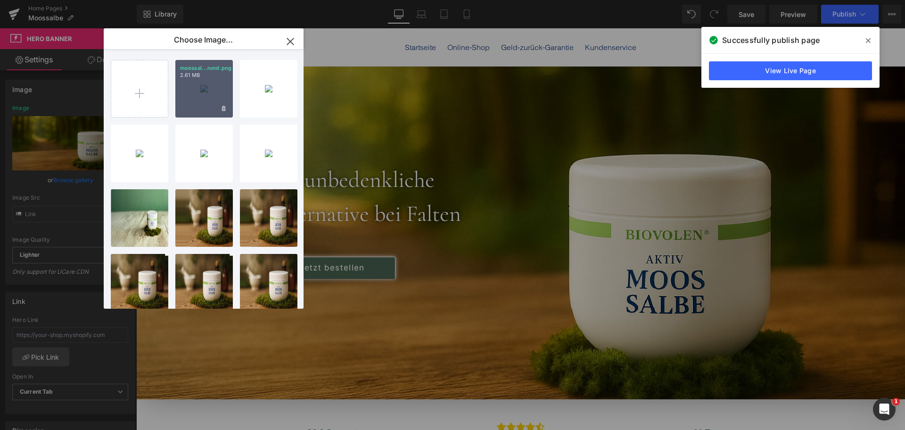
click at [211, 87] on div "moossal...rund.png 2.61 MB" at bounding box center [204, 89] width 58 height 58
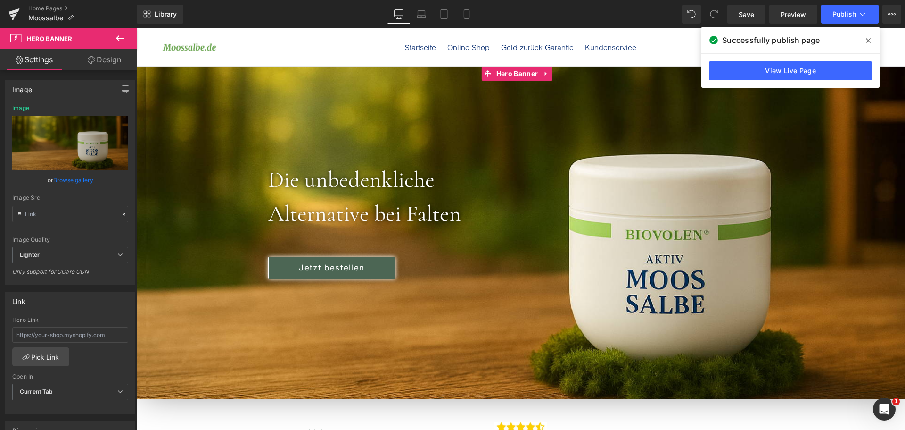
click at [75, 177] on link "Browse gallery" at bounding box center [73, 180] width 40 height 17
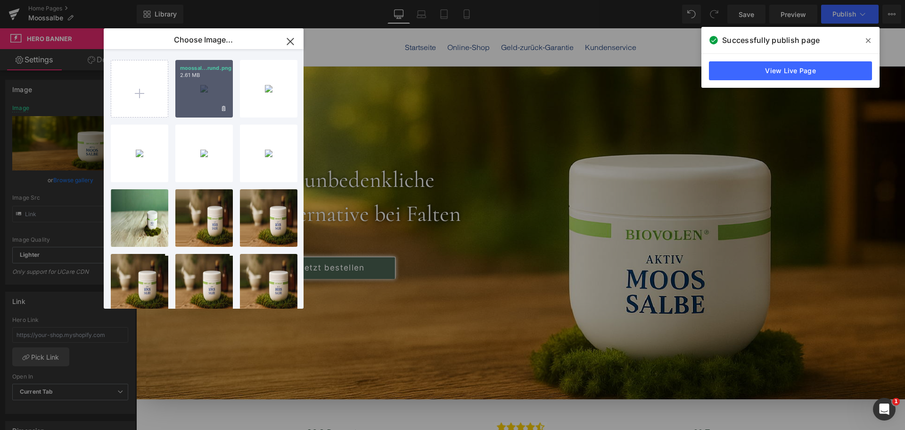
click at [199, 85] on div "moossal...rund.png 2.61 MB" at bounding box center [204, 89] width 58 height 58
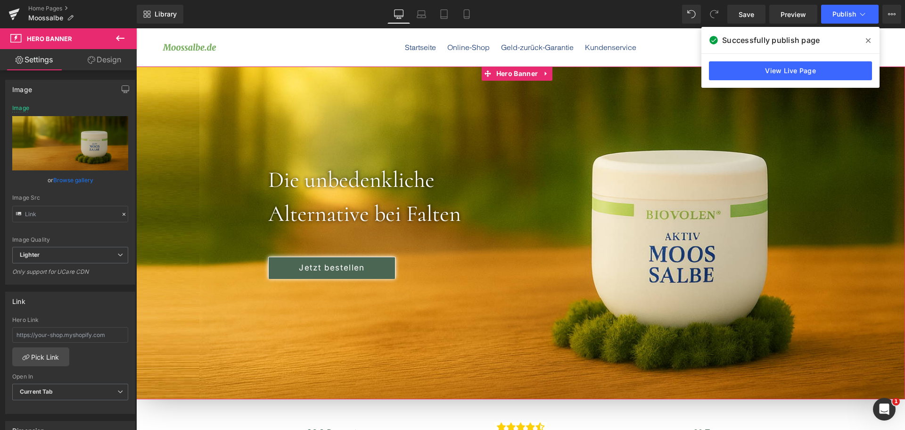
click at [77, 177] on link "Browse gallery" at bounding box center [73, 180] width 40 height 17
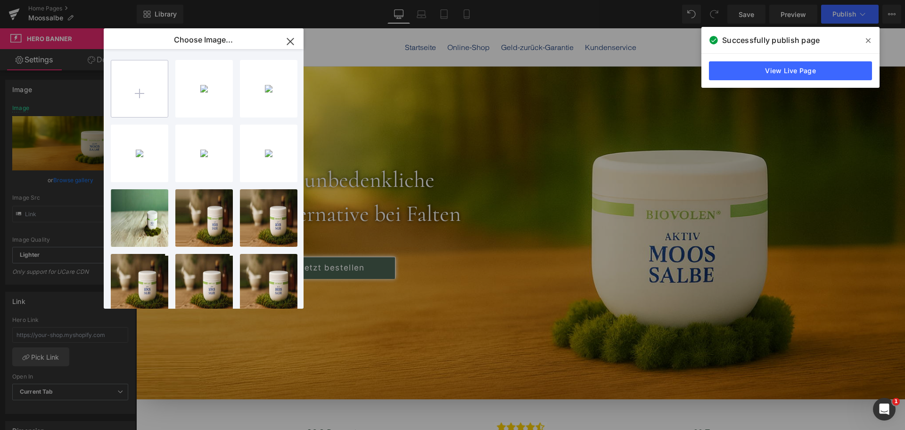
click at [150, 99] on input "file" at bounding box center [139, 88] width 57 height 57
type input "C:\fakepath\moossalbe hhintergrund.png"
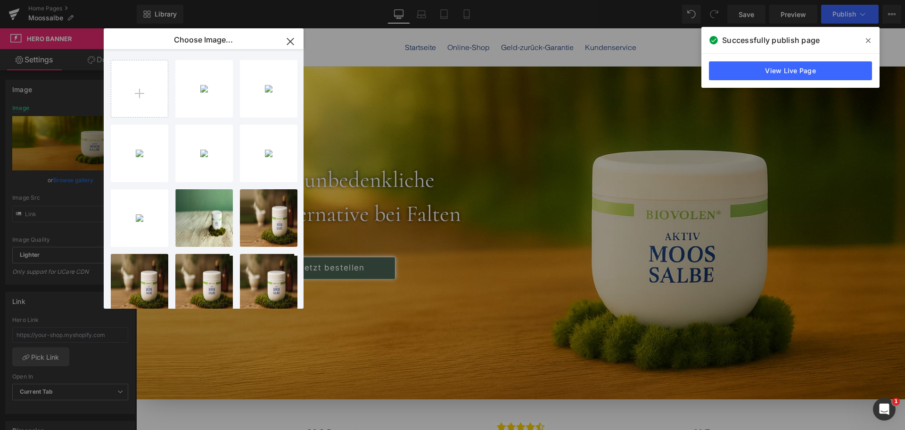
click at [0, 0] on div "moossal...rund.png 1.51 MB" at bounding box center [0, 0] width 0 height 0
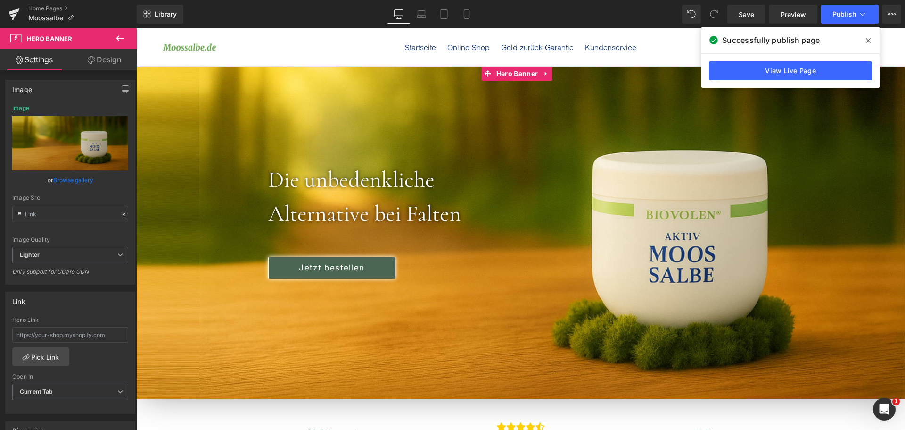
click at [64, 183] on link "Browse gallery" at bounding box center [73, 180] width 40 height 17
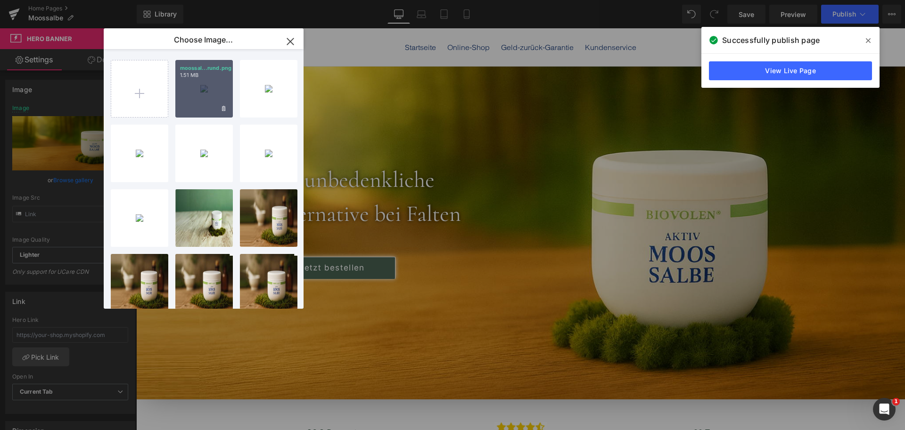
click at [198, 80] on div "moossal...rund.png 1.51 MB" at bounding box center [204, 89] width 58 height 58
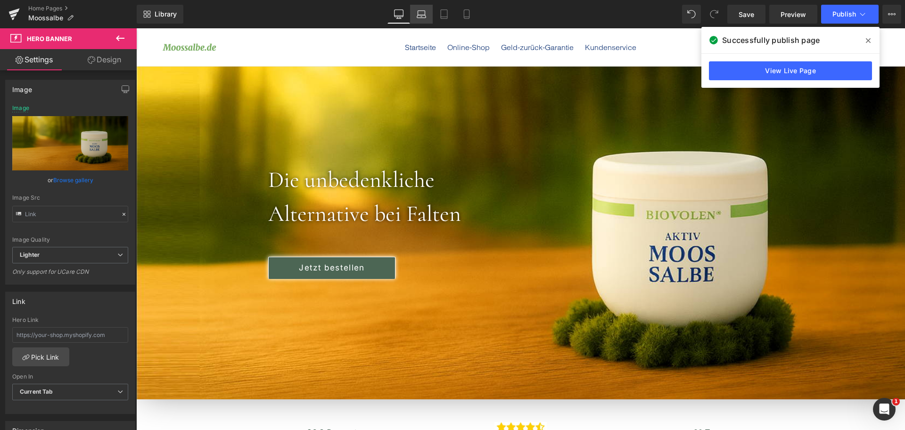
click at [424, 15] on icon at bounding box center [421, 13] width 9 height 9
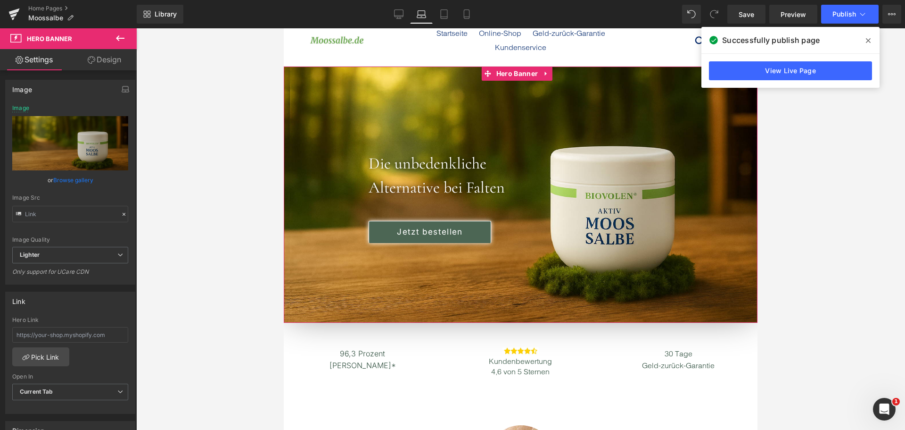
click at [72, 177] on link "Browse gallery" at bounding box center [73, 180] width 40 height 17
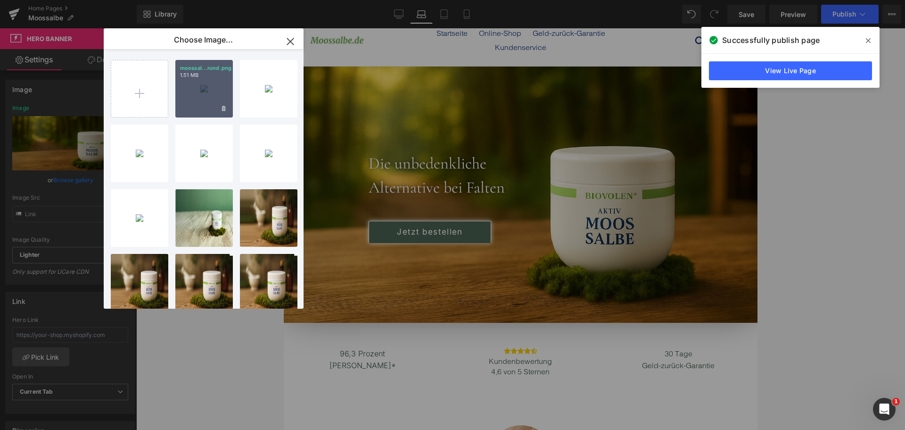
click at [202, 84] on div "moossal...rund.png 1.51 MB" at bounding box center [204, 89] width 58 height 58
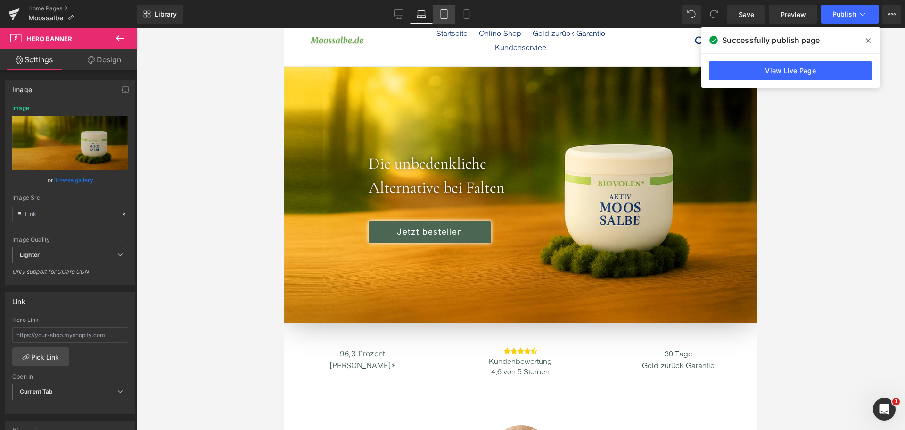
drag, startPoint x: 447, startPoint y: 16, endPoint x: 71, endPoint y: 17, distance: 375.8
click at [447, 16] on icon at bounding box center [443, 13] width 9 height 9
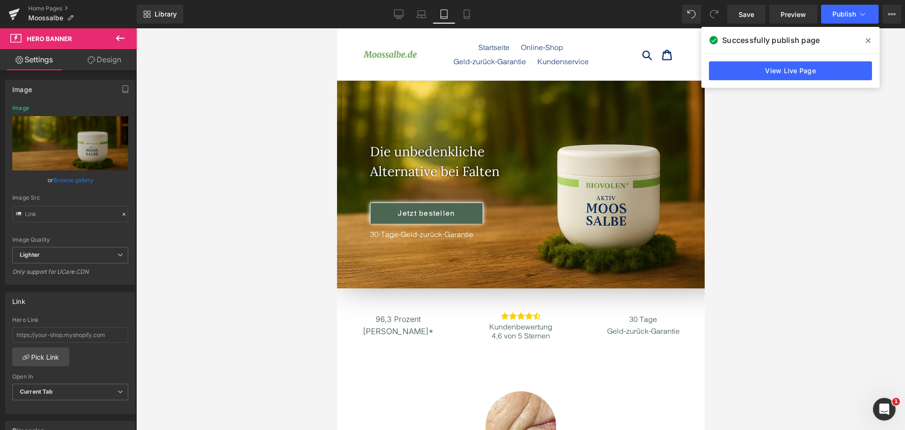
click at [62, 176] on link "Browse gallery" at bounding box center [73, 180] width 40 height 17
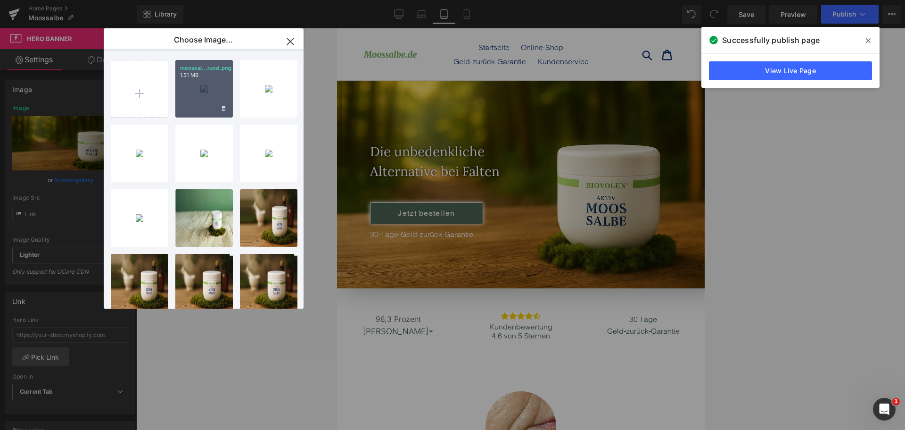
click at [216, 74] on p "1.51 MB" at bounding box center [204, 75] width 48 height 7
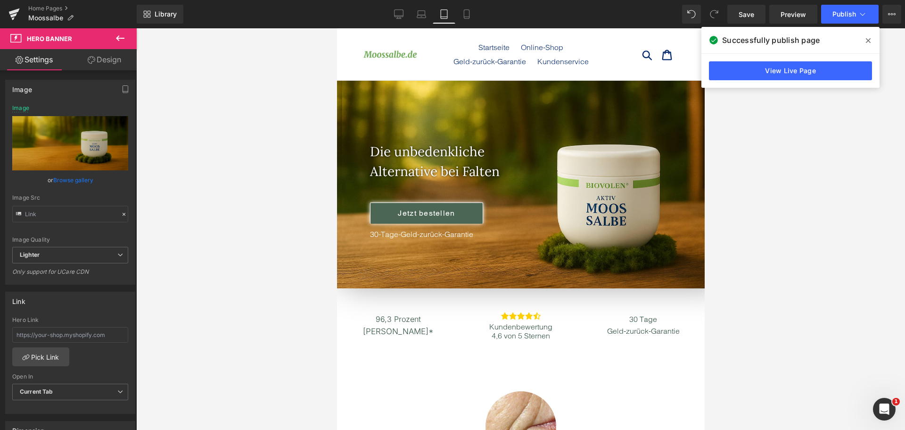
click at [77, 177] on link "Browse gallery" at bounding box center [73, 180] width 40 height 17
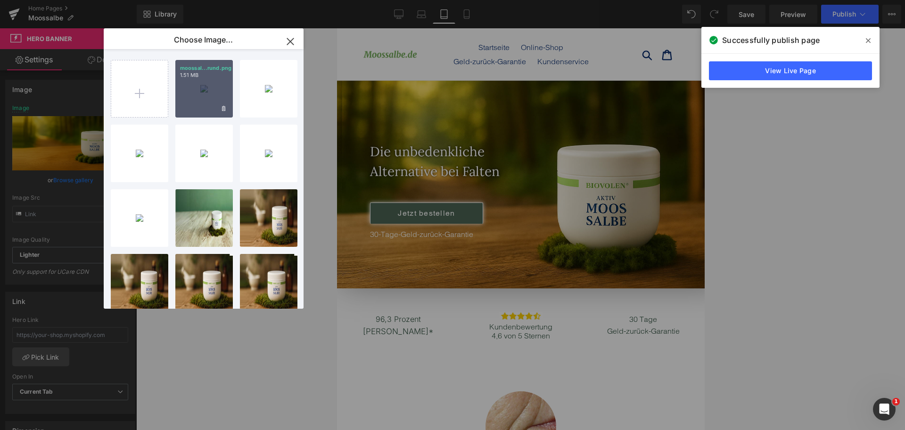
click at [209, 79] on div "moossal...rund.png 1.51 MB" at bounding box center [204, 89] width 58 height 58
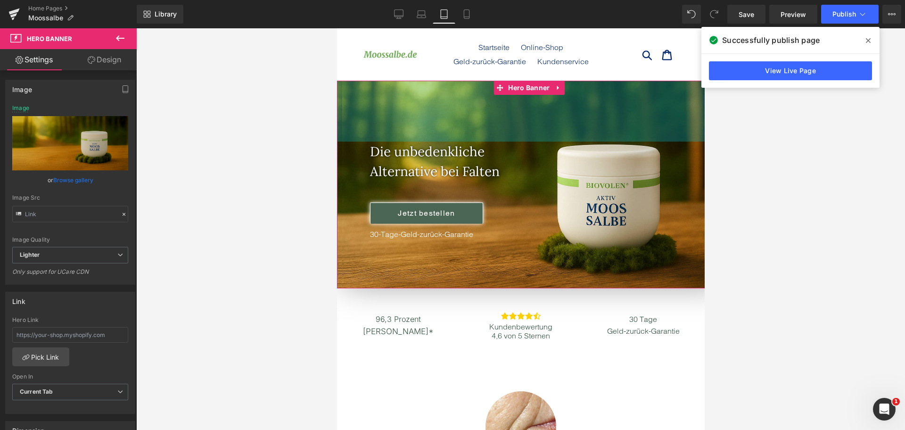
click at [392, 105] on div "129px" at bounding box center [532, 111] width 391 height 61
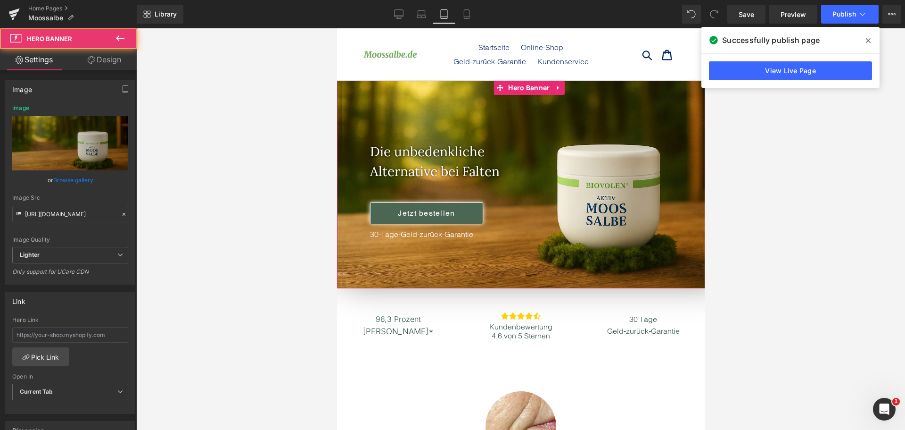
click at [69, 180] on link "Browse gallery" at bounding box center [73, 180] width 40 height 17
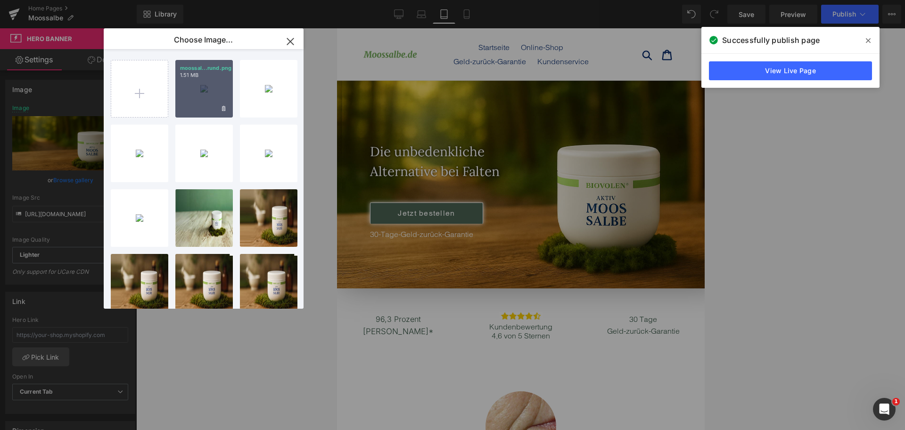
click at [211, 83] on div "moossal...rund.png 1.51 MB" at bounding box center [204, 89] width 58 height 58
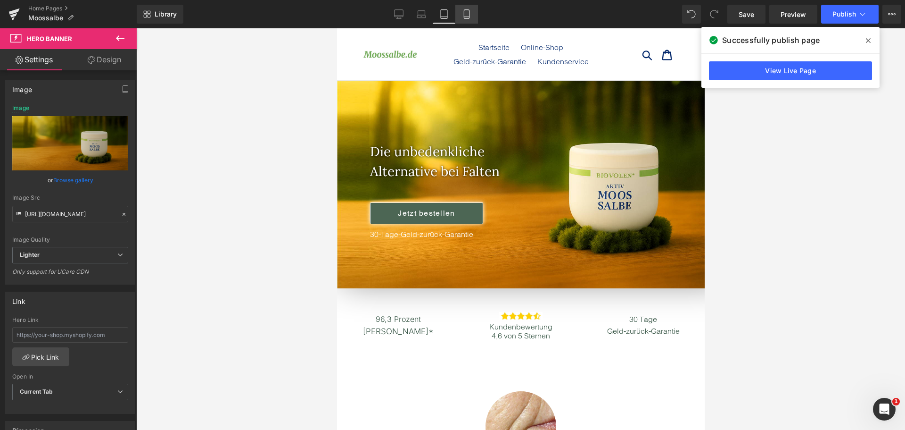
click at [466, 16] on icon at bounding box center [466, 13] width 9 height 9
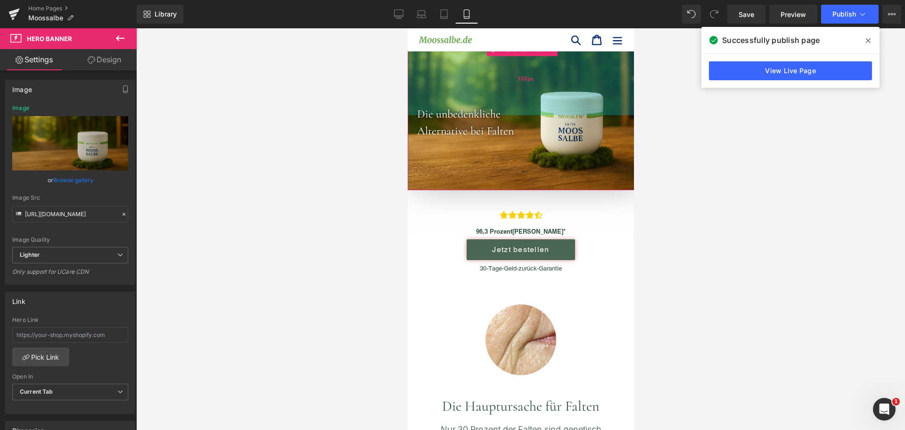
click at [493, 73] on div "155px" at bounding box center [525, 78] width 236 height 73
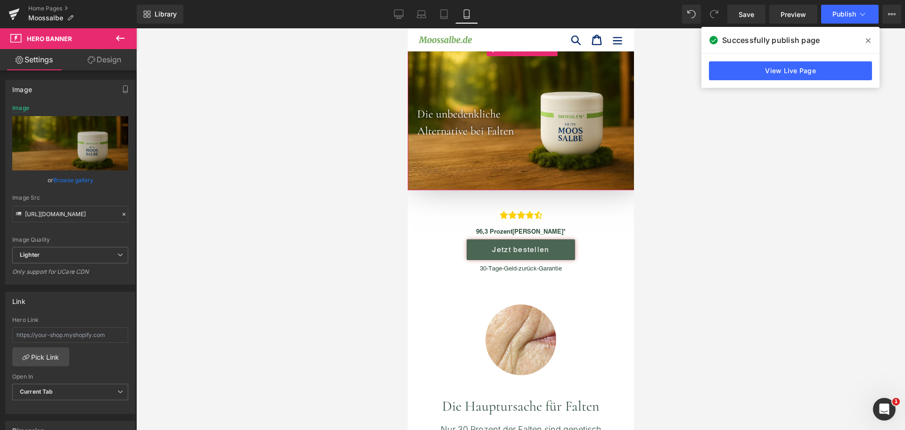
click at [70, 178] on link "Browse gallery" at bounding box center [73, 180] width 40 height 17
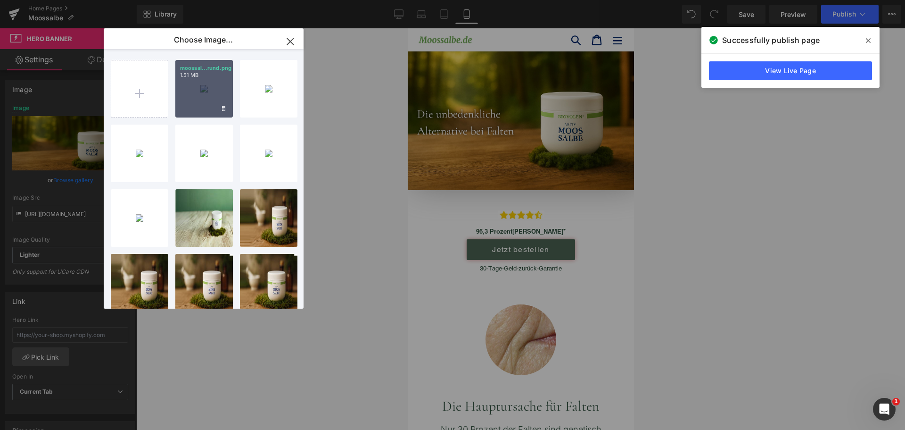
click at [201, 83] on div "moossal...rund.png 1.51 MB" at bounding box center [204, 89] width 58 height 58
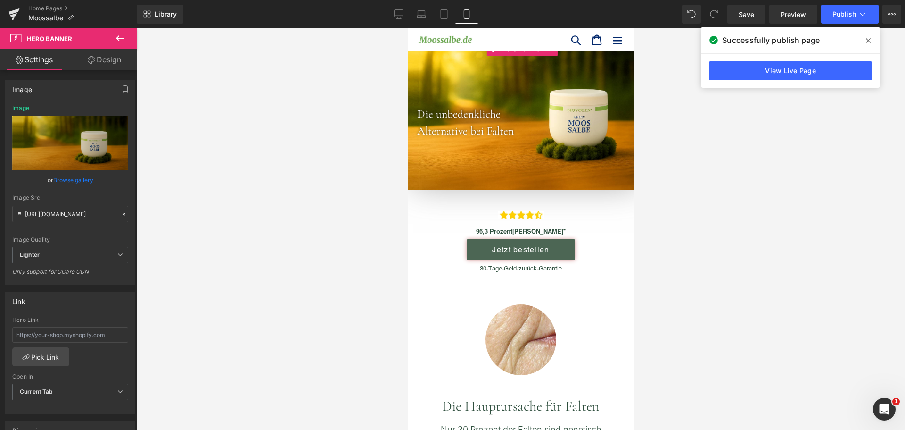
click at [102, 60] on link "Design" at bounding box center [104, 59] width 68 height 21
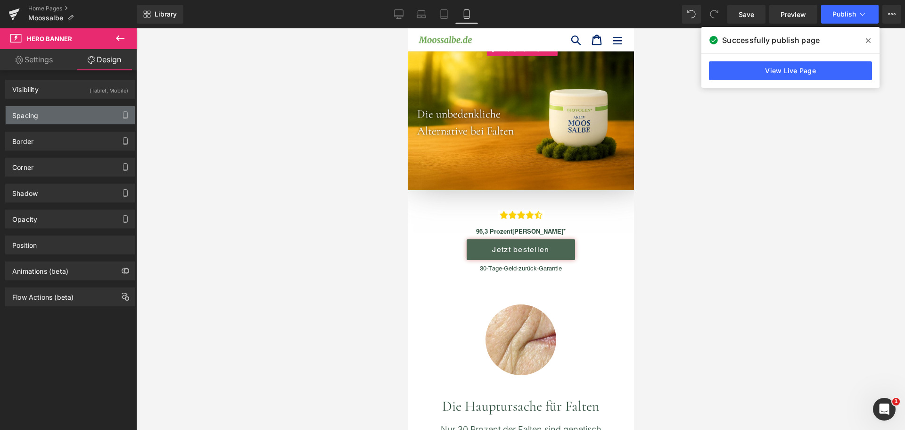
click at [82, 116] on div "Spacing" at bounding box center [70, 115] width 129 height 18
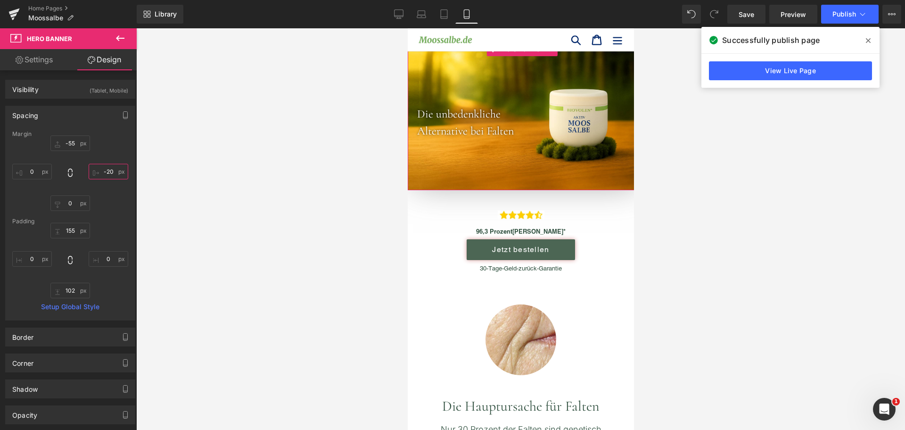
click at [108, 165] on input "text" at bounding box center [109, 172] width 40 height 16
type input "-20"
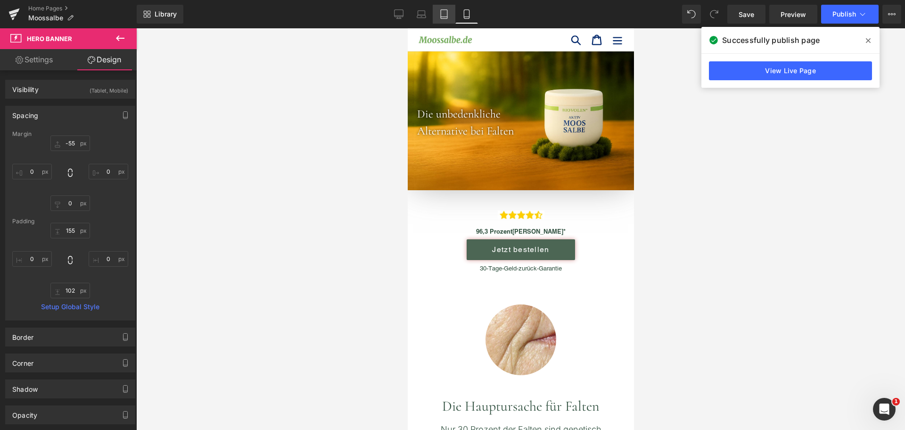
click at [438, 17] on link "Tablet" at bounding box center [444, 14] width 23 height 19
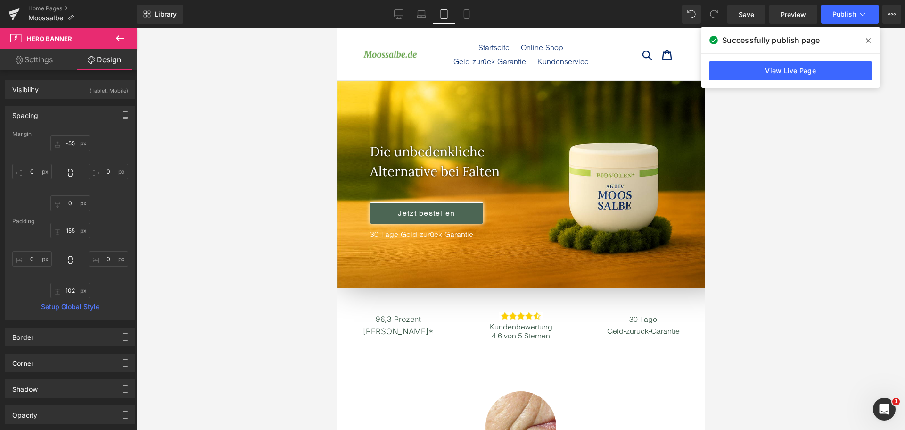
scroll to position [39, 0]
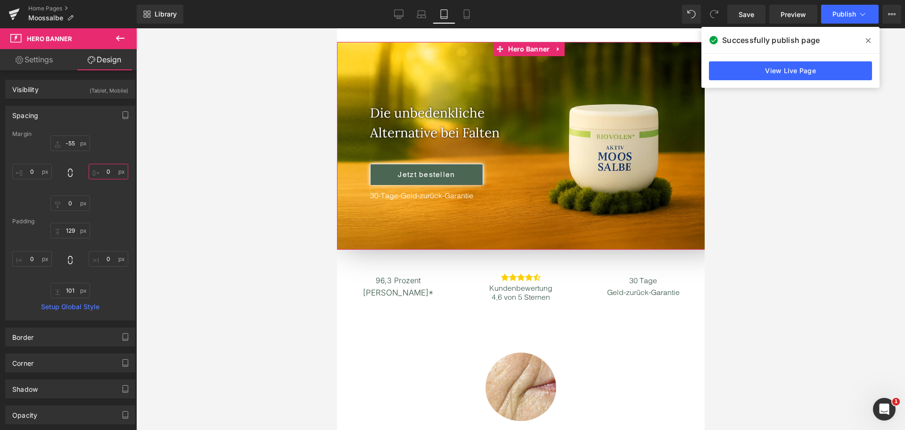
click at [107, 172] on input "text" at bounding box center [109, 172] width 40 height 16
type input "-50"
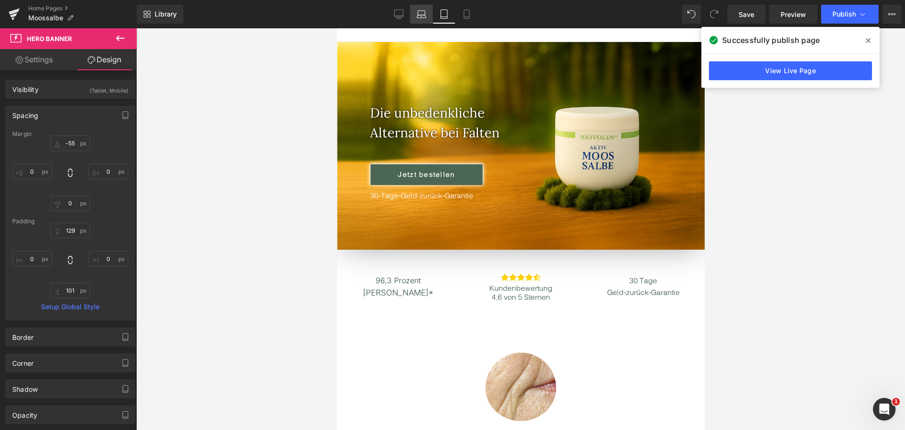
click at [420, 14] on icon at bounding box center [421, 13] width 9 height 9
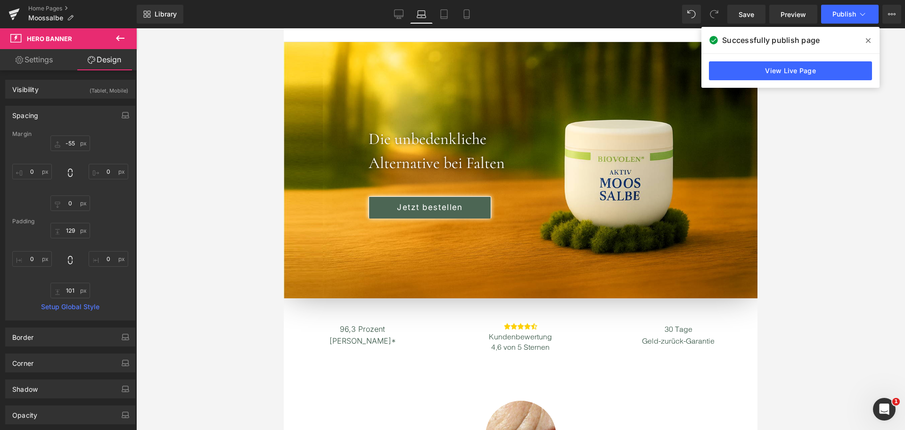
scroll to position [0, 0]
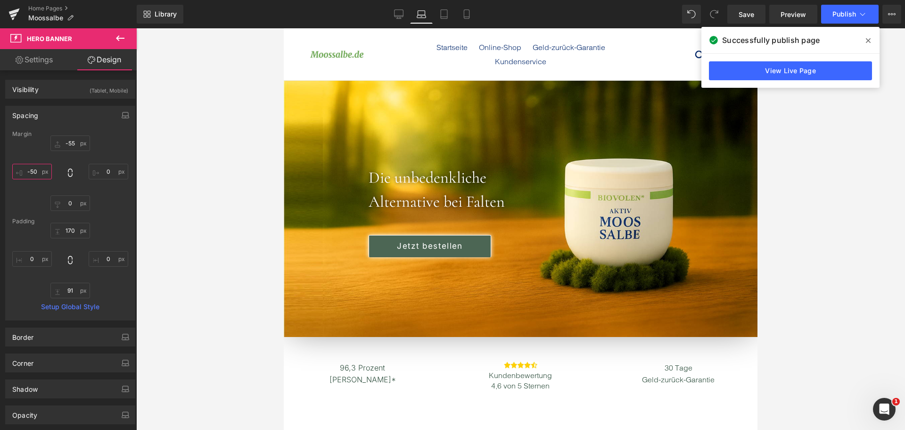
click at [30, 173] on input "text" at bounding box center [32, 172] width 40 height 16
type input "-50"
click at [94, 176] on input "text" at bounding box center [109, 172] width 40 height 16
type input "-150"
click at [397, 17] on icon at bounding box center [398, 13] width 9 height 9
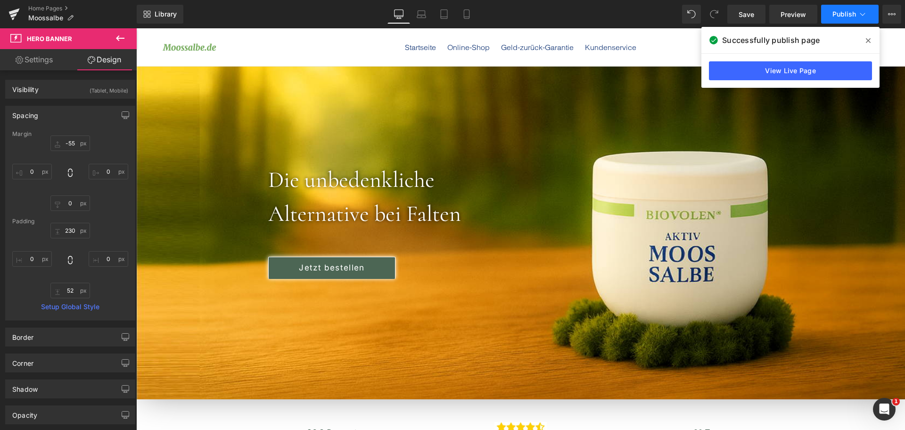
click at [837, 14] on span "Publish" at bounding box center [845, 14] width 24 height 8
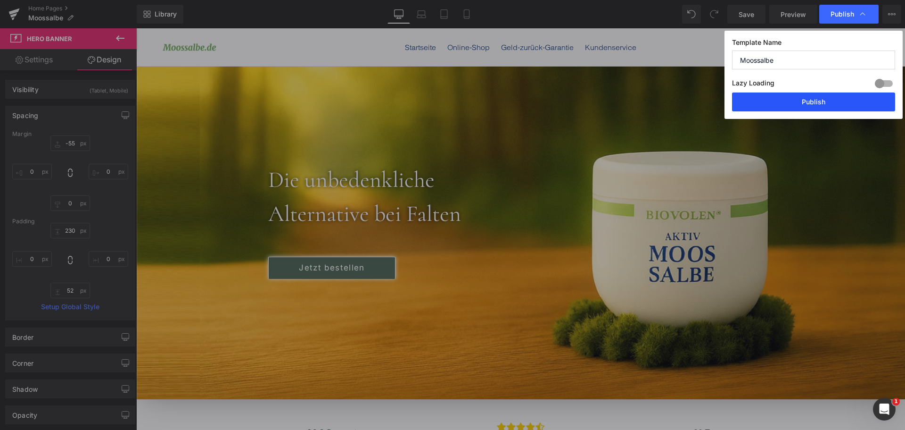
click at [817, 105] on button "Publish" at bounding box center [813, 101] width 163 height 19
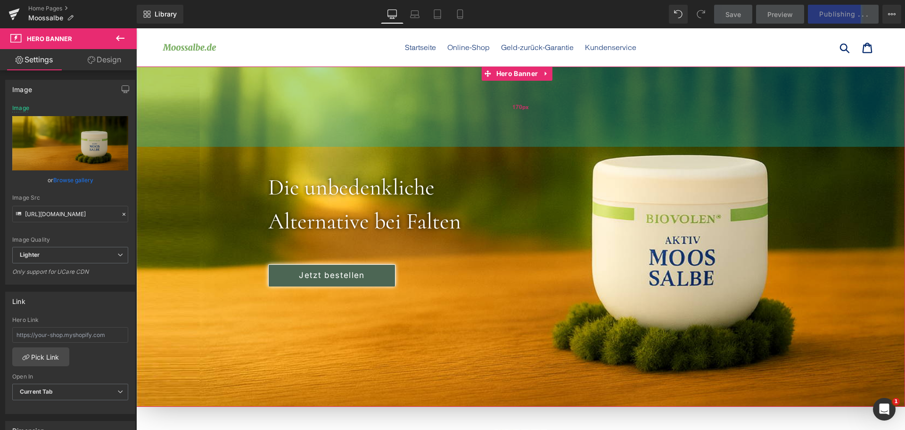
drag, startPoint x: 527, startPoint y: 118, endPoint x: 527, endPoint y: 126, distance: 7.5
click at [527, 126] on div "170px" at bounding box center [520, 106] width 769 height 80
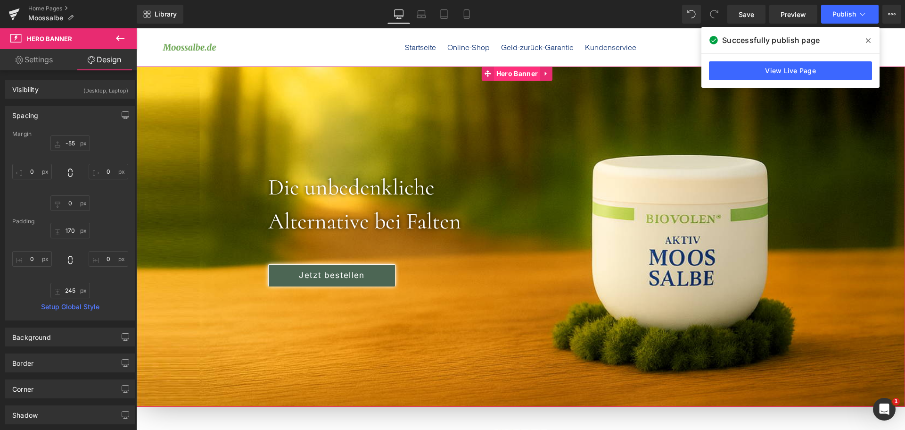
click at [525, 73] on span "Hero Banner" at bounding box center [517, 73] width 46 height 14
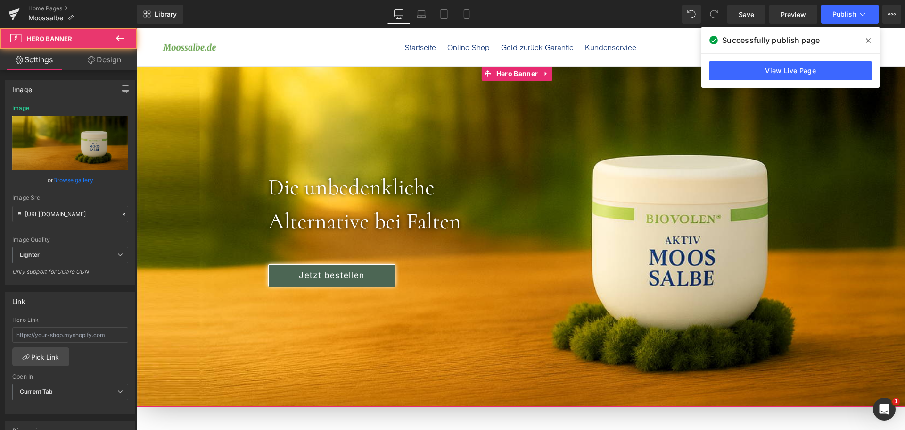
click at [69, 181] on link "Browse gallery" at bounding box center [73, 180] width 40 height 17
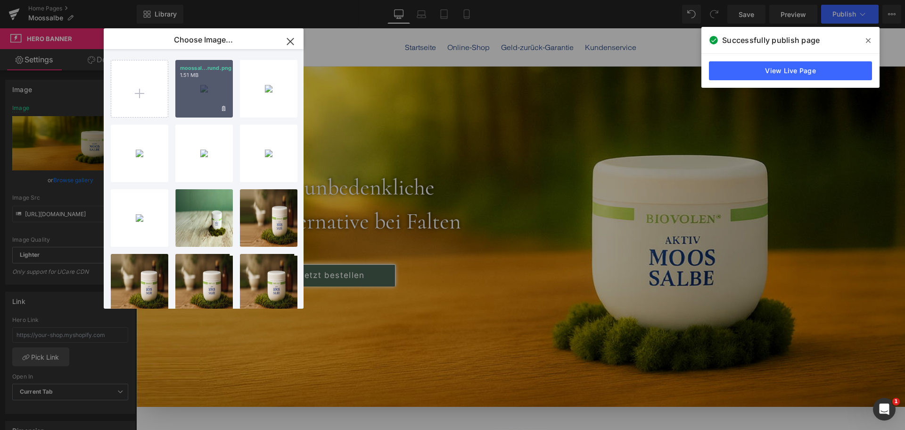
click at [192, 103] on div "moossal...rund.png 1.51 MB" at bounding box center [204, 89] width 58 height 58
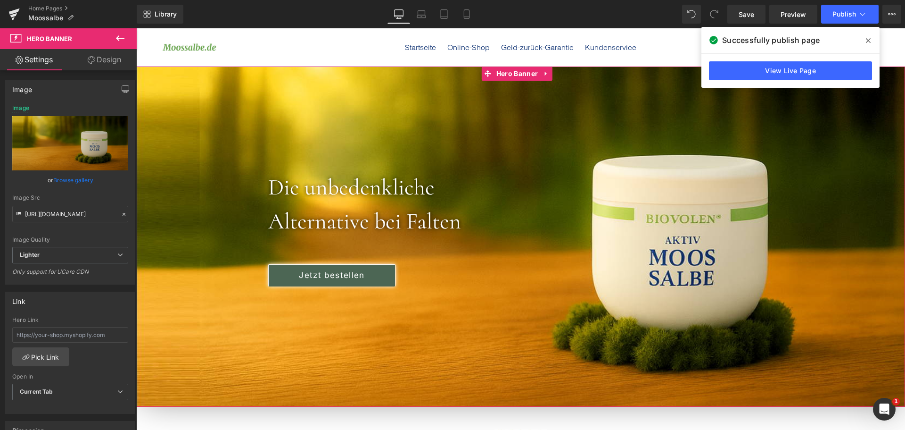
click at [72, 178] on link "Browse gallery" at bounding box center [73, 180] width 40 height 17
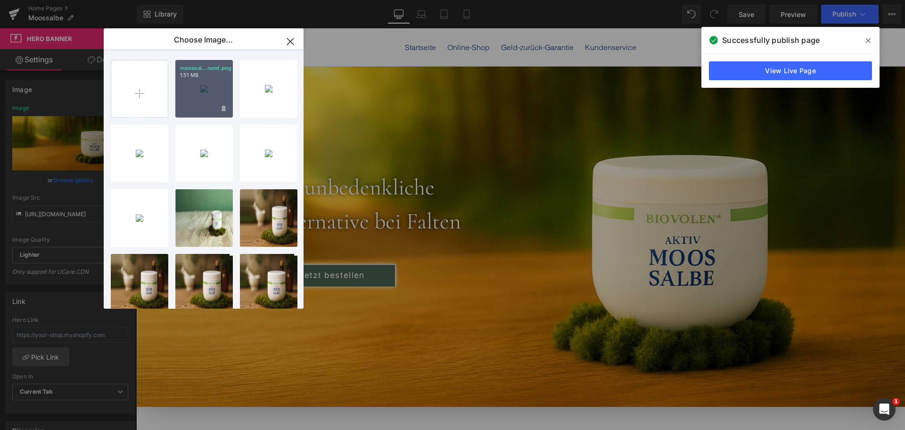
click at [207, 82] on div "moossal...rund.png 1.51 MB" at bounding box center [204, 89] width 58 height 58
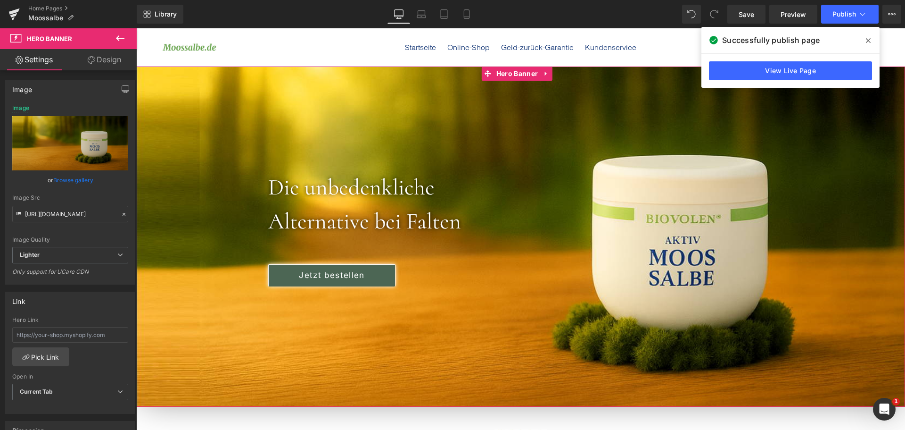
click at [76, 183] on link "Browse gallery" at bounding box center [73, 180] width 40 height 17
click at [65, 179] on link "Browse gallery" at bounding box center [73, 180] width 40 height 17
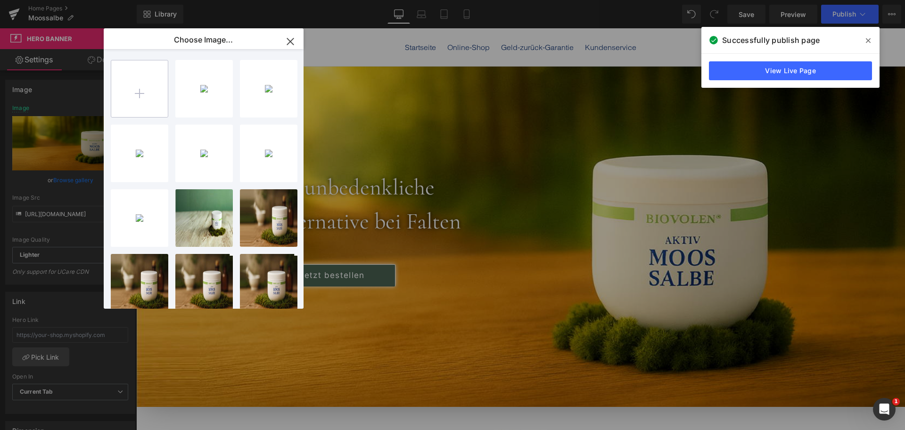
click at [134, 98] on input "file" at bounding box center [139, 88] width 57 height 57
type input "C:\fakepath\moossalbehero.png"
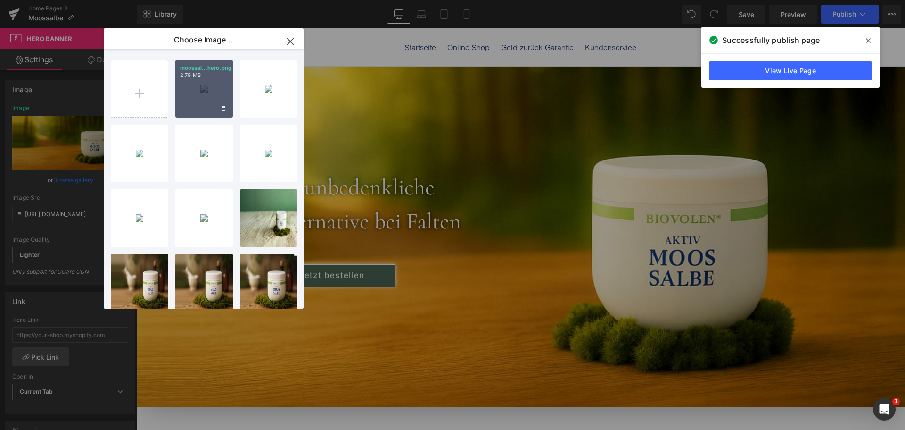
click at [206, 82] on div "moossal...hero.png 2.79 MB" at bounding box center [204, 89] width 58 height 58
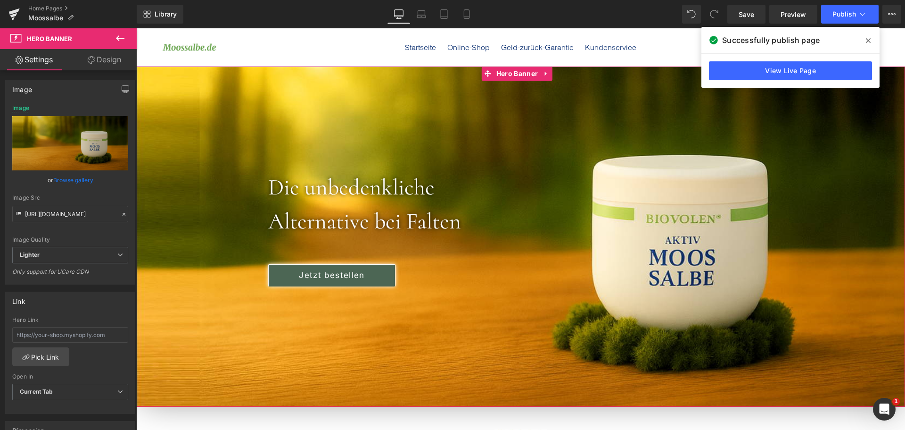
click at [83, 175] on link "Browse gallery" at bounding box center [73, 180] width 40 height 17
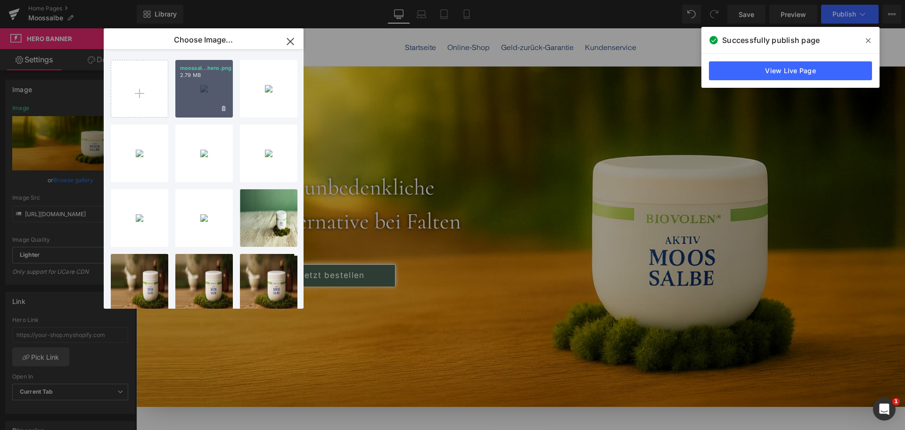
click at [215, 91] on div "moossal...hero.png 2.79 MB" at bounding box center [204, 89] width 58 height 58
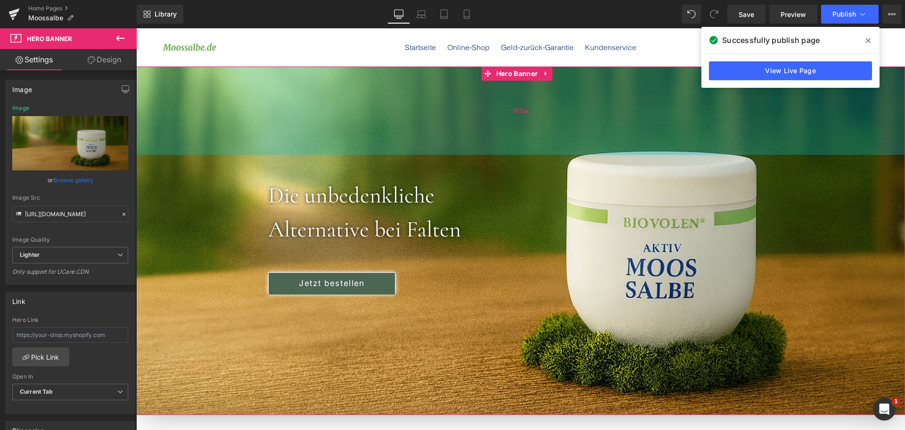
drag, startPoint x: 572, startPoint y: 133, endPoint x: 569, endPoint y: 141, distance: 8.7
click at [569, 141] on div "187px" at bounding box center [520, 110] width 769 height 88
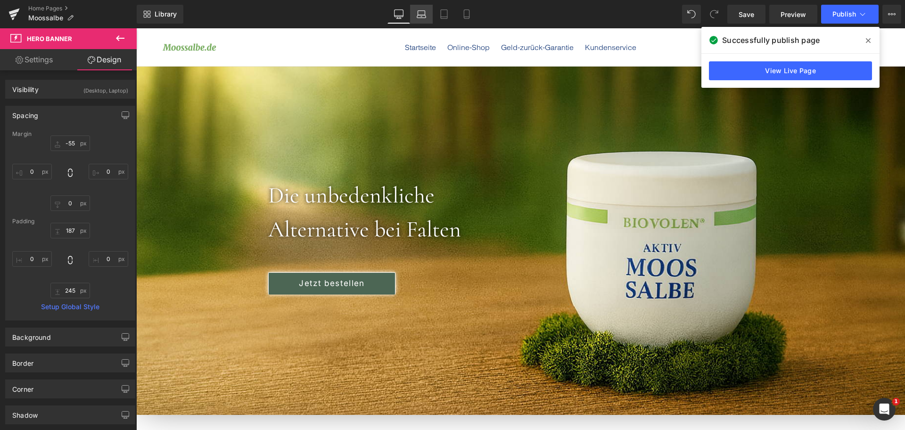
click at [423, 16] on icon at bounding box center [421, 13] width 9 height 9
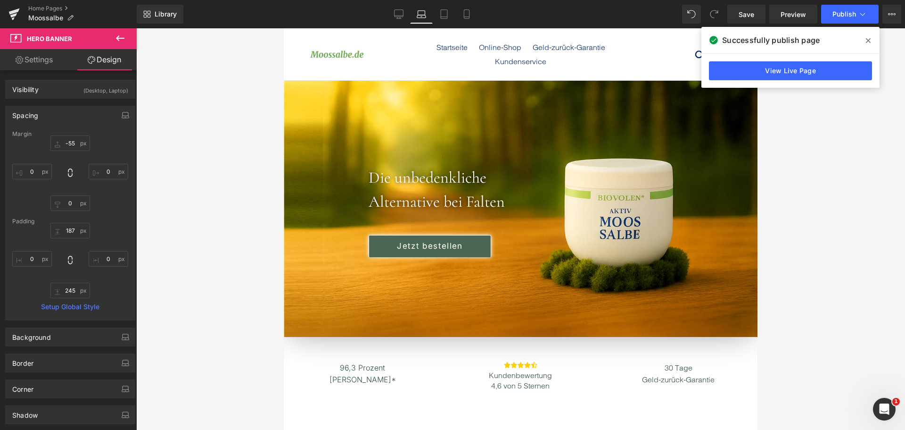
scroll to position [14, 0]
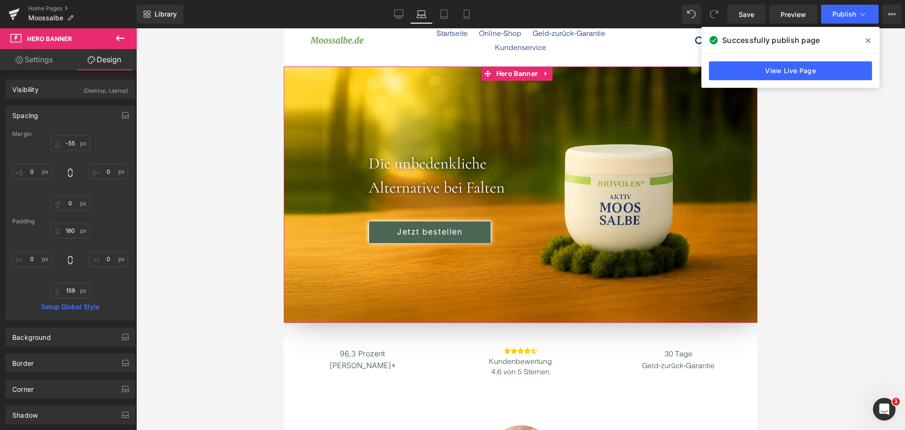
drag, startPoint x: 39, startPoint y: 61, endPoint x: 43, endPoint y: 67, distance: 6.8
click at [39, 61] on link "Settings" at bounding box center [34, 59] width 68 height 21
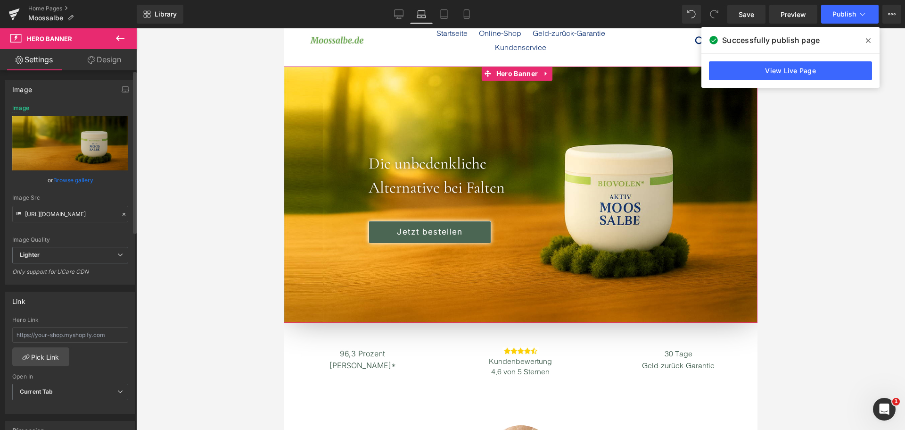
click at [64, 184] on link "Browse gallery" at bounding box center [73, 180] width 40 height 17
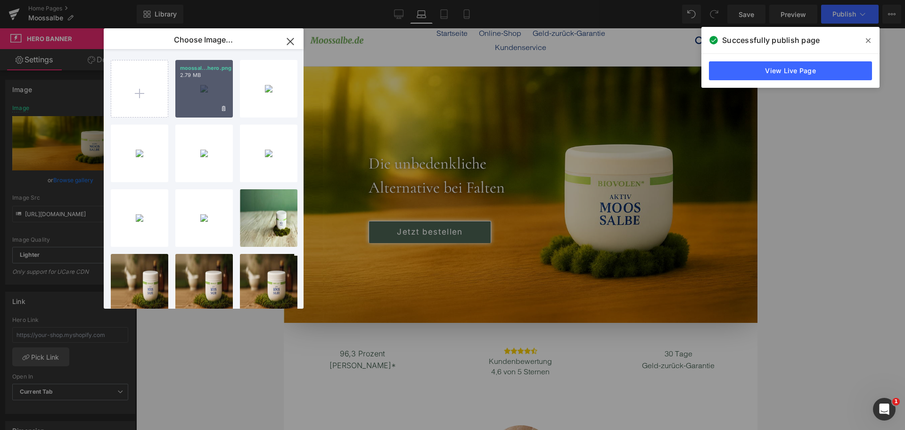
click at [220, 76] on p "2.79 MB" at bounding box center [204, 75] width 48 height 7
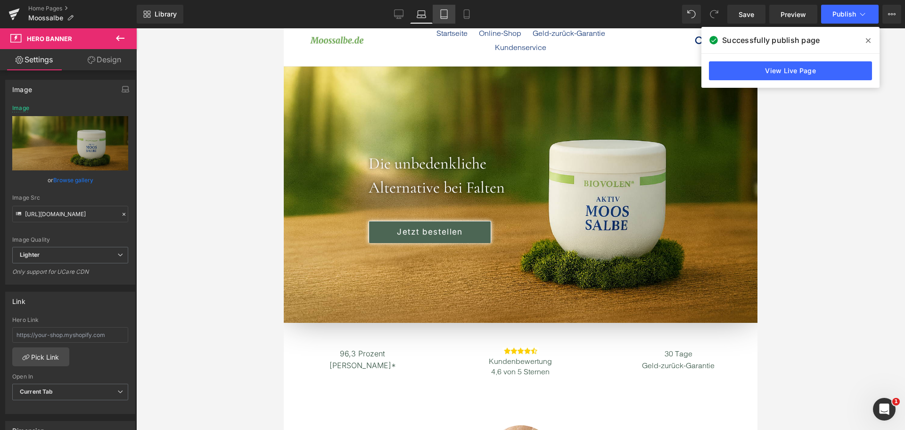
click at [447, 13] on icon at bounding box center [443, 13] width 9 height 9
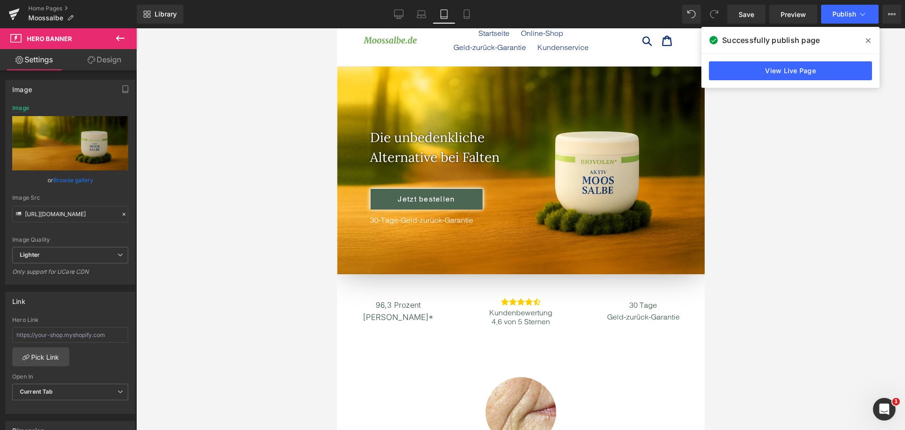
scroll to position [0, 0]
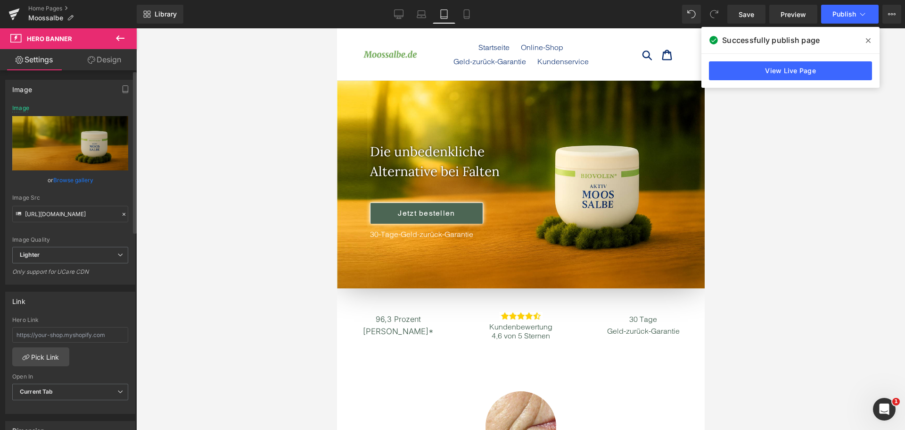
click at [72, 180] on link "Browse gallery" at bounding box center [73, 180] width 40 height 17
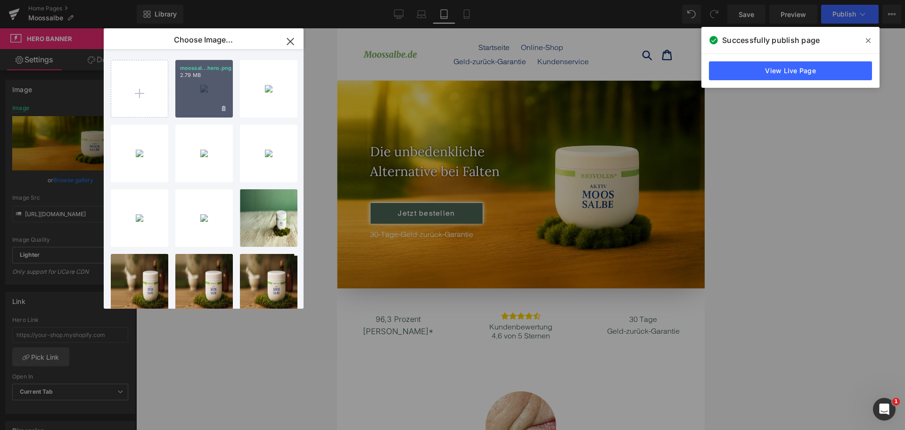
click at [207, 84] on div "moossal...hero.png 2.79 MB" at bounding box center [204, 89] width 58 height 58
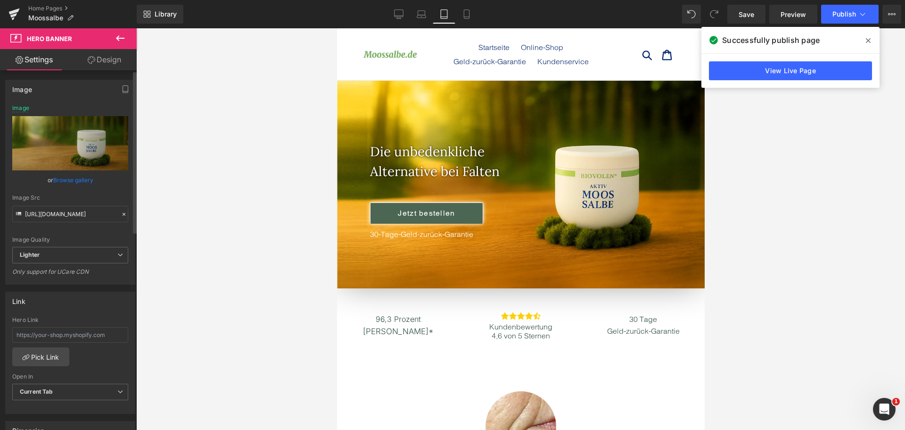
click at [63, 173] on link "Browse gallery" at bounding box center [73, 180] width 40 height 17
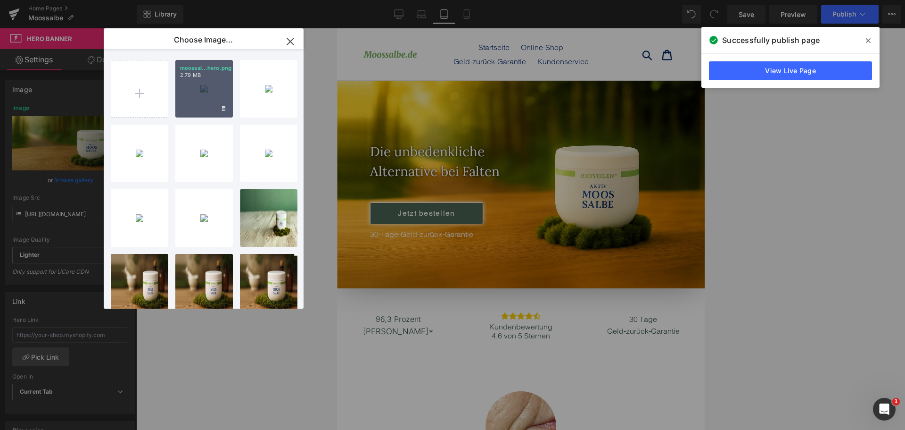
drag, startPoint x: 219, startPoint y: 81, endPoint x: 58, endPoint y: 80, distance: 161.3
click at [219, 81] on div "moossal...hero.png 2.79 MB" at bounding box center [204, 89] width 58 height 58
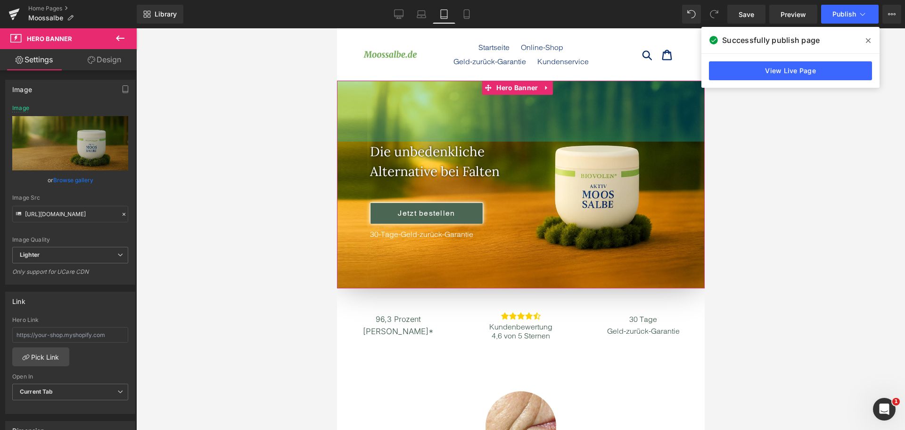
click at [583, 161] on p "Die unbedenkliche" at bounding box center [537, 151] width 335 height 20
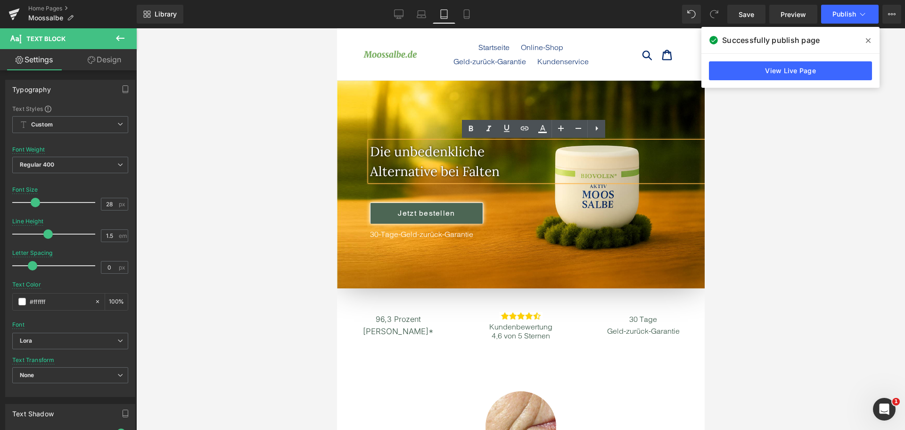
click at [496, 88] on div at bounding box center [521, 184] width 368 height 207
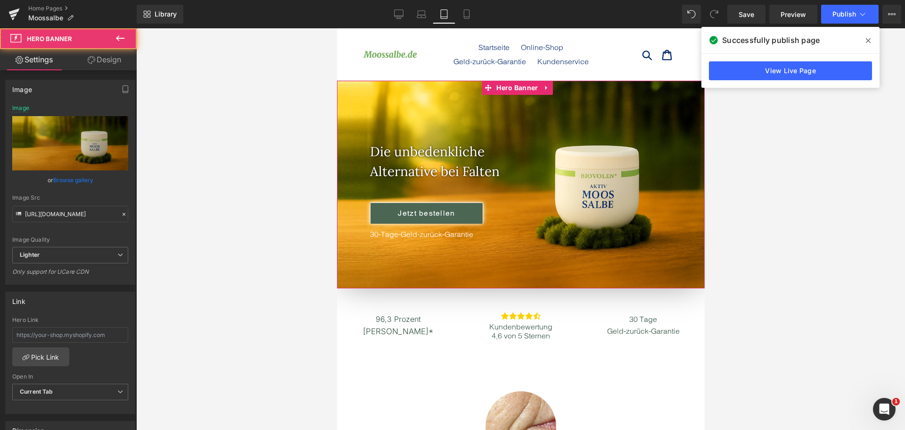
click at [81, 179] on link "Browse gallery" at bounding box center [73, 180] width 40 height 17
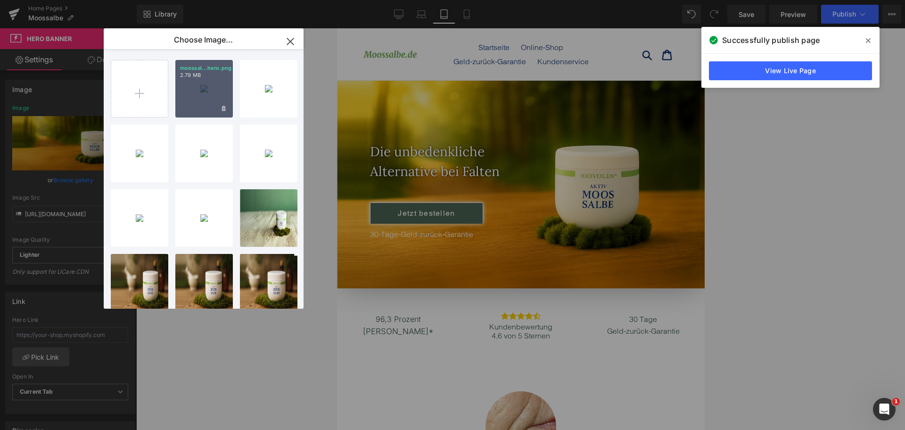
click at [186, 90] on div "moossal...hero.png 2.79 MB" at bounding box center [204, 89] width 58 height 58
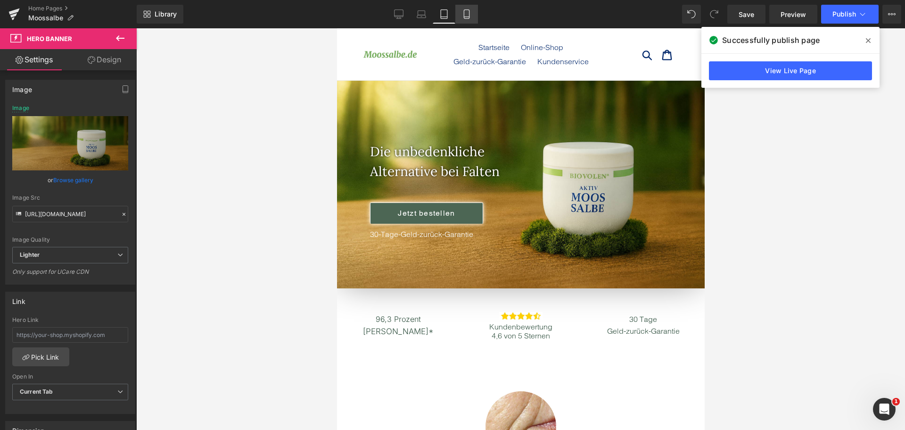
click at [474, 16] on link "Mobile" at bounding box center [466, 14] width 23 height 19
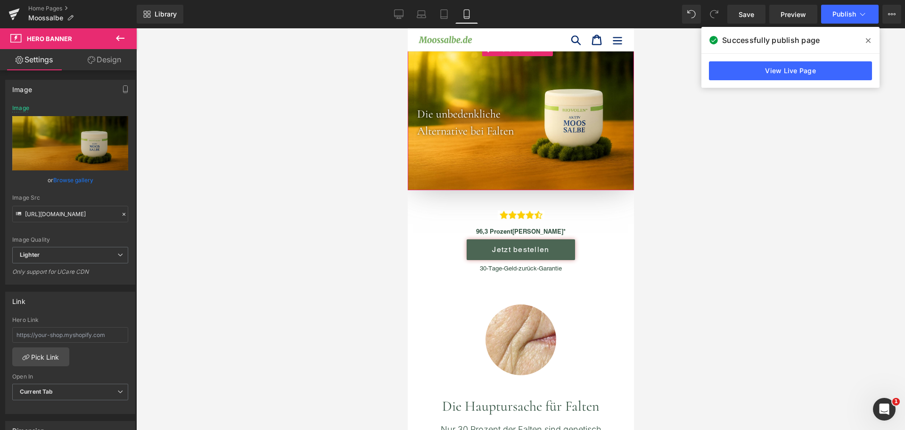
click at [82, 179] on link "Browse gallery" at bounding box center [73, 180] width 40 height 17
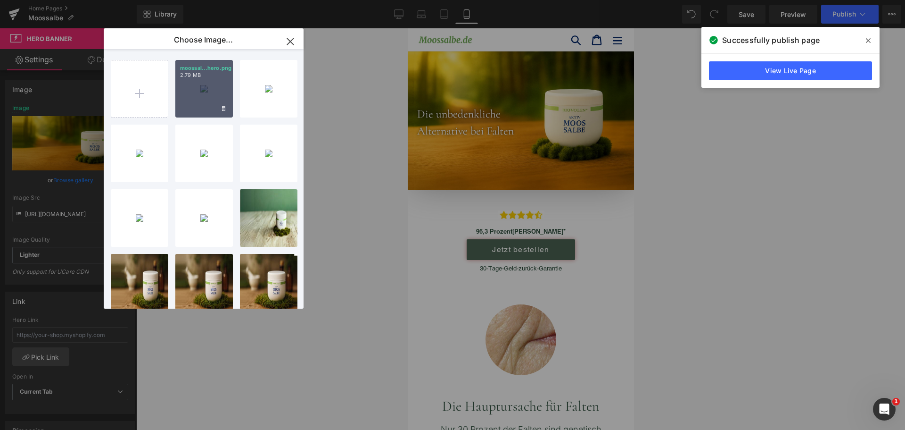
click at [224, 87] on div "moossal...hero.png 2.79 MB" at bounding box center [204, 89] width 58 height 58
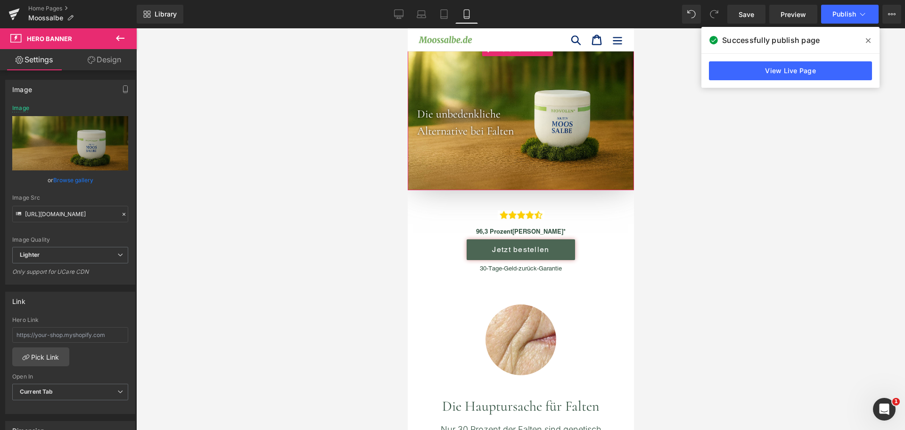
click at [133, 61] on link "Design" at bounding box center [104, 59] width 68 height 21
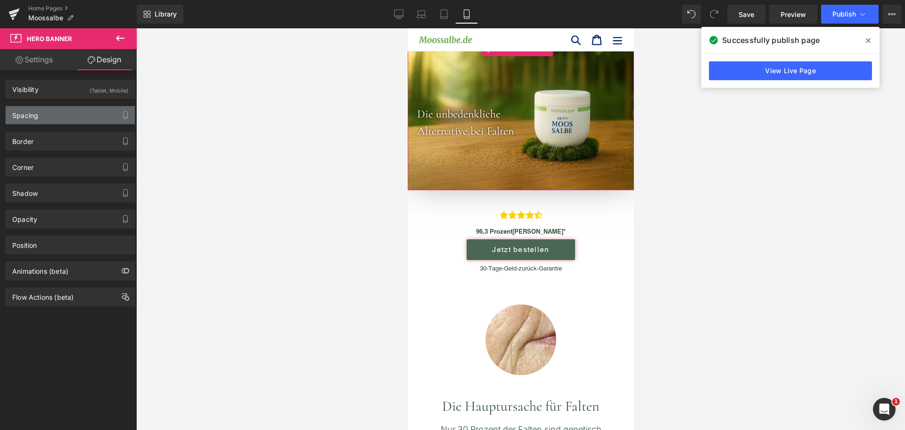
click at [82, 120] on div "Spacing" at bounding box center [70, 115] width 129 height 18
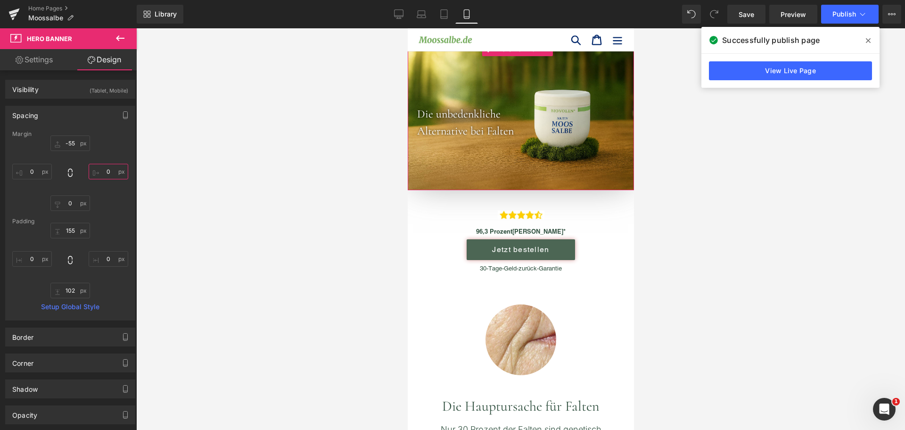
click at [109, 170] on input "text" at bounding box center [109, 172] width 40 height 16
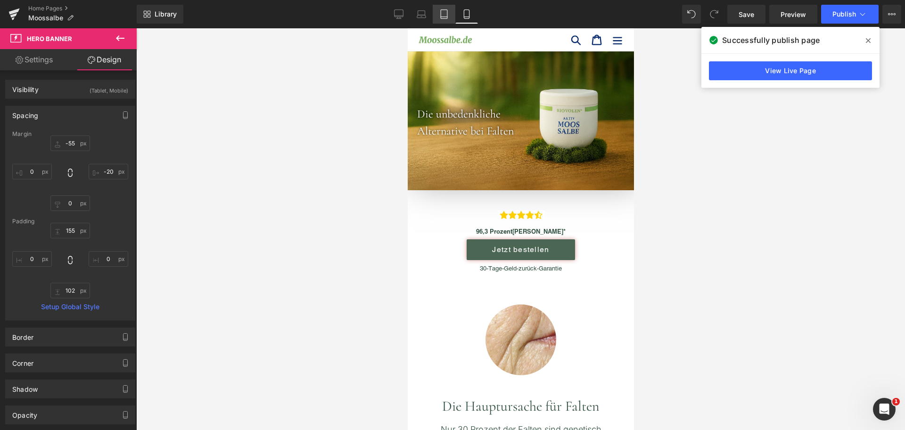
click at [446, 21] on link "Tablet" at bounding box center [444, 14] width 23 height 19
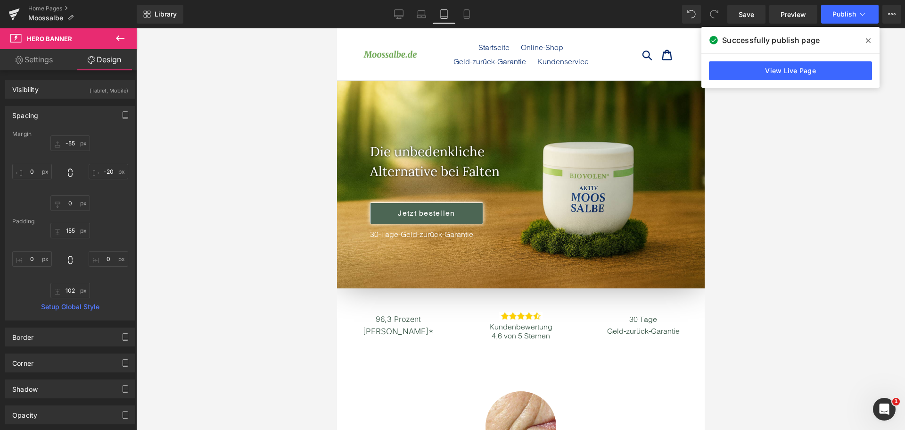
scroll to position [39, 0]
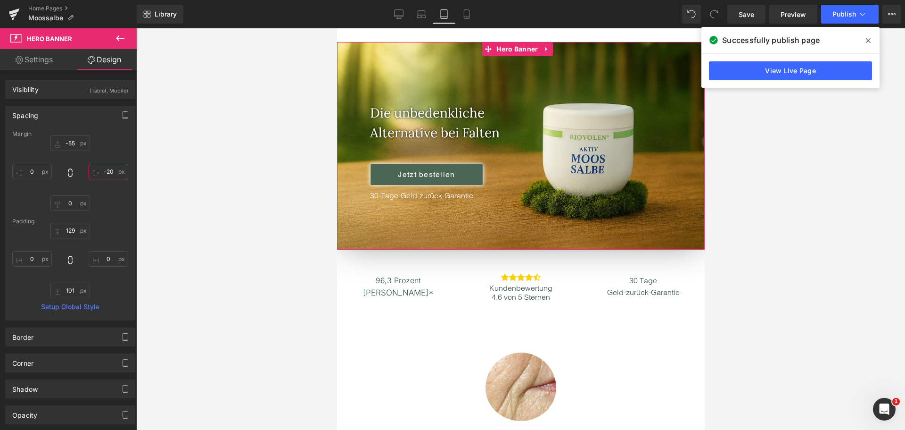
click at [105, 178] on input "-20" at bounding box center [109, 172] width 40 height 16
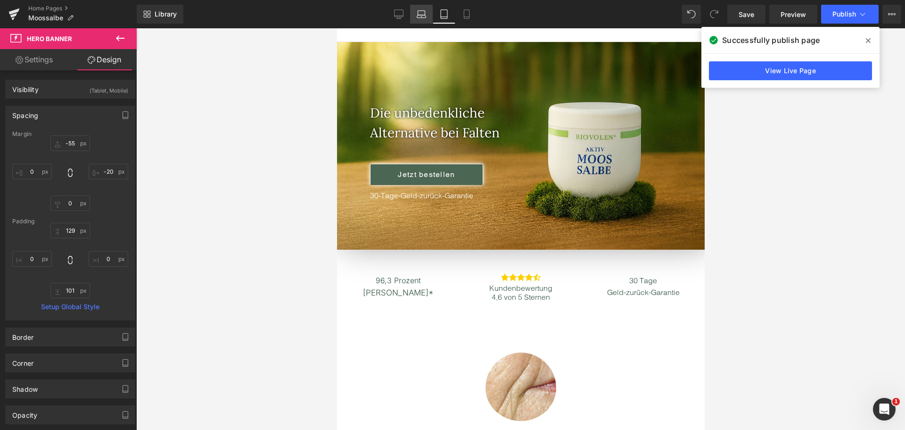
drag, startPoint x: 422, startPoint y: 14, endPoint x: 117, endPoint y: 8, distance: 305.6
click at [422, 14] on icon at bounding box center [421, 13] width 9 height 9
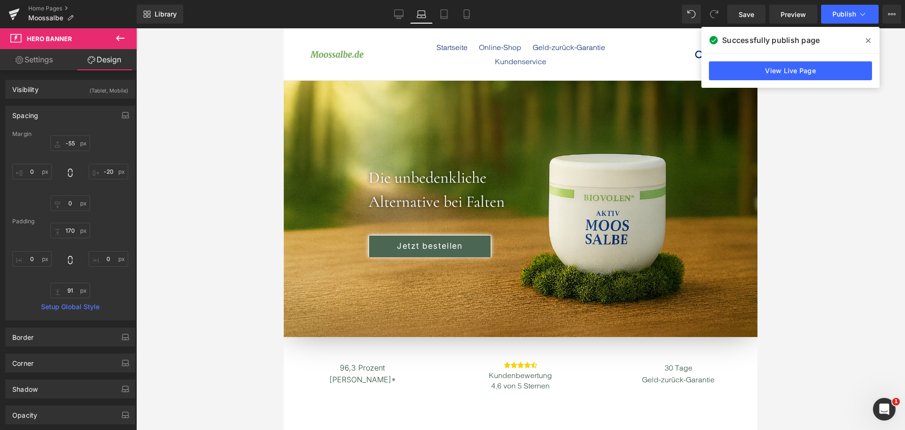
click at [100, 181] on div "-20" at bounding box center [70, 172] width 116 height 75
click at [104, 169] on input "-20" at bounding box center [109, 172] width 40 height 16
click at [105, 166] on input "-20" at bounding box center [109, 172] width 40 height 16
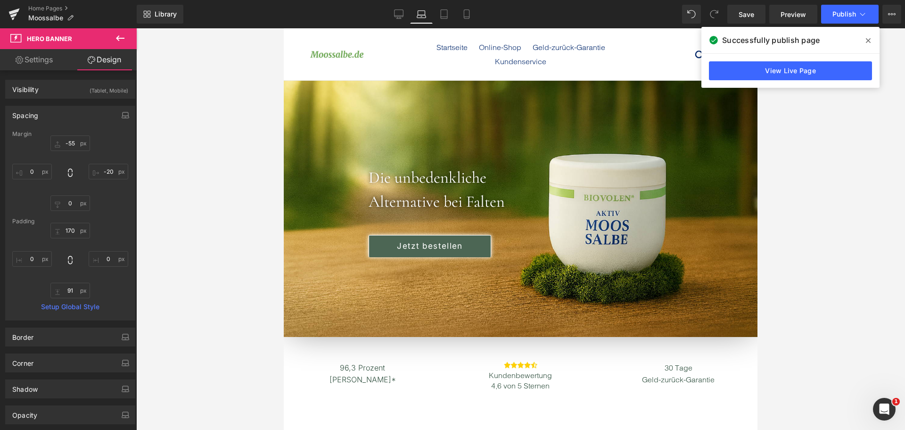
click at [133, 200] on div "Spacing [GEOGRAPHIC_DATA] -20 [GEOGRAPHIC_DATA] Setup Global Style" at bounding box center [70, 210] width 141 height 222
click at [395, 14] on icon at bounding box center [399, 13] width 9 height 7
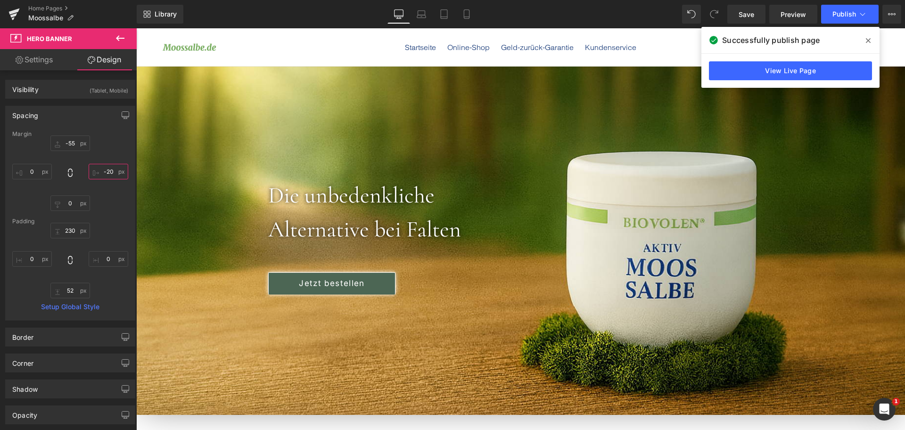
click at [115, 171] on input "-20" at bounding box center [109, 172] width 40 height 16
type input "1"
click at [851, 17] on span "Publish" at bounding box center [845, 14] width 24 height 8
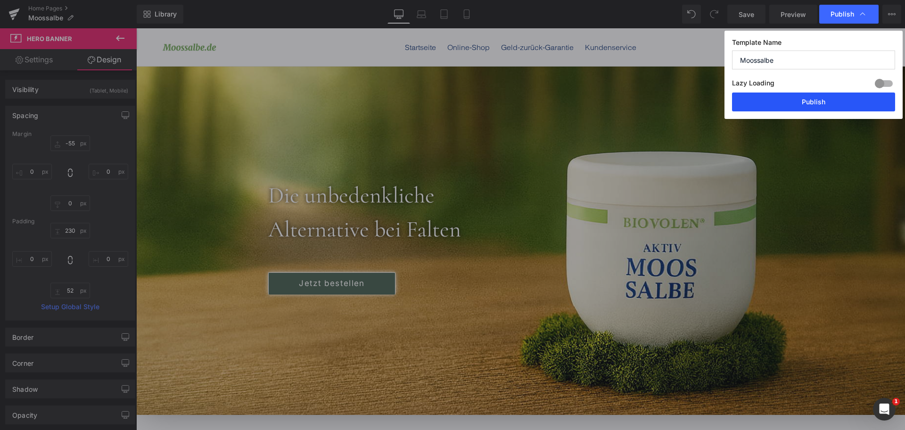
click at [839, 100] on button "Publish" at bounding box center [813, 101] width 163 height 19
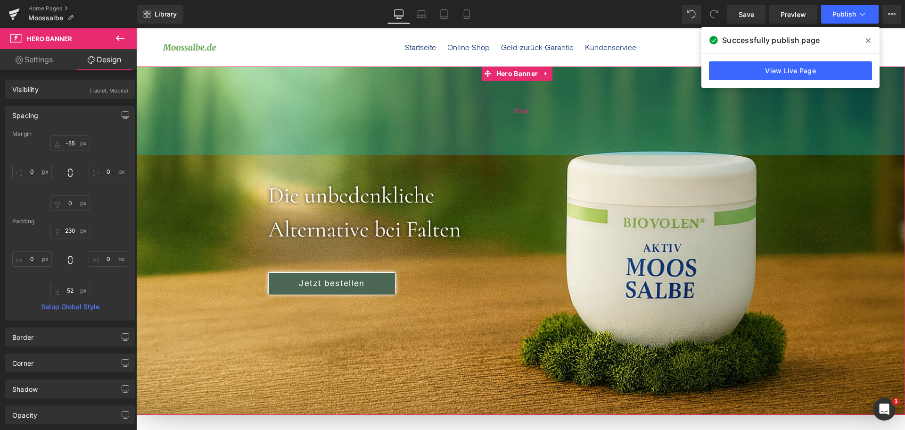
click at [446, 91] on div "187px" at bounding box center [520, 110] width 769 height 88
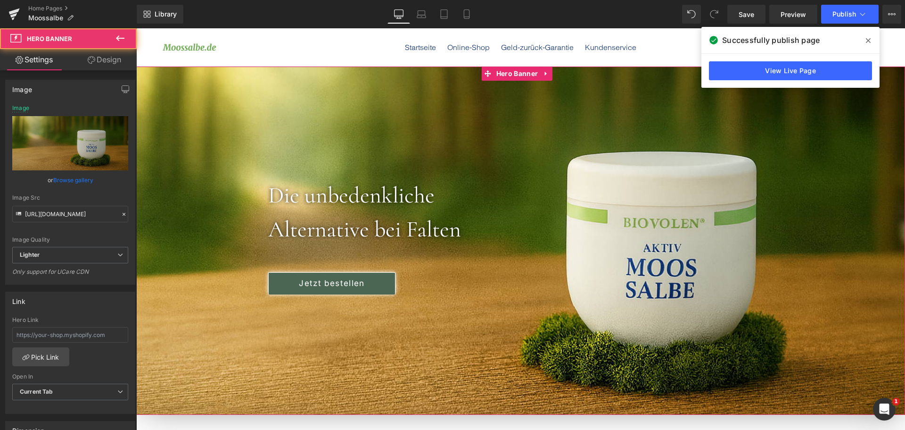
click at [70, 182] on link "Browse gallery" at bounding box center [73, 180] width 40 height 17
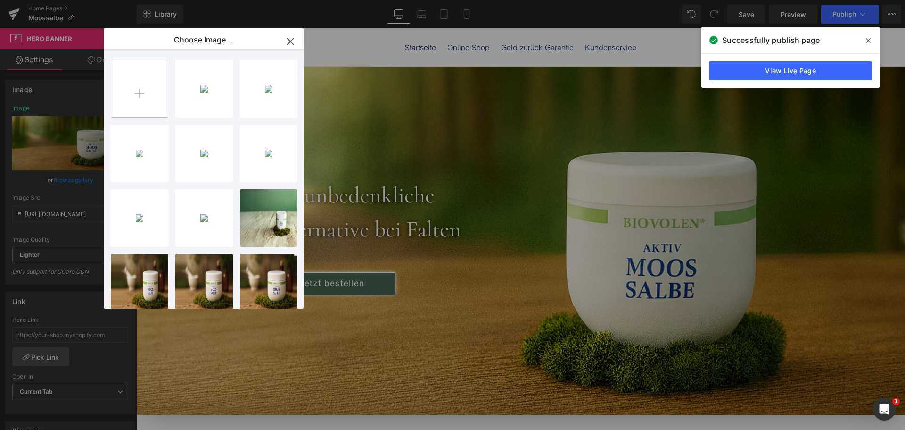
click at [154, 92] on input "file" at bounding box center [139, 88] width 57 height 57
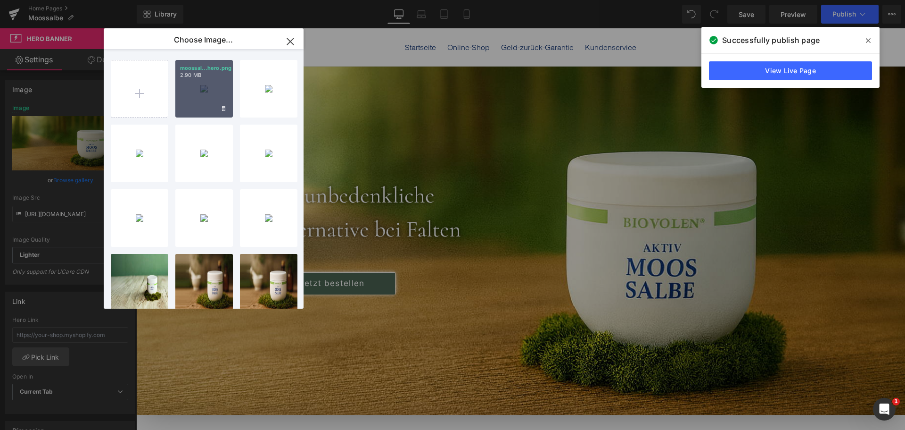
click at [203, 87] on div "moossal...hero.png 2.90 MB" at bounding box center [204, 89] width 58 height 58
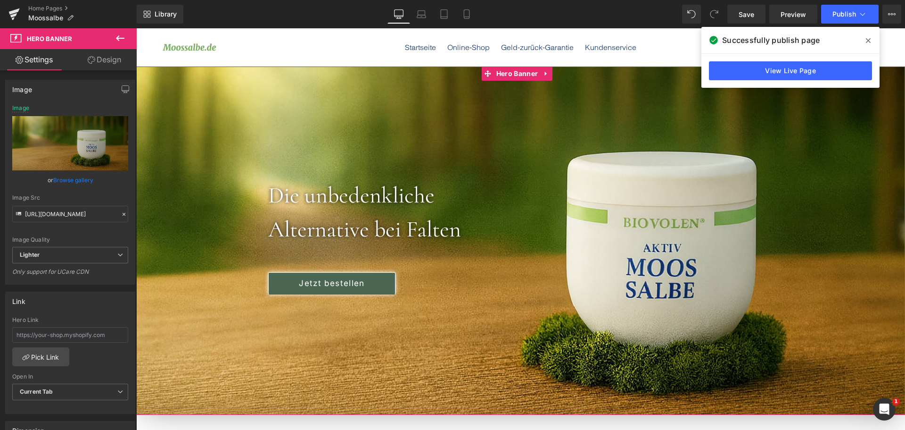
click at [77, 180] on link "Browse gallery" at bounding box center [73, 180] width 40 height 17
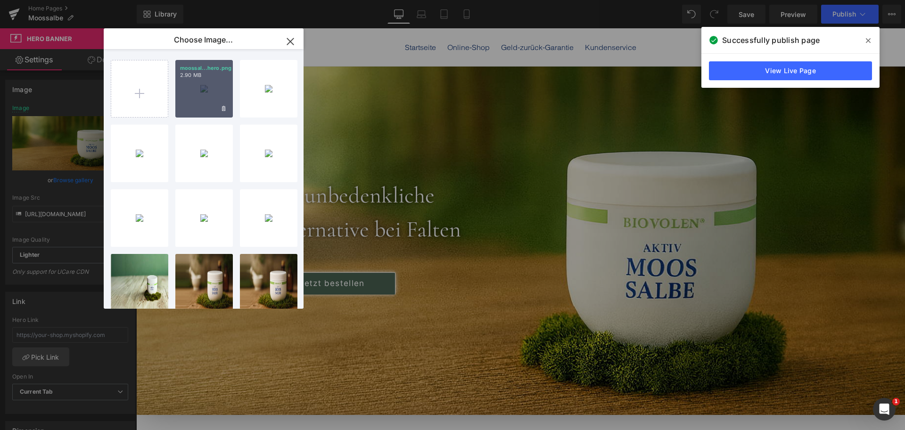
click at [209, 82] on div "moossal...hero.png 2.90 MB" at bounding box center [204, 89] width 58 height 58
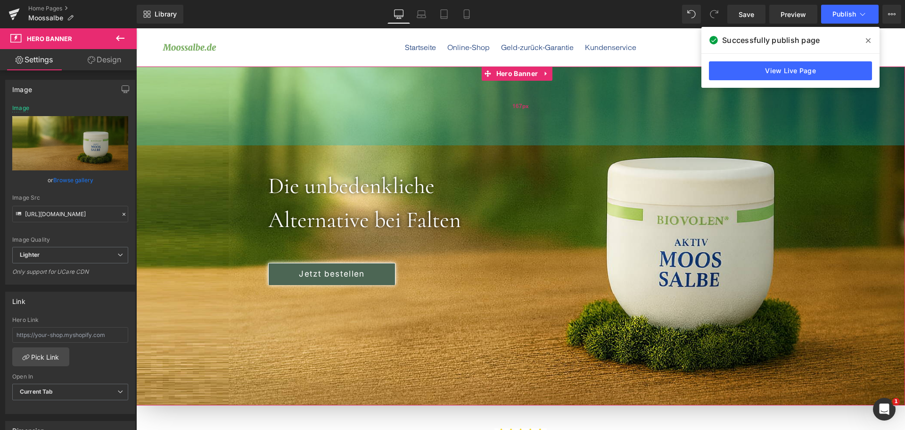
drag, startPoint x: 564, startPoint y: 141, endPoint x: 564, endPoint y: 132, distance: 9.4
click at [564, 132] on div "167px" at bounding box center [520, 105] width 769 height 79
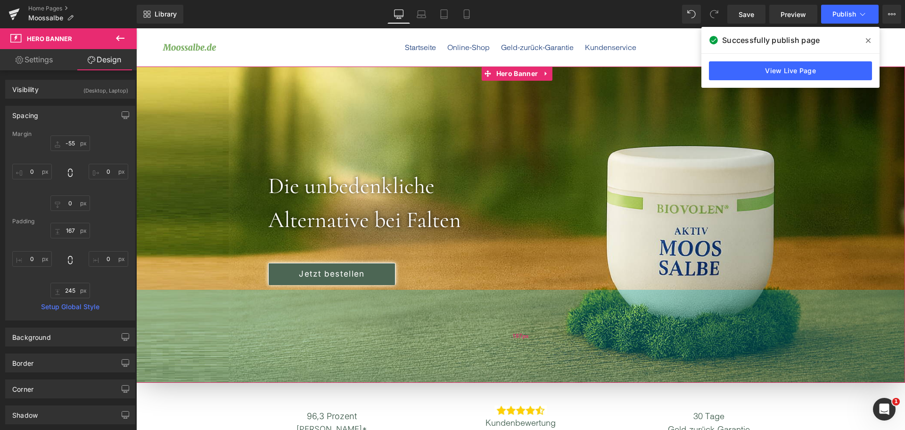
drag, startPoint x: 536, startPoint y: 348, endPoint x: 538, endPoint y: 326, distance: 22.7
click at [538, 326] on div "197px" at bounding box center [520, 336] width 769 height 93
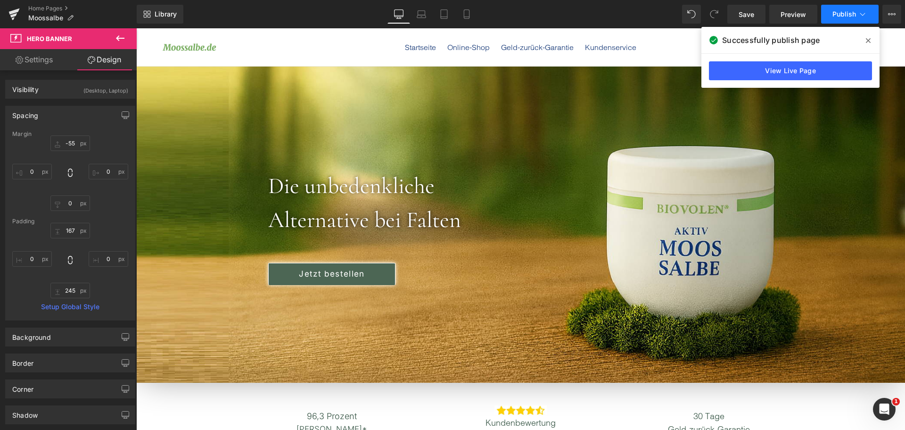
click at [833, 18] on button "Publish" at bounding box center [850, 14] width 58 height 19
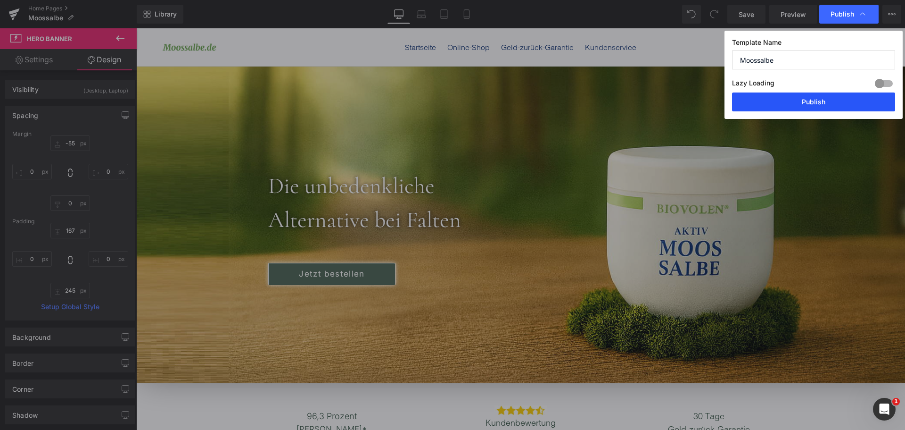
click at [811, 99] on button "Publish" at bounding box center [813, 101] width 163 height 19
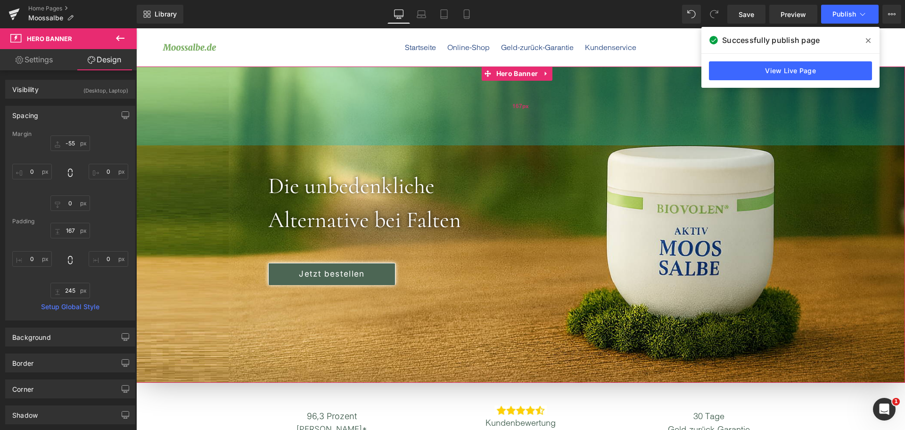
click at [464, 138] on div "167px" at bounding box center [520, 105] width 769 height 79
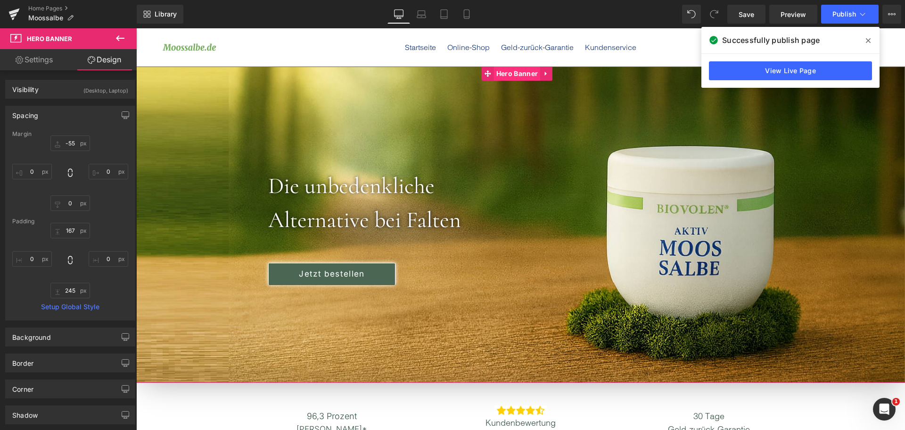
click at [520, 73] on span "Hero Banner" at bounding box center [517, 73] width 46 height 14
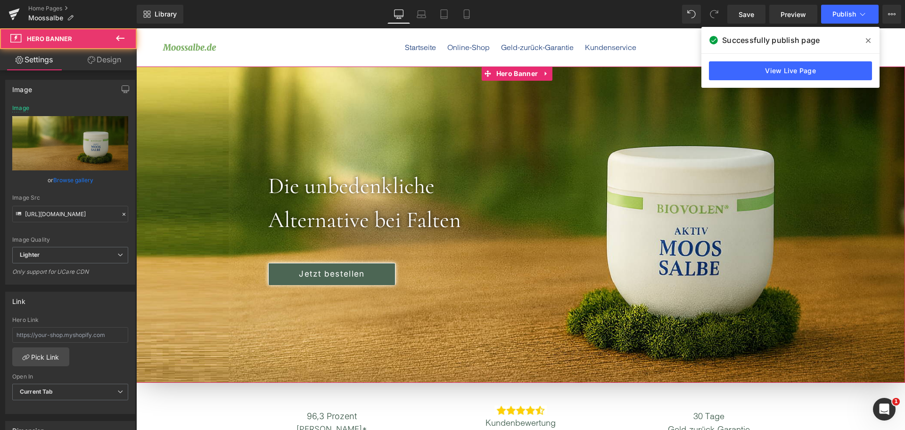
click at [69, 181] on link "Browse gallery" at bounding box center [73, 180] width 40 height 17
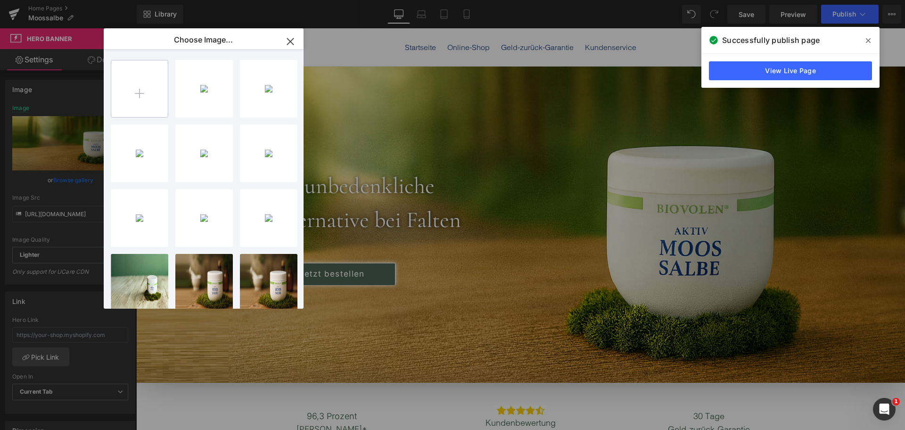
click at [152, 95] on input "file" at bounding box center [139, 88] width 57 height 57
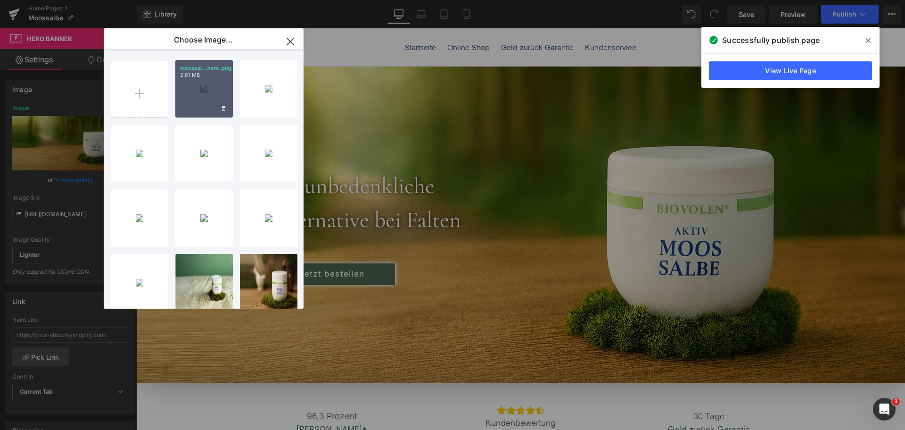
click at [210, 85] on div "moossal...hero.png 2.61 MB" at bounding box center [204, 89] width 58 height 58
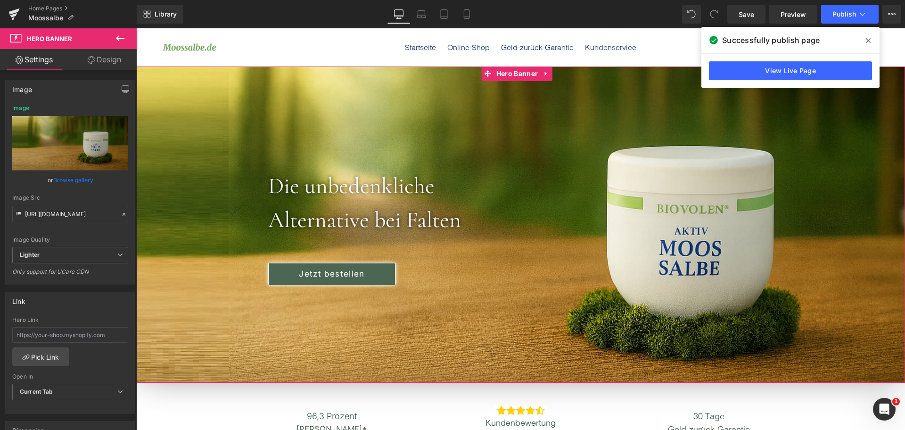
click at [59, 177] on link "Browse gallery" at bounding box center [73, 180] width 40 height 17
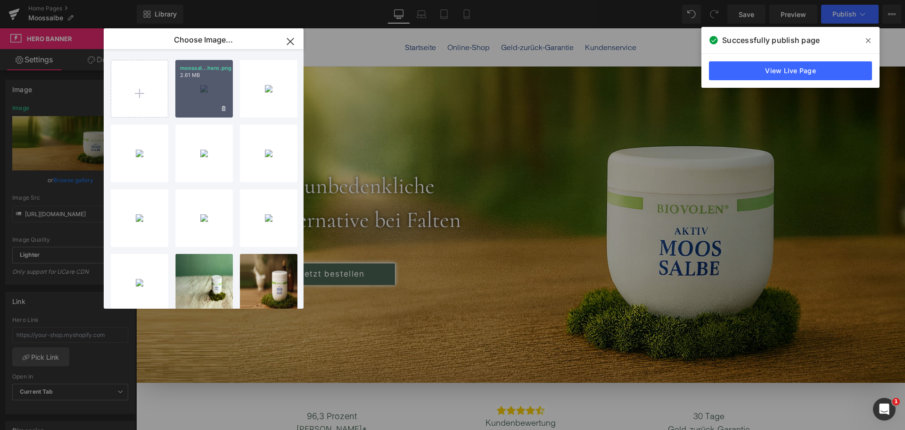
click at [206, 91] on div "moossal...hero.png 2.61 MB" at bounding box center [204, 89] width 58 height 58
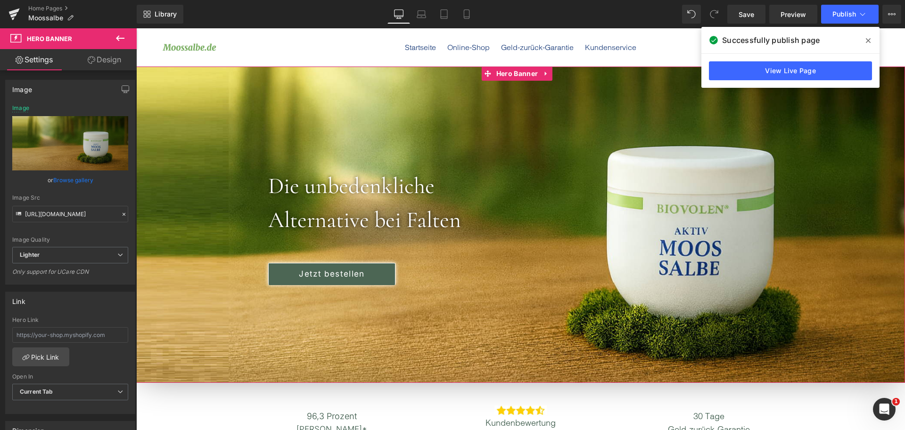
click at [69, 182] on link "Browse gallery" at bounding box center [73, 180] width 40 height 17
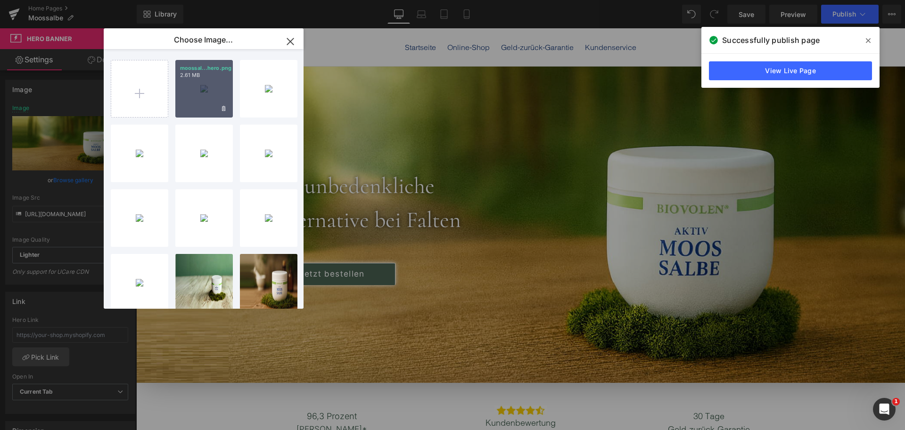
click at [207, 79] on div "moossal...hero.png 2.61 MB" at bounding box center [204, 89] width 58 height 58
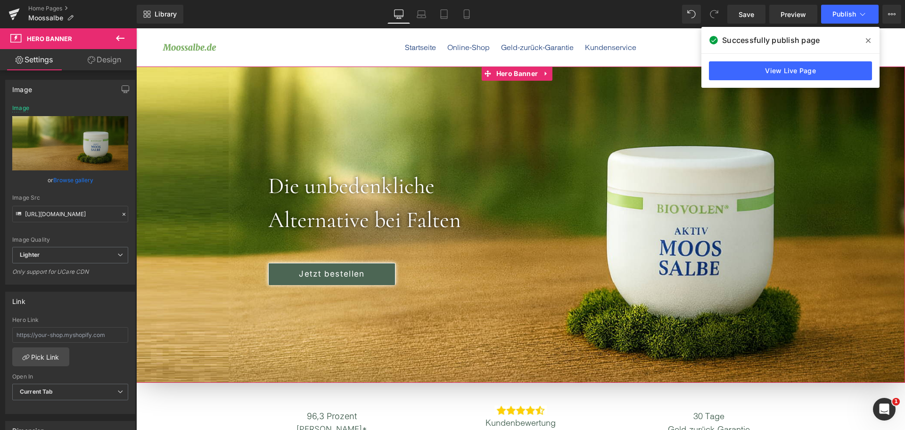
click at [78, 177] on link "Browse gallery" at bounding box center [73, 180] width 40 height 17
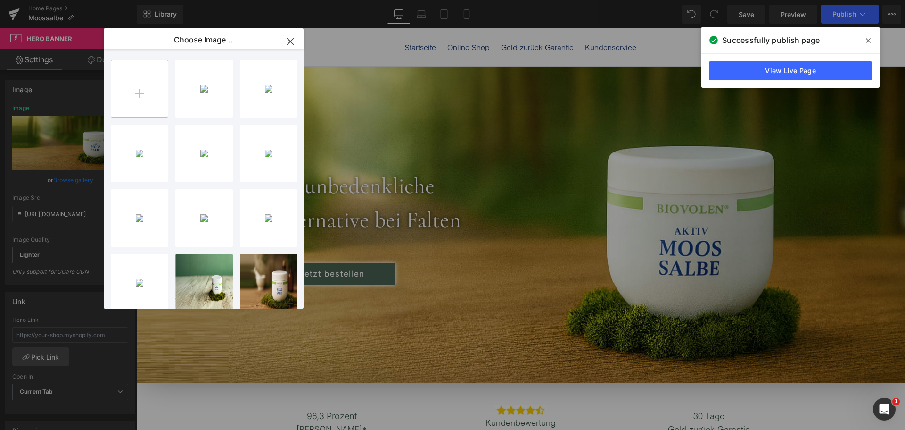
click at [159, 96] on input "file" at bounding box center [139, 88] width 57 height 57
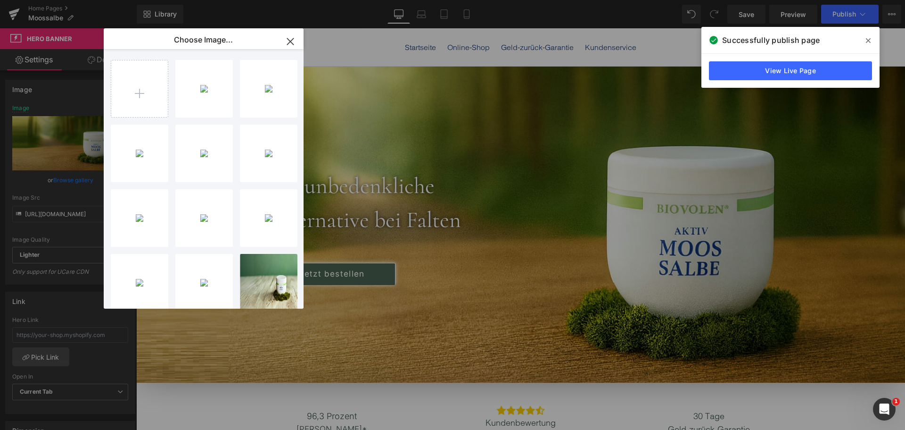
click at [0, 0] on div "moossal...hero.png 2.61 MB" at bounding box center [0, 0] width 0 height 0
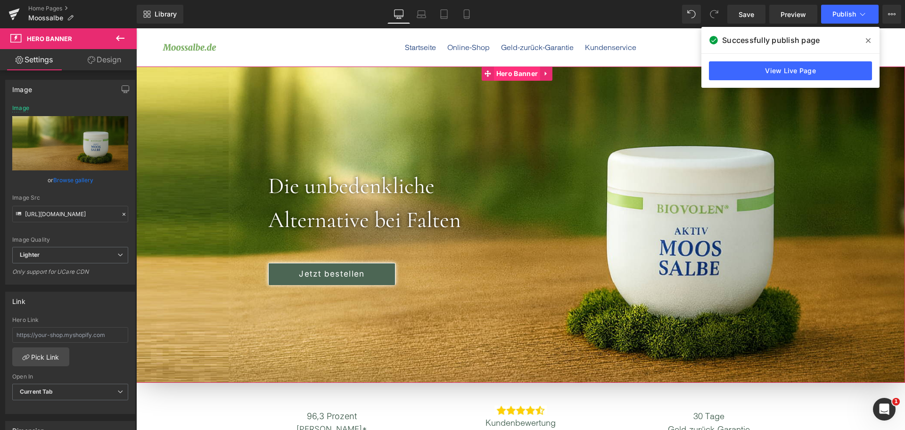
click at [517, 74] on span "Hero Banner" at bounding box center [517, 73] width 46 height 14
click at [75, 180] on link "Browse gallery" at bounding box center [73, 180] width 40 height 17
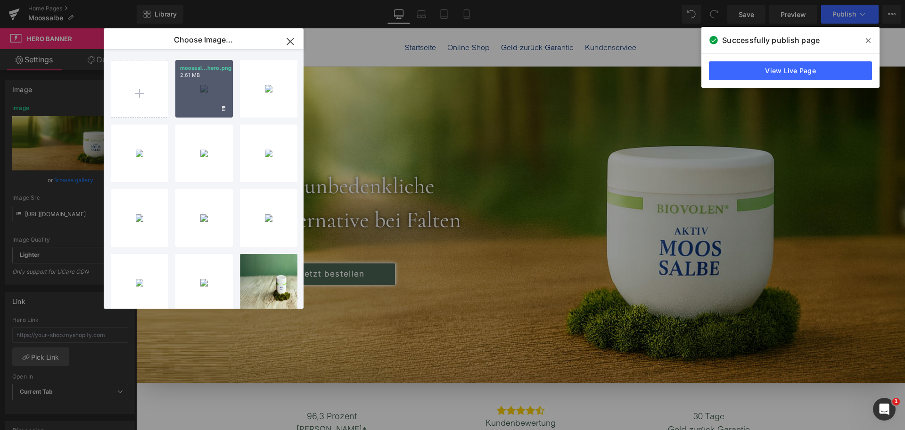
click at [216, 82] on div "moossal...hero.png 2.61 MB" at bounding box center [204, 89] width 58 height 58
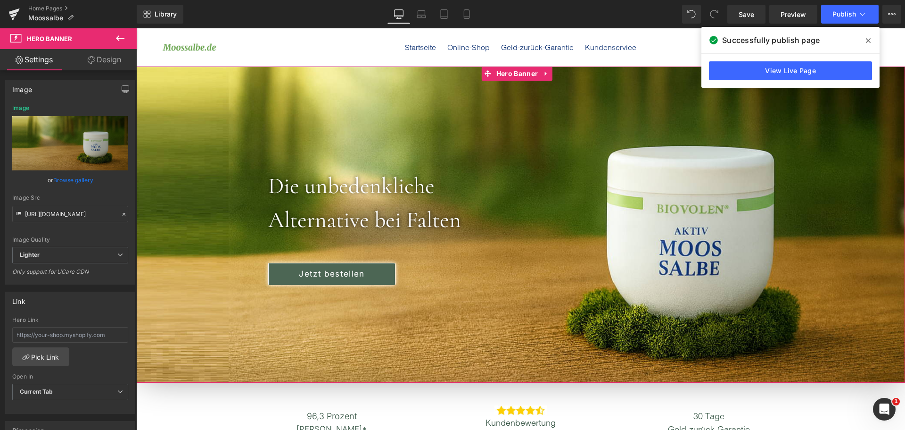
click at [70, 179] on link "Browse gallery" at bounding box center [73, 180] width 40 height 17
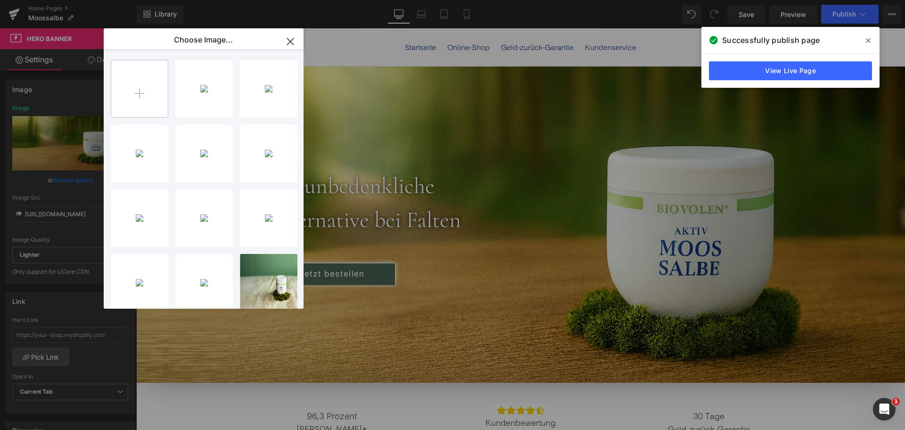
click at [132, 83] on input "file" at bounding box center [139, 88] width 57 height 57
type input "C:\fakepath\ChatGPT Image [DATE], 10_55_03.png"
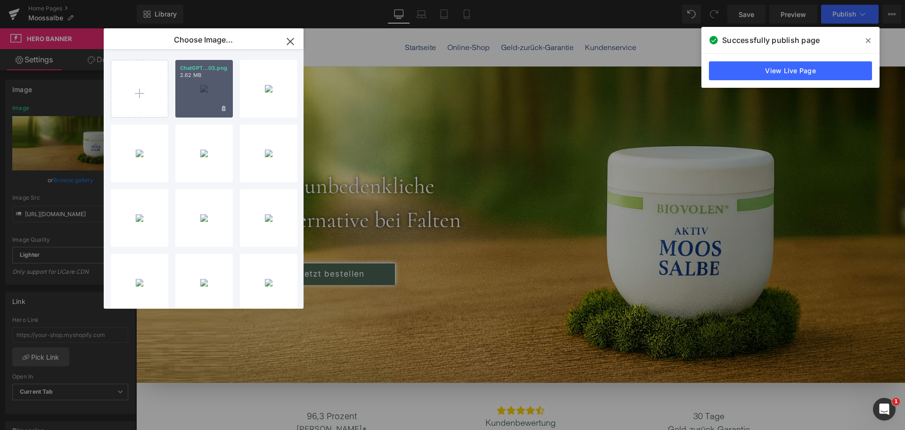
click at [212, 87] on div "ChatGPT...03.png 2.62 MB" at bounding box center [204, 89] width 58 height 58
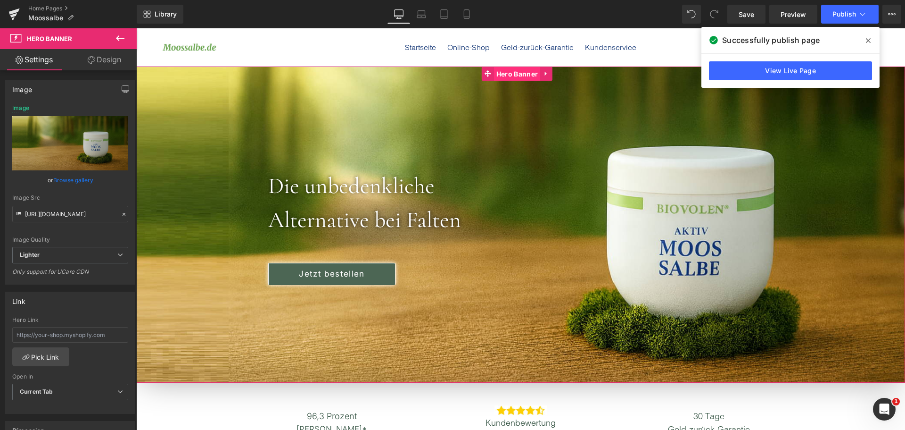
click at [513, 74] on span "Hero Banner" at bounding box center [517, 74] width 46 height 14
click at [80, 181] on link "Browse gallery" at bounding box center [73, 180] width 40 height 17
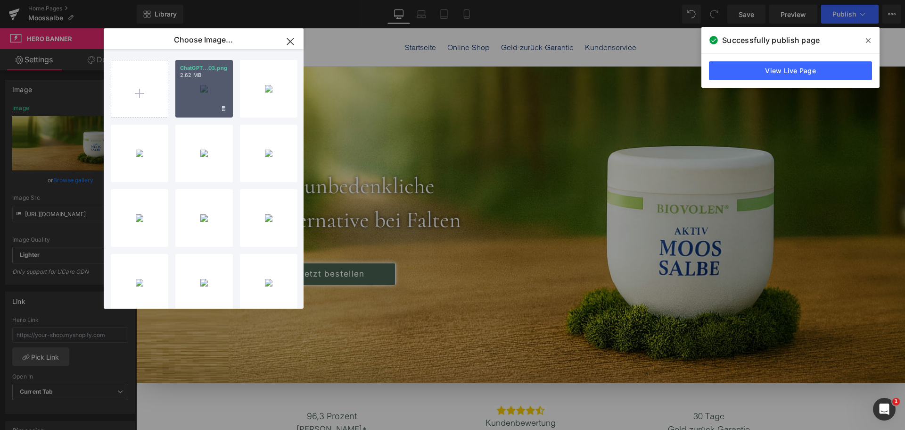
click at [205, 82] on div "ChatGPT...03.png 2.62 MB" at bounding box center [204, 89] width 58 height 58
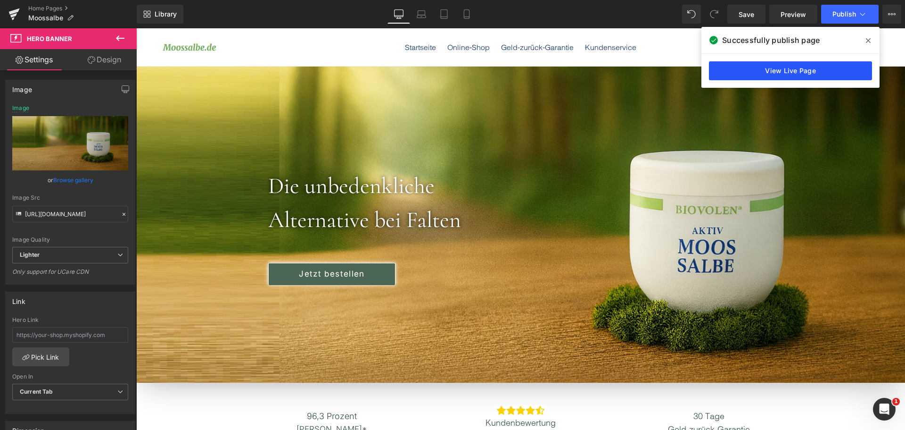
click at [836, 73] on link "View Live Page" at bounding box center [790, 70] width 163 height 19
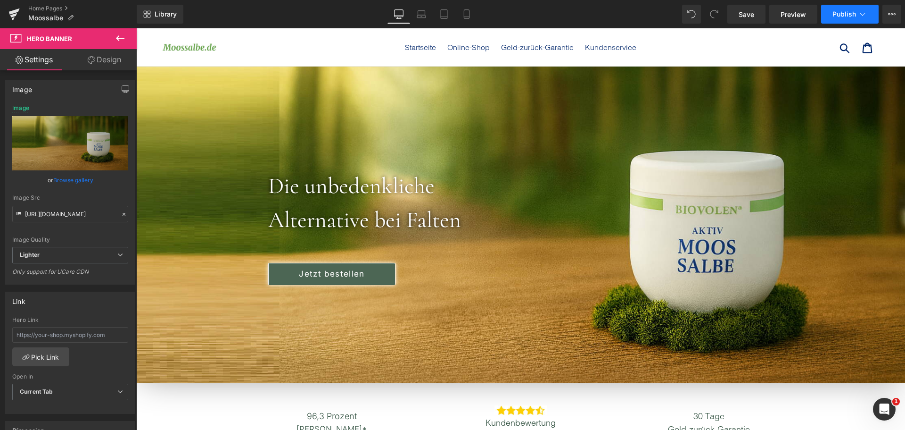
click at [856, 16] on span "Publish" at bounding box center [845, 14] width 24 height 8
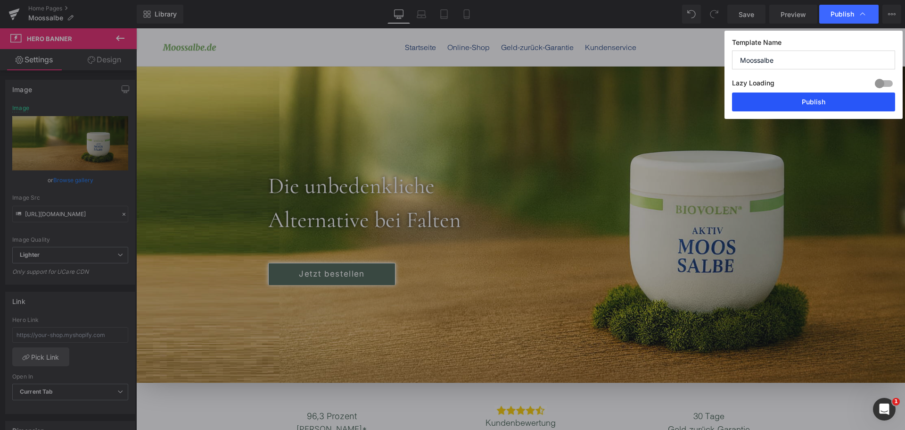
click at [833, 96] on button "Publish" at bounding box center [813, 101] width 163 height 19
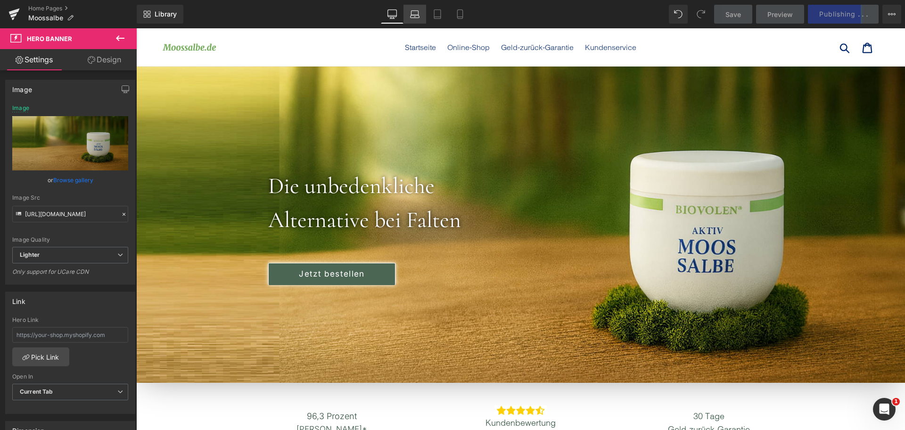
click at [419, 17] on icon at bounding box center [414, 16] width 9 height 3
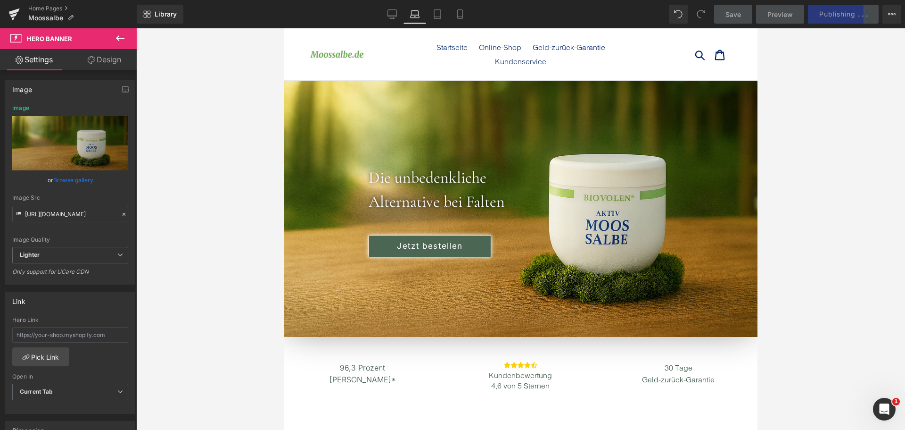
scroll to position [14, 0]
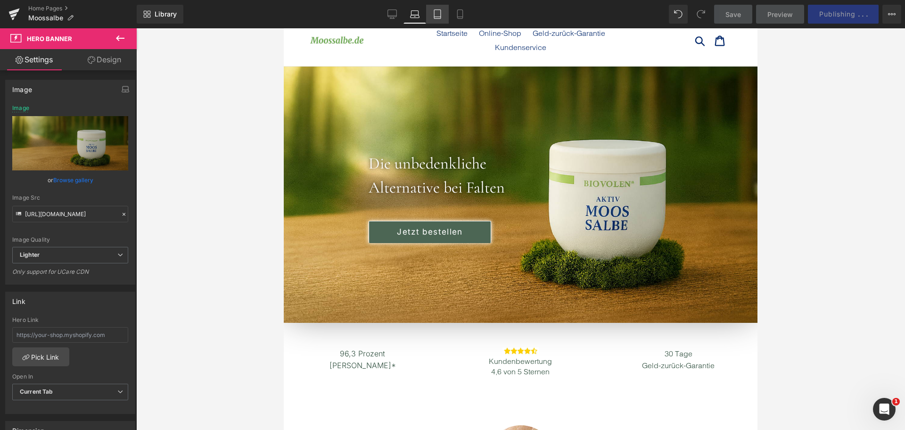
click at [441, 14] on icon at bounding box center [437, 13] width 9 height 9
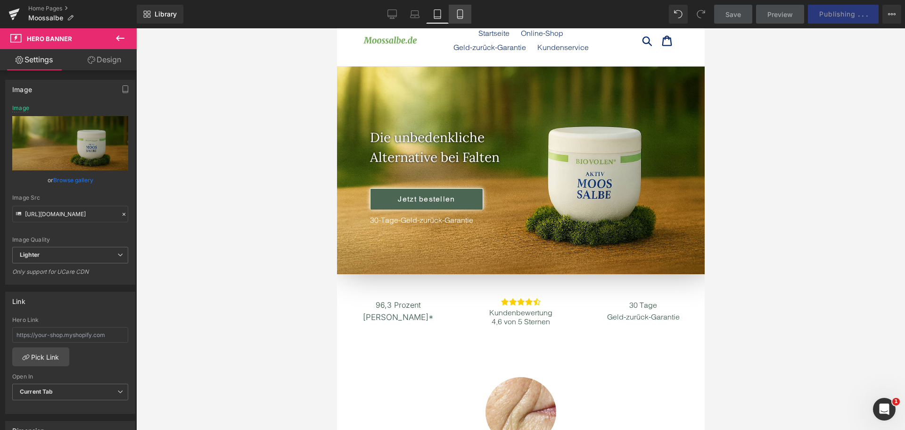
scroll to position [0, 0]
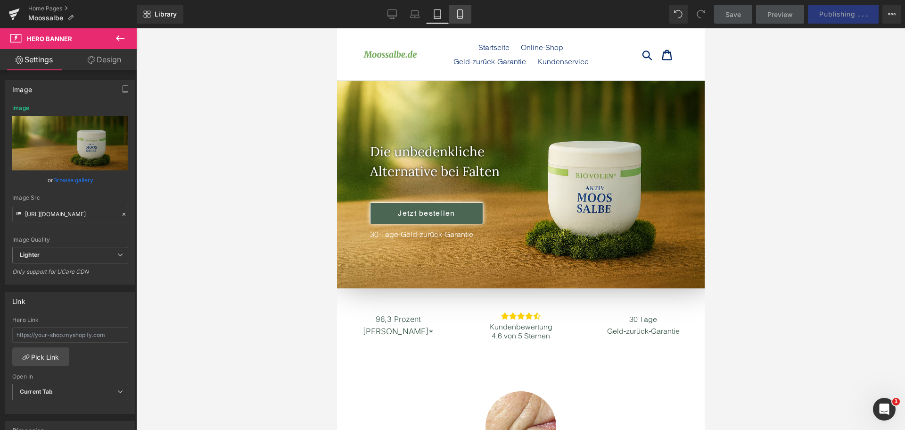
click at [458, 13] on icon at bounding box center [459, 14] width 5 height 9
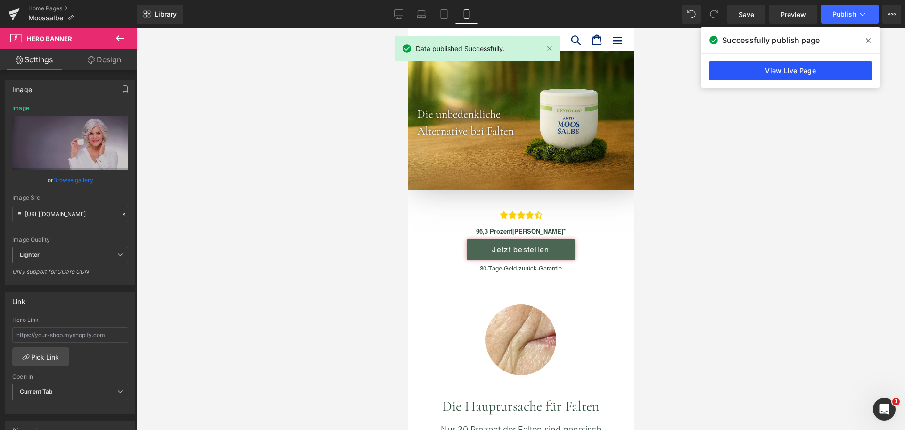
click at [776, 70] on link "View Live Page" at bounding box center [790, 70] width 163 height 19
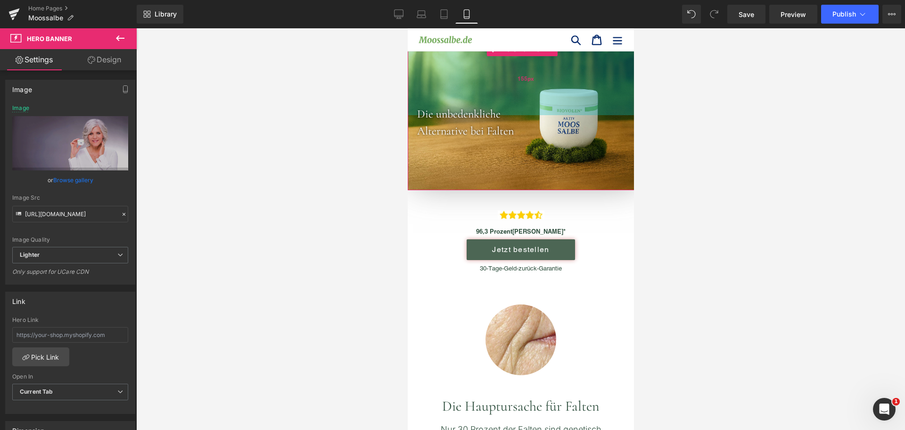
click at [519, 57] on div "155px" at bounding box center [525, 78] width 236 height 73
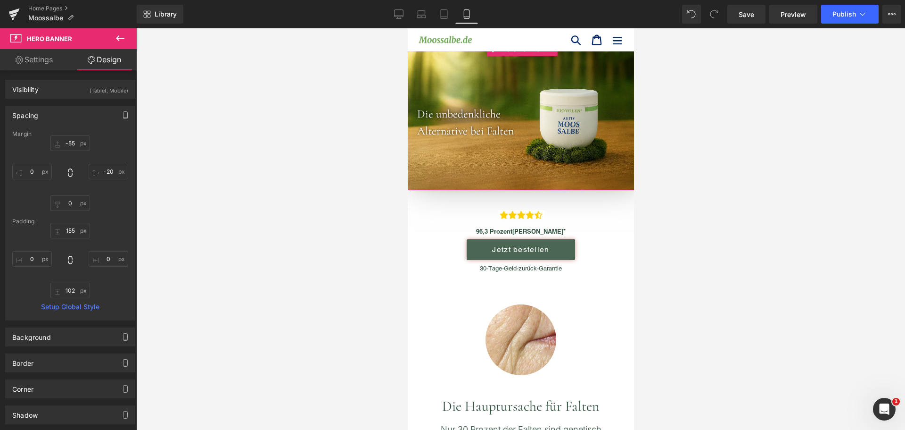
click at [58, 56] on link "Settings" at bounding box center [34, 59] width 68 height 21
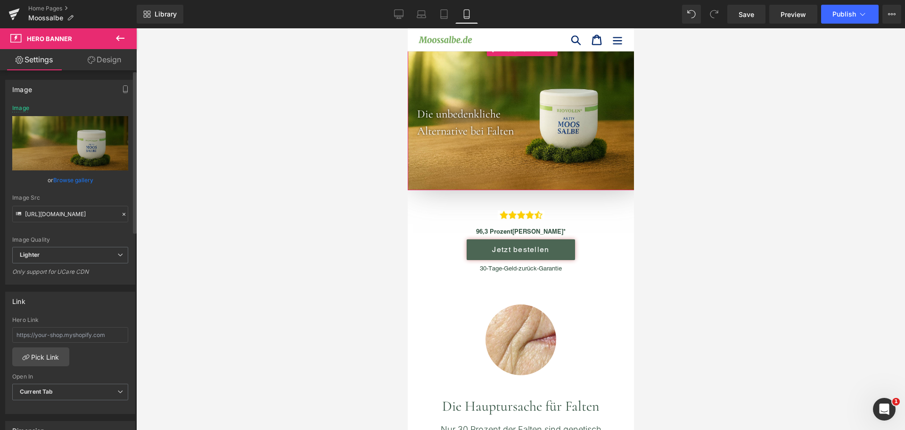
click at [73, 176] on link "Browse gallery" at bounding box center [73, 180] width 40 height 17
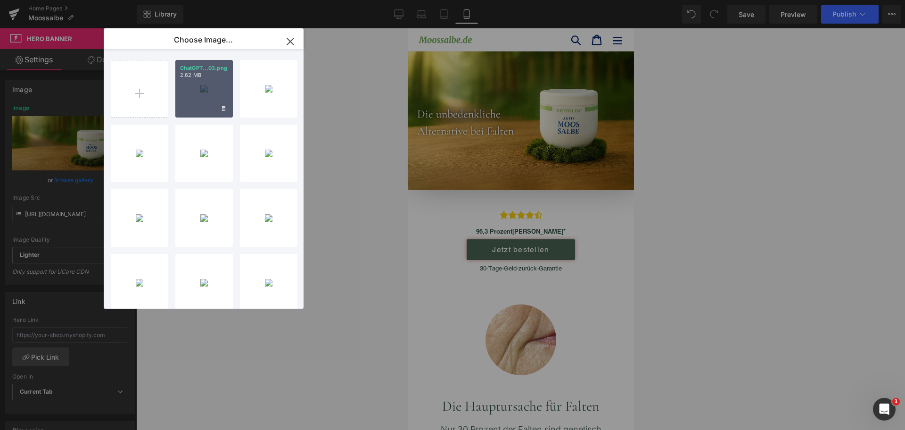
click at [215, 84] on div "ChatGPT...03.png 2.62 MB" at bounding box center [204, 89] width 58 height 58
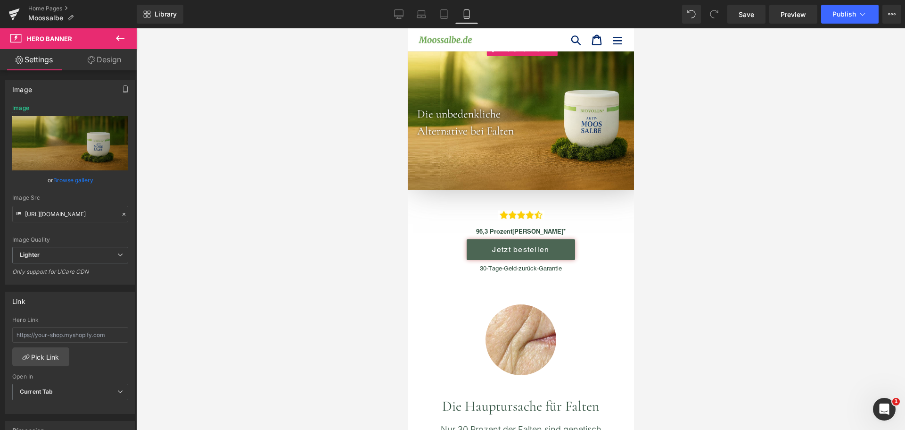
click at [103, 51] on link "Design" at bounding box center [104, 59] width 68 height 21
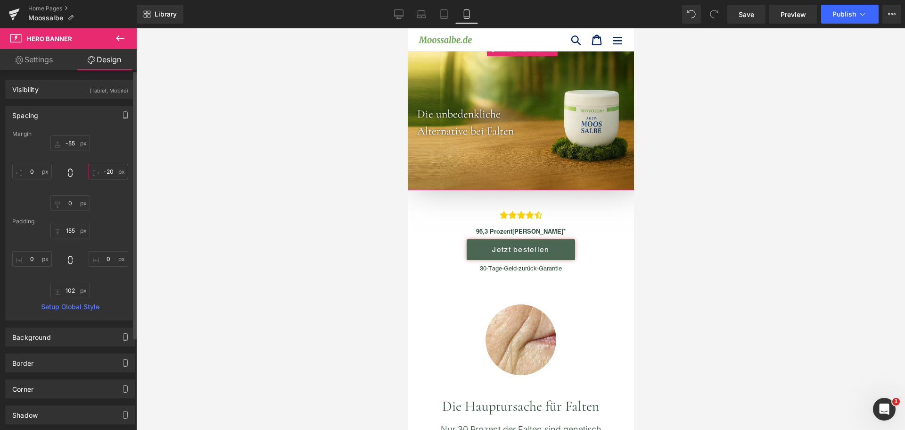
click at [103, 173] on input "-20" at bounding box center [109, 172] width 40 height 16
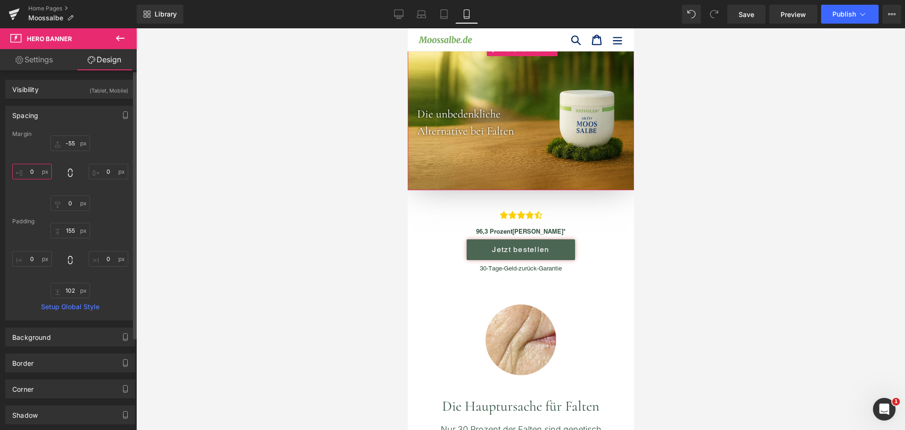
click at [27, 172] on input "0" at bounding box center [32, 172] width 40 height 16
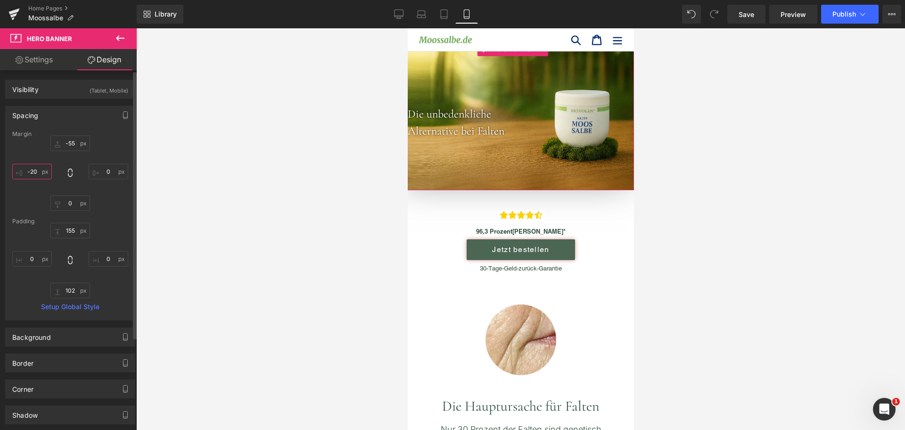
type input "-20-"
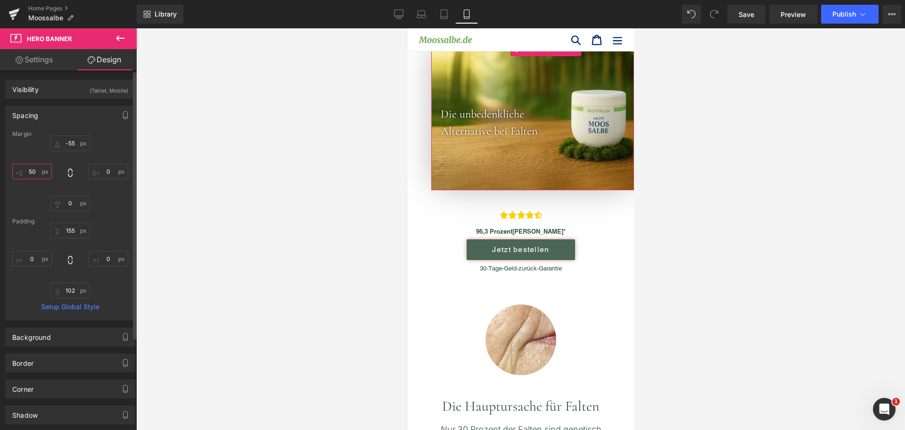
type input "5"
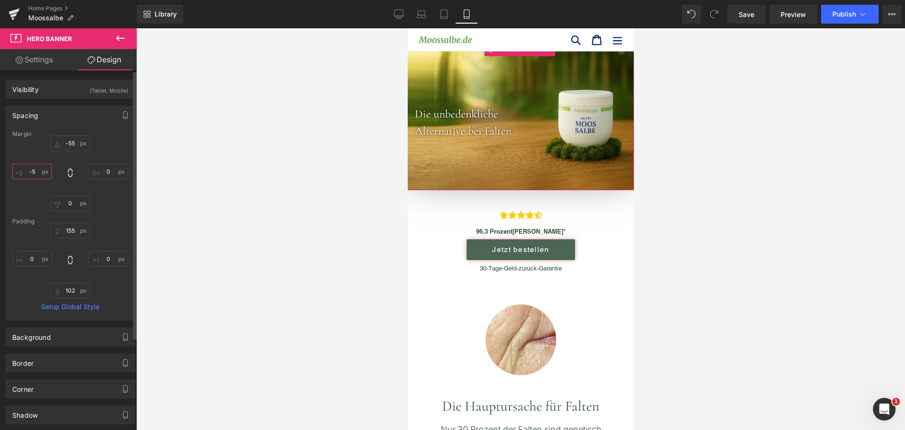
type input "-"
type input "-80"
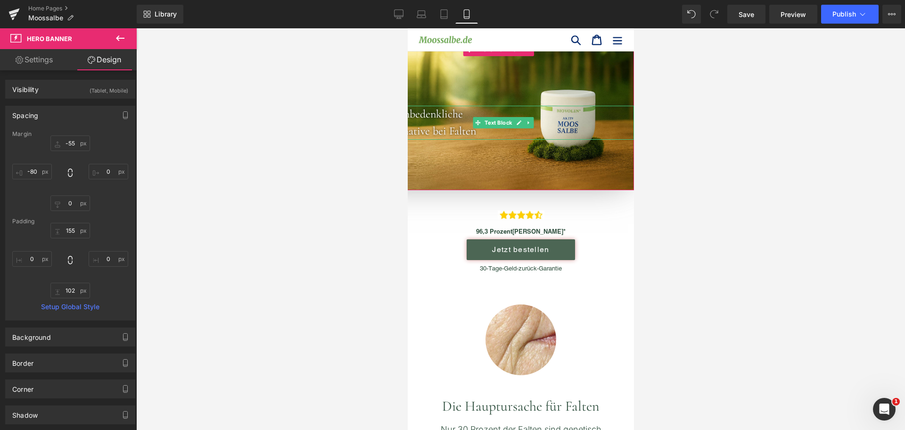
click at [422, 119] on font "Die unbedenkliche" at bounding box center [420, 114] width 83 height 14
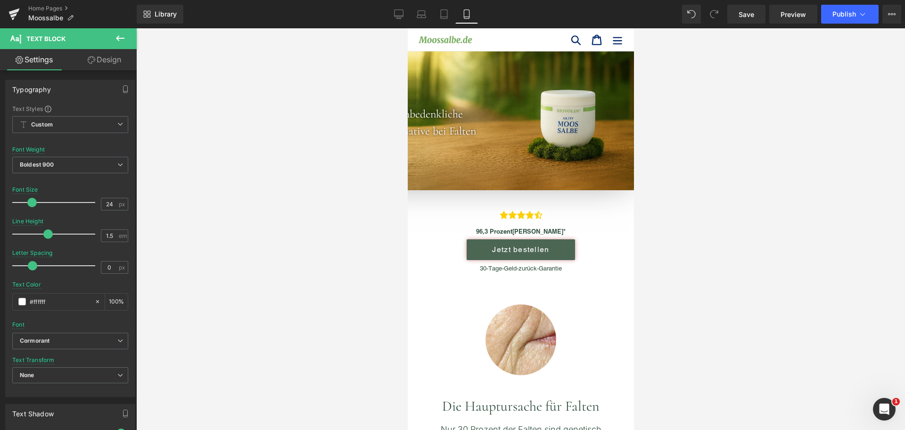
drag, startPoint x: 106, startPoint y: 67, endPoint x: 83, endPoint y: 104, distance: 43.3
click at [106, 67] on link "Design" at bounding box center [104, 59] width 68 height 21
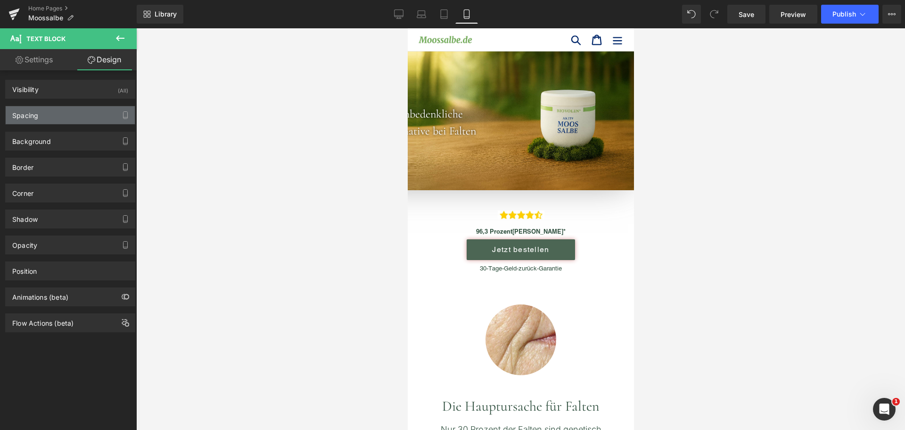
click at [78, 111] on div "Spacing" at bounding box center [70, 115] width 129 height 18
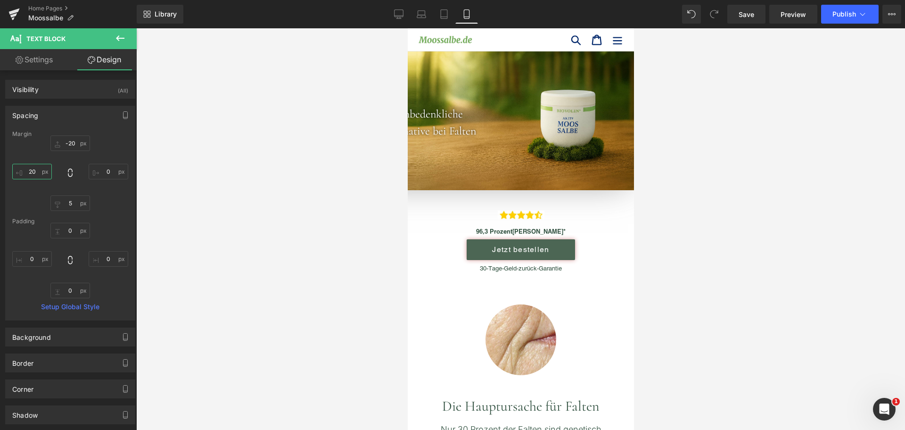
click at [41, 169] on input "20" at bounding box center [32, 172] width 40 height 16
type input "100"
click at [447, 12] on icon at bounding box center [443, 13] width 9 height 9
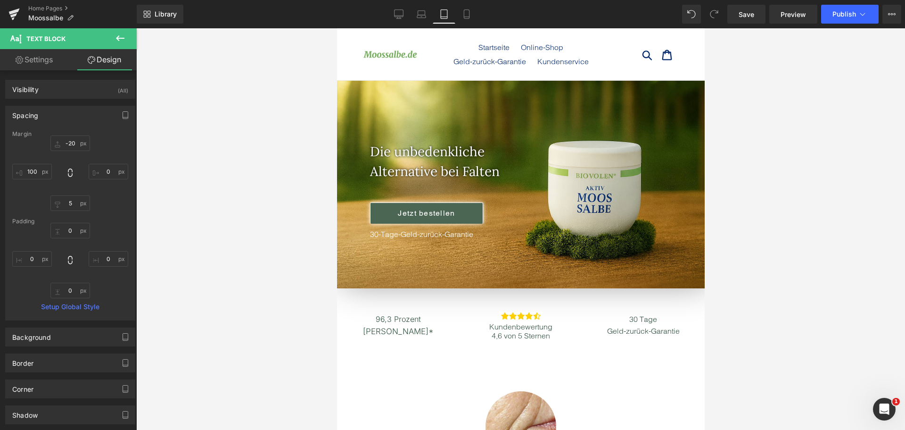
scroll to position [36, 0]
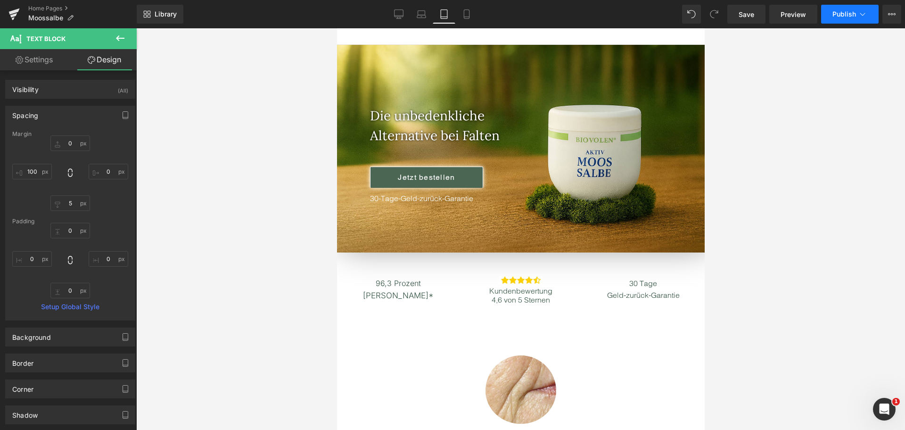
click at [851, 10] on span "Publish" at bounding box center [845, 14] width 24 height 8
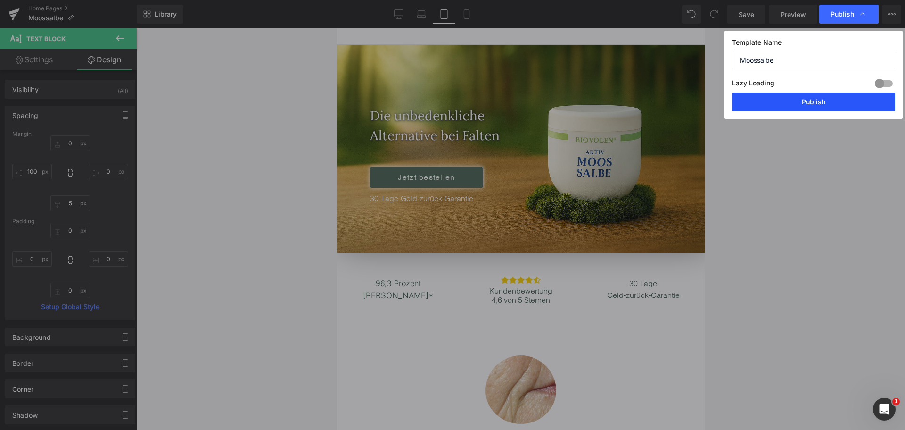
click at [831, 99] on button "Publish" at bounding box center [813, 101] width 163 height 19
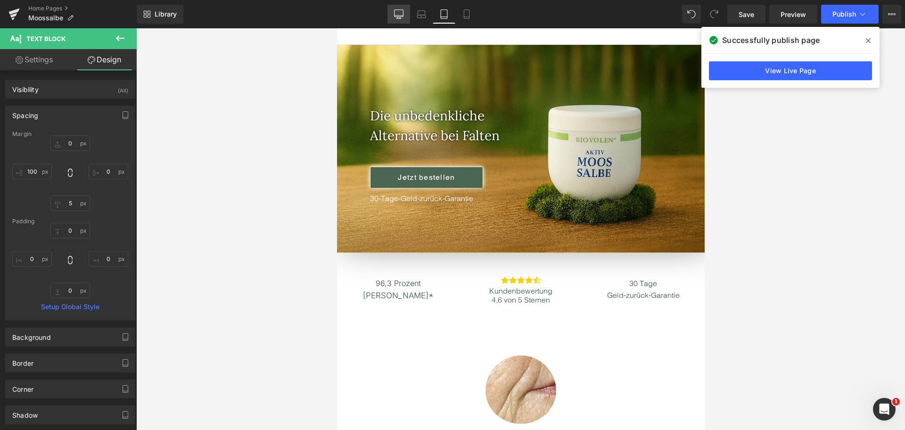
click at [398, 10] on icon at bounding box center [399, 13] width 9 height 7
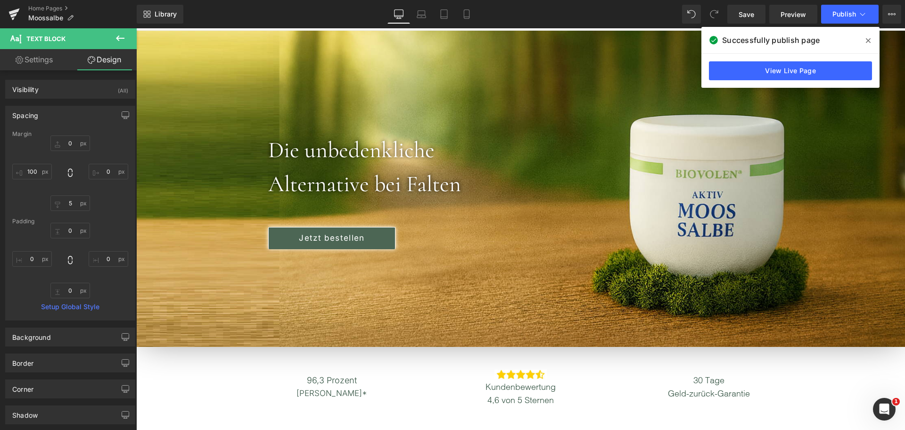
scroll to position [0, 0]
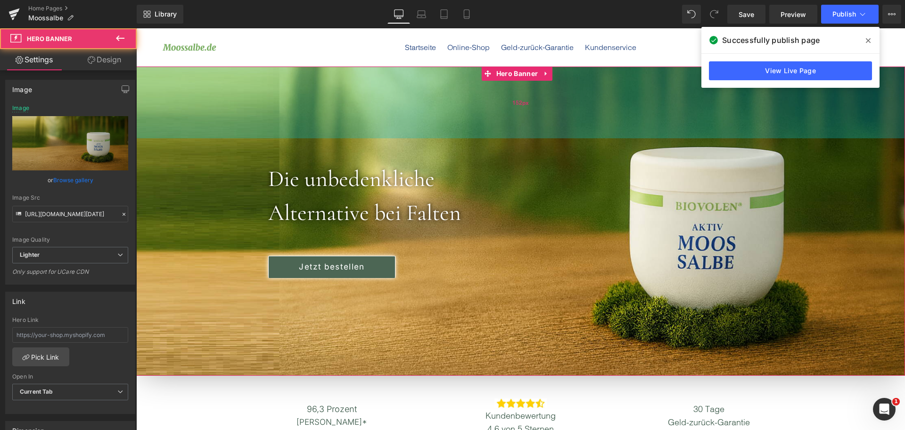
drag, startPoint x: 567, startPoint y: 102, endPoint x: 567, endPoint y: 95, distance: 7.1
click at [567, 95] on div "152px" at bounding box center [520, 102] width 769 height 72
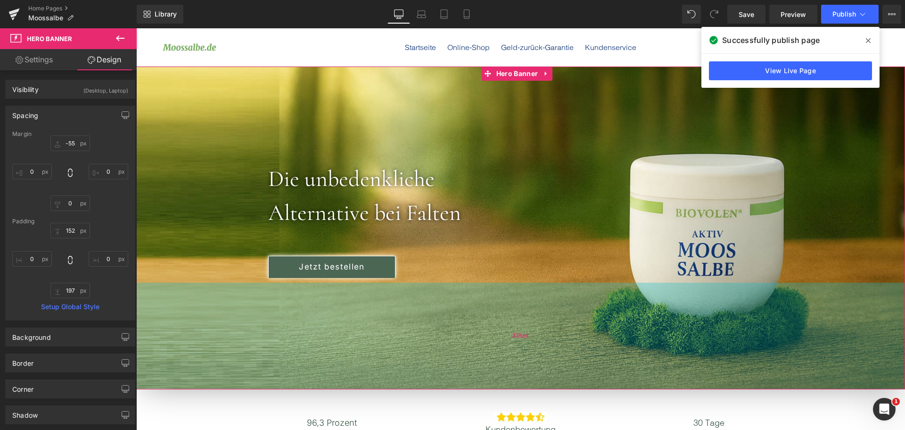
drag, startPoint x: 527, startPoint y: 356, endPoint x: 527, endPoint y: 370, distance: 13.7
click at [527, 370] on div "226px" at bounding box center [520, 335] width 769 height 107
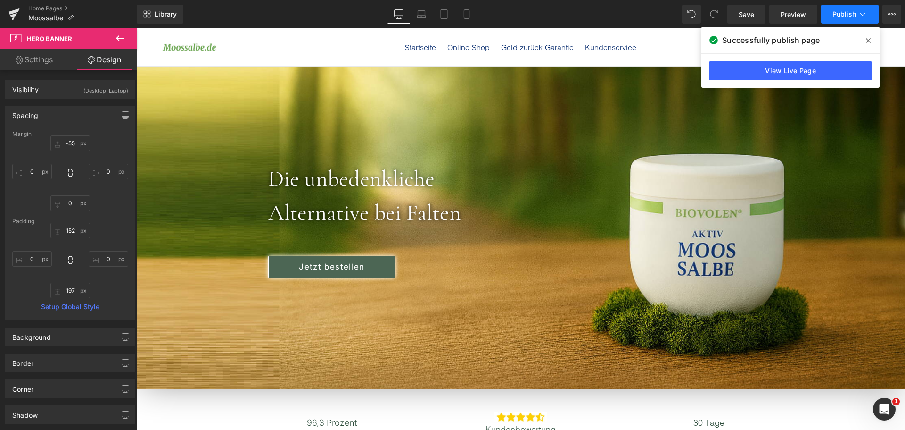
click at [836, 22] on button "Publish" at bounding box center [850, 14] width 58 height 19
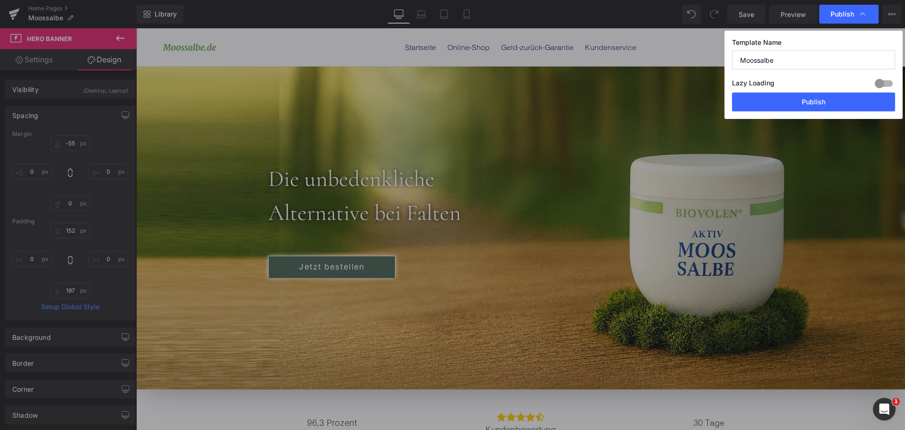
click at [809, 90] on div "Lazy Loading Build Upgrade plan to unlock" at bounding box center [813, 85] width 163 height 16
click at [804, 98] on button "Publish" at bounding box center [813, 101] width 163 height 19
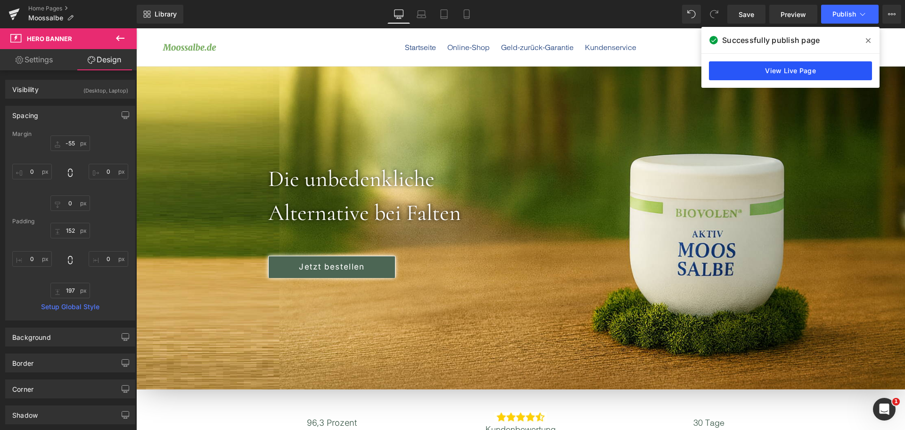
click at [745, 68] on link "View Live Page" at bounding box center [790, 70] width 163 height 19
